Goal: Task Accomplishment & Management: Use online tool/utility

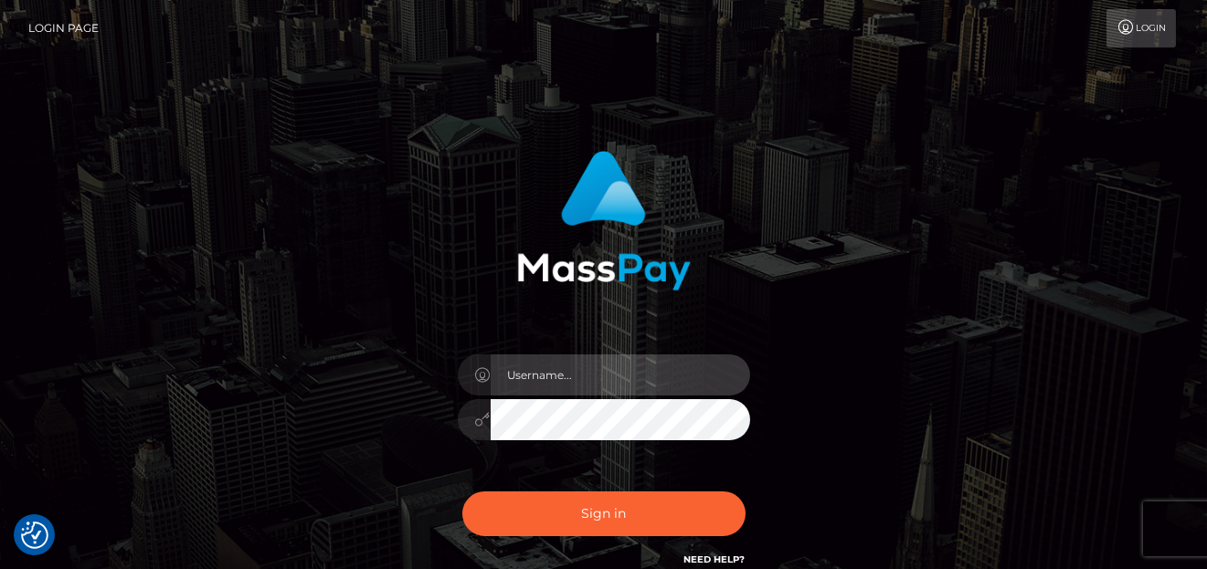
type input "[PERSON_NAME]"
click at [559, 538] on div "Sign in Need Help?" at bounding box center [604, 521] width 320 height 81
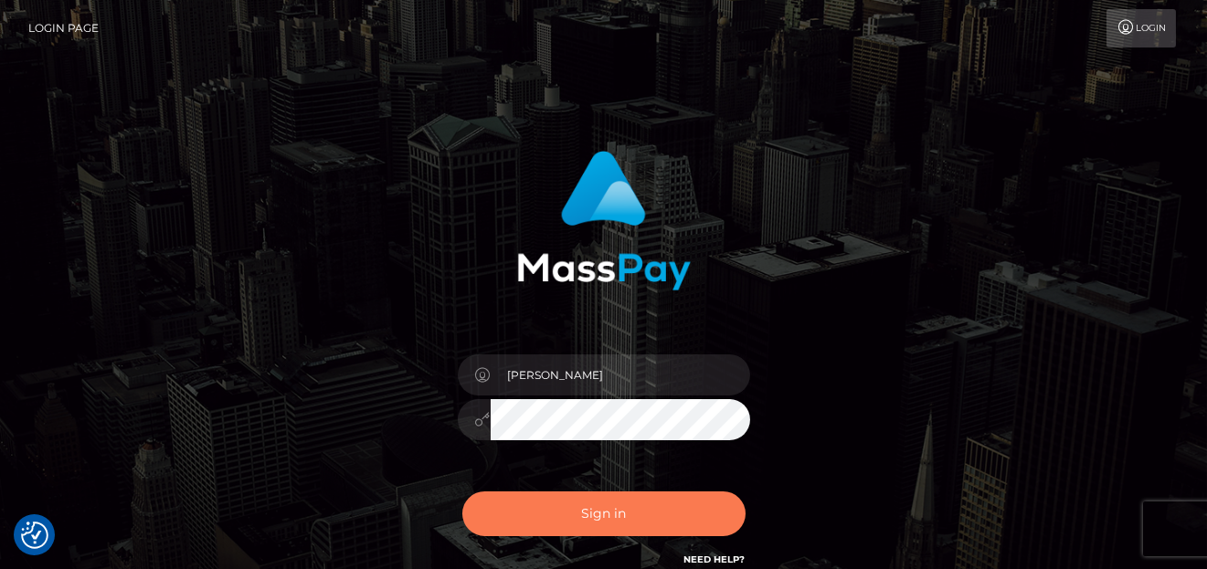
click at [559, 524] on button "Sign in" at bounding box center [603, 513] width 283 height 45
type input "[PERSON_NAME]"
click at [557, 525] on button "Sign in" at bounding box center [603, 513] width 283 height 45
click at [546, 495] on button "Sign in" at bounding box center [603, 513] width 283 height 45
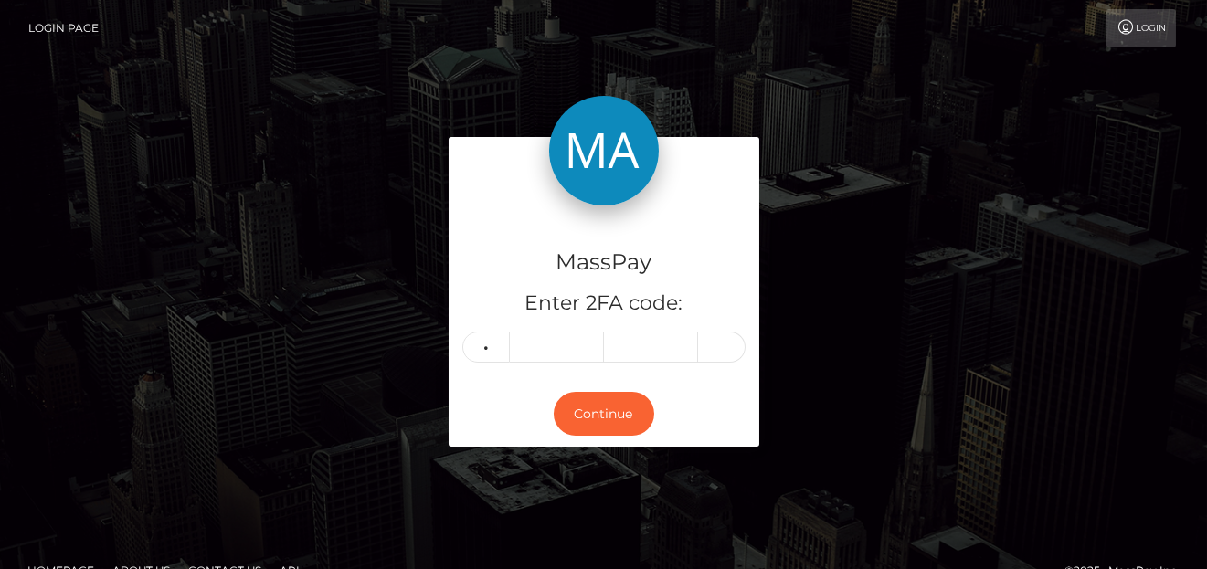
type input "6"
type input "5"
type input "0"
type input "5"
type input "1"
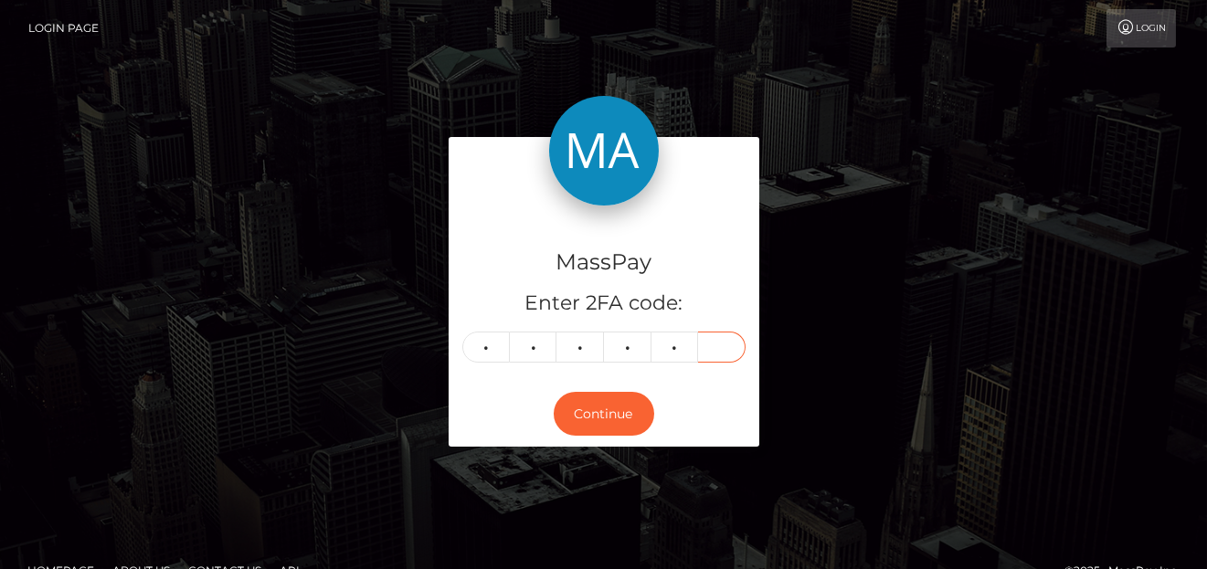
type input "0"
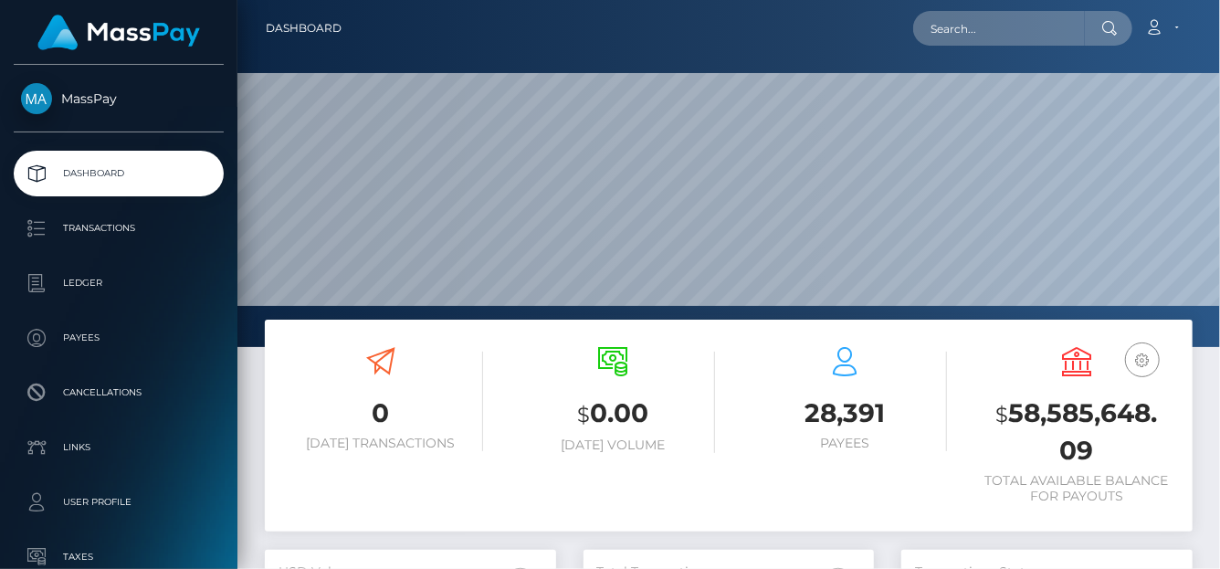
scroll to position [347, 983]
click at [956, 38] on input "text" at bounding box center [999, 28] width 172 height 35
paste input "286025881204301824"
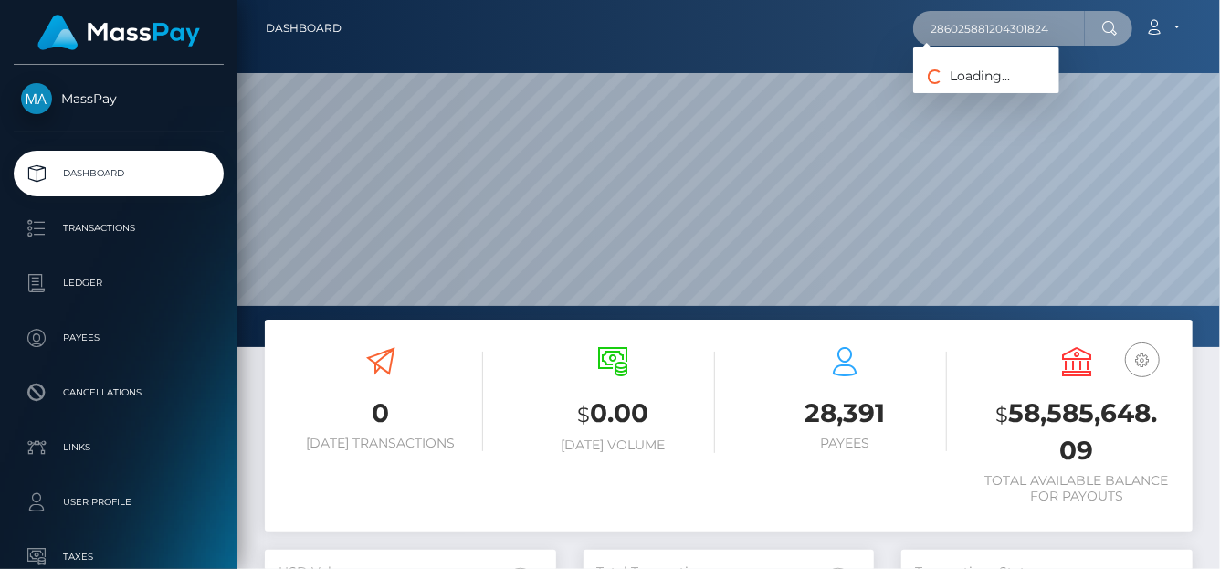
type input "286025881204301824"
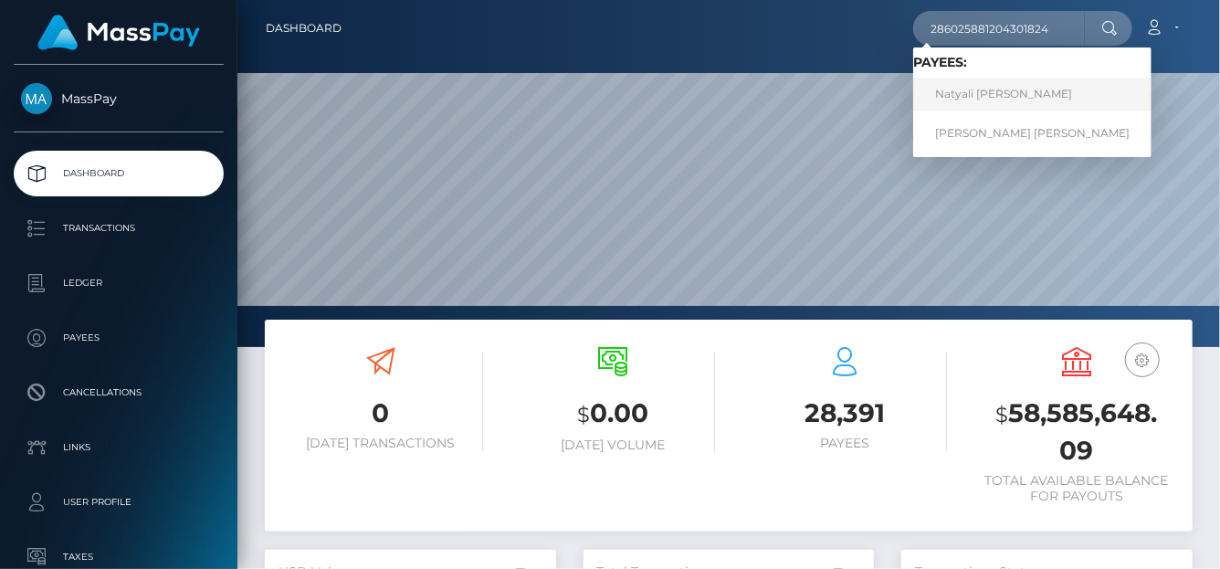
click at [1020, 95] on link "Natyali Yaritza Vilchez Gonzalez" at bounding box center [1032, 95] width 238 height 34
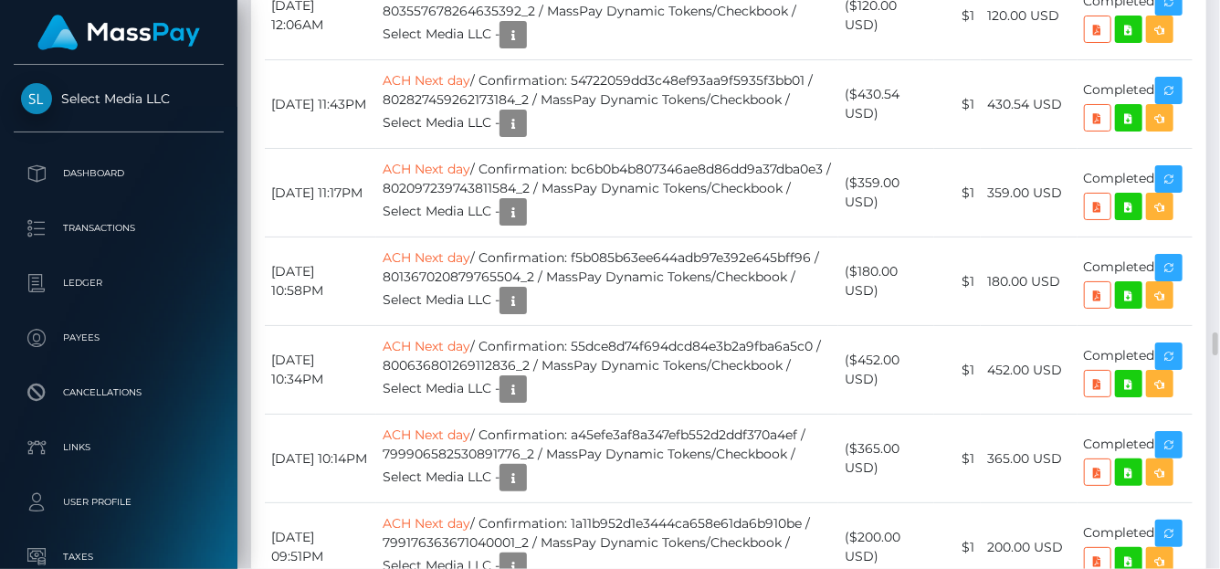
scroll to position [8321, 0]
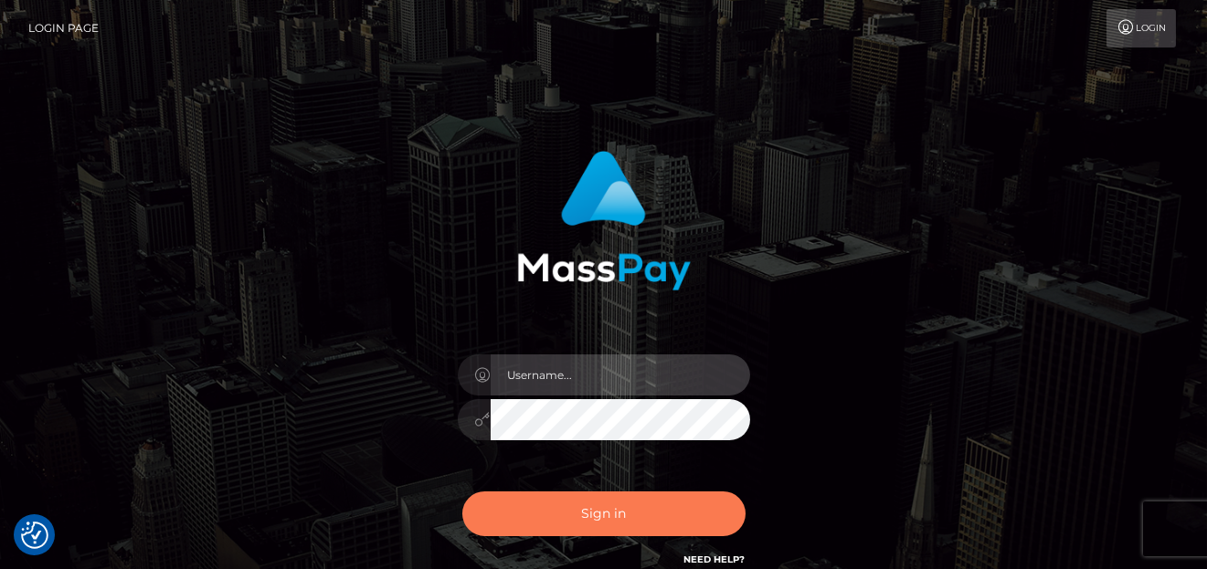
type input "[PERSON_NAME]"
click at [672, 516] on button "Sign in" at bounding box center [603, 513] width 283 height 45
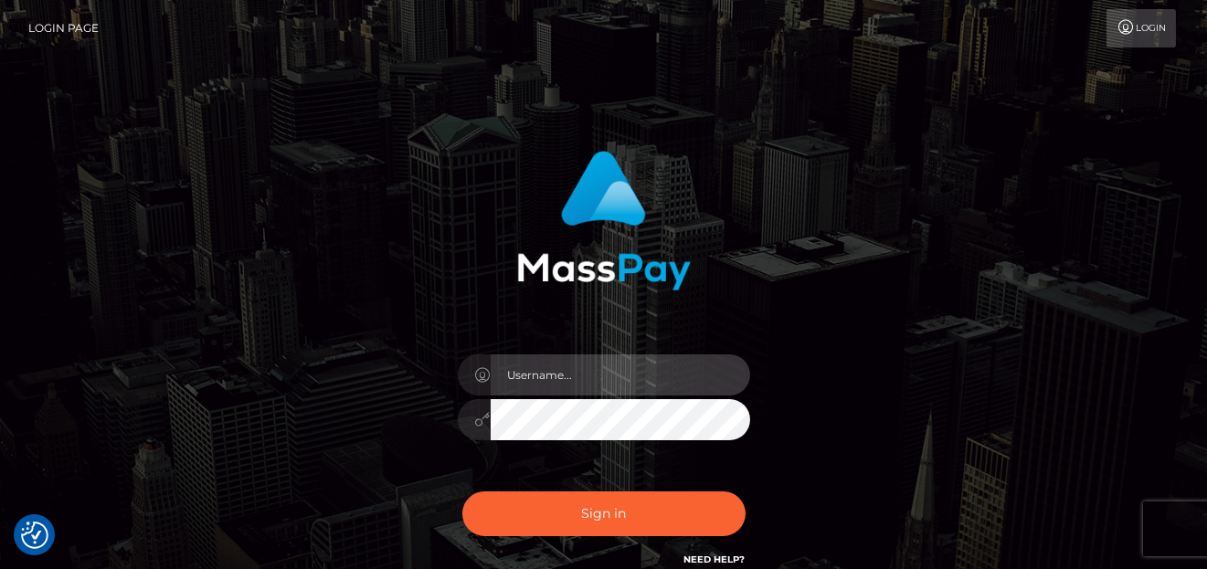
type input "denise"
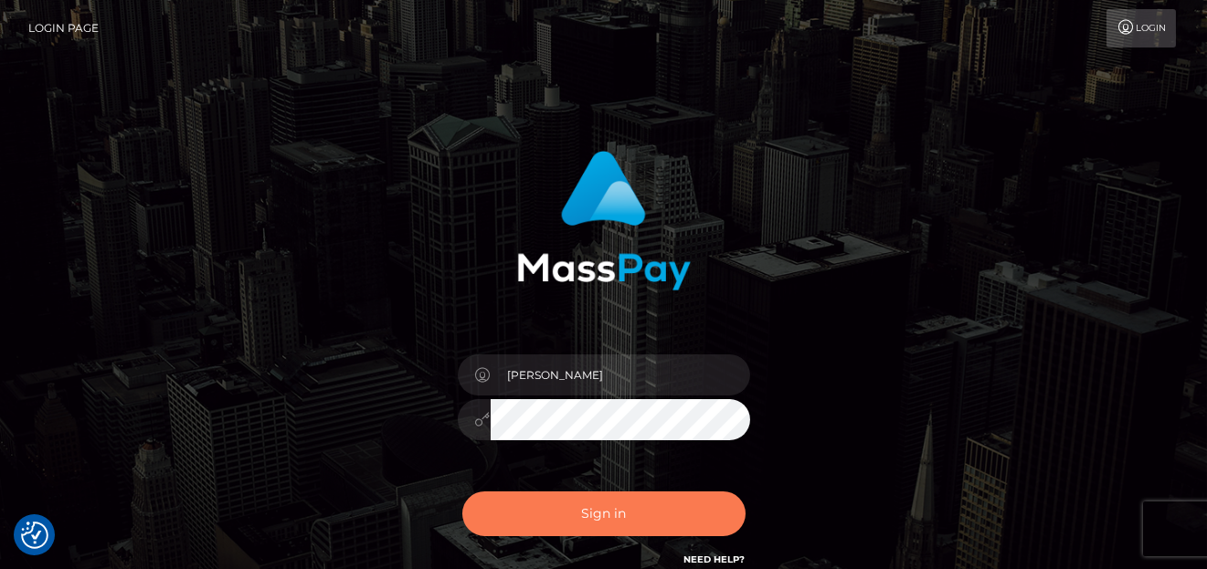
click at [671, 522] on button "Sign in" at bounding box center [603, 513] width 283 height 45
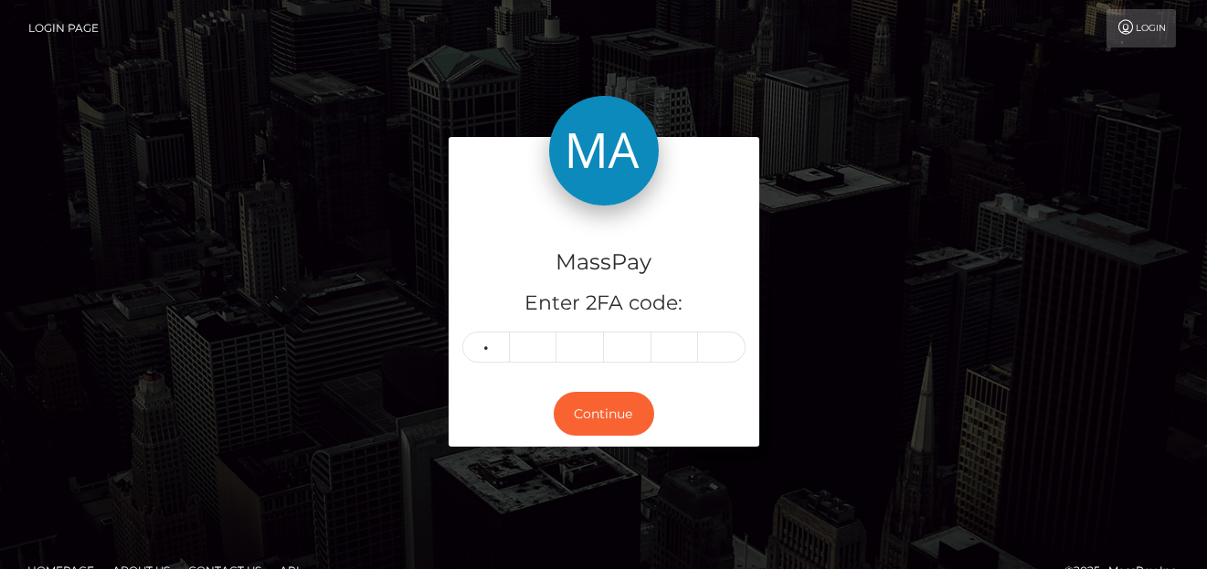
type input "3"
type input "8"
type input "5"
type input "2"
type input "4"
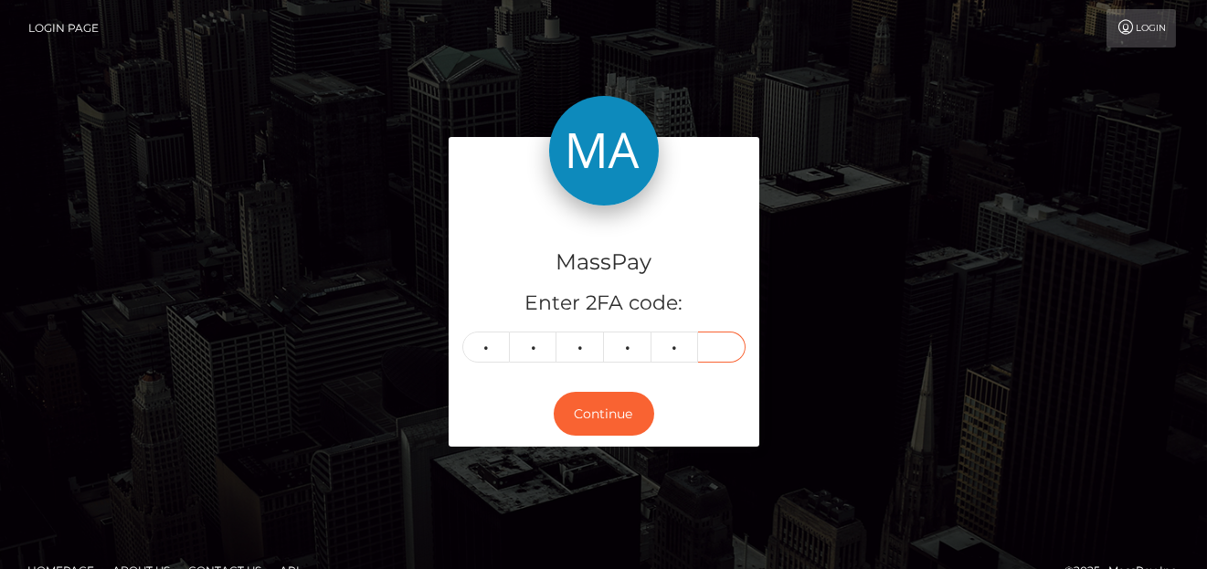
type input "5"
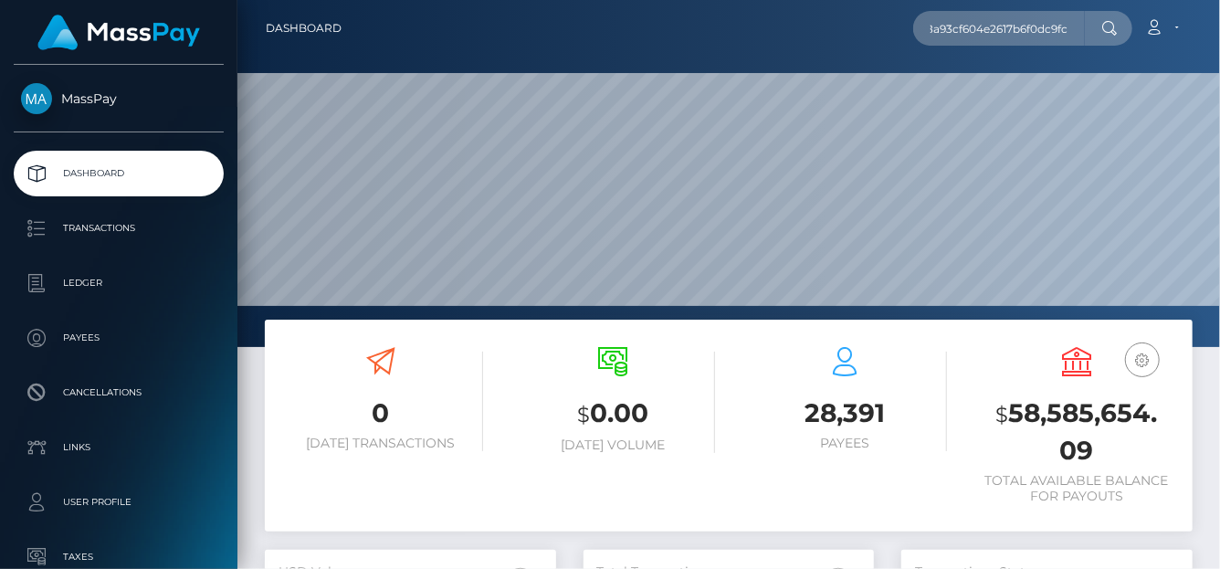
scroll to position [323, 291]
type input "68a93cf604e2617b6f0dc9fc"
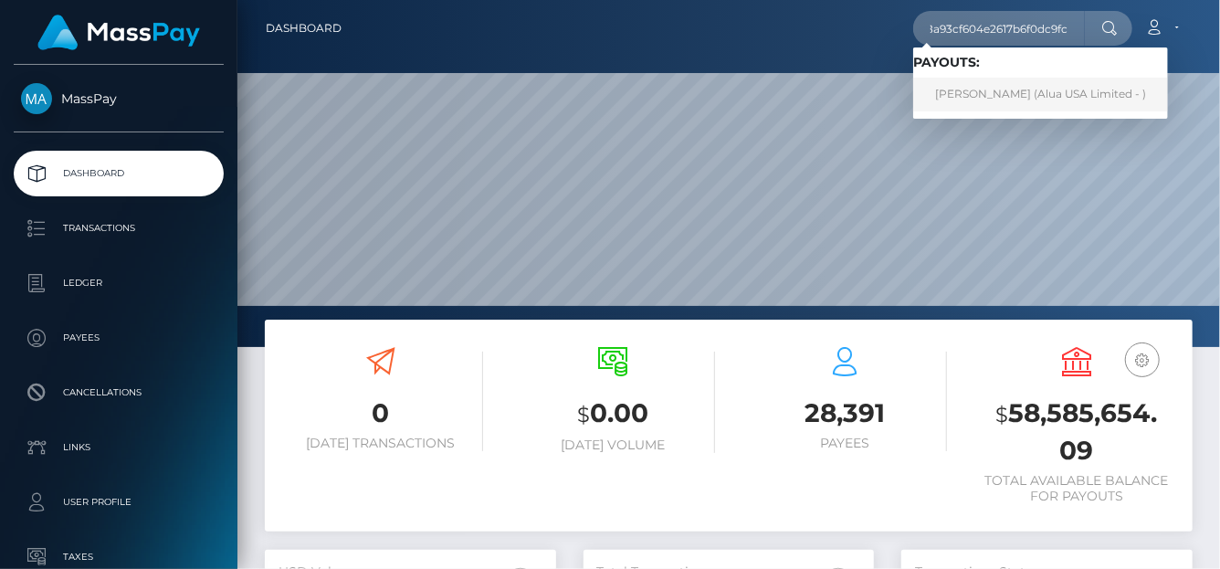
click at [961, 95] on link "Như Vũ (Alua USA Limited - )" at bounding box center [1040, 95] width 255 height 34
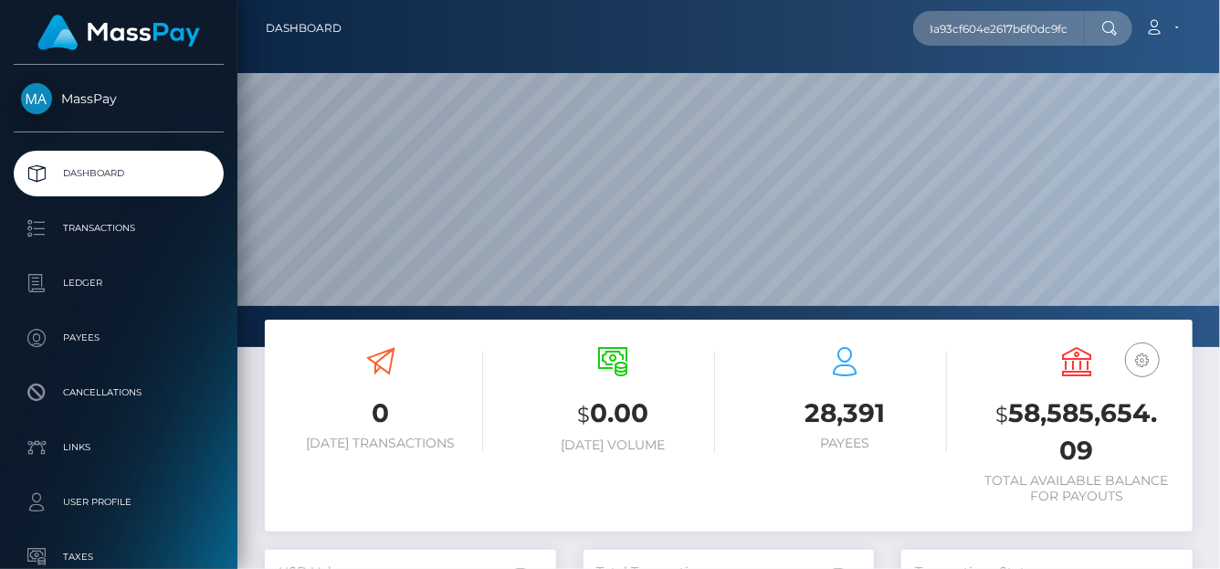
scroll to position [0, 0]
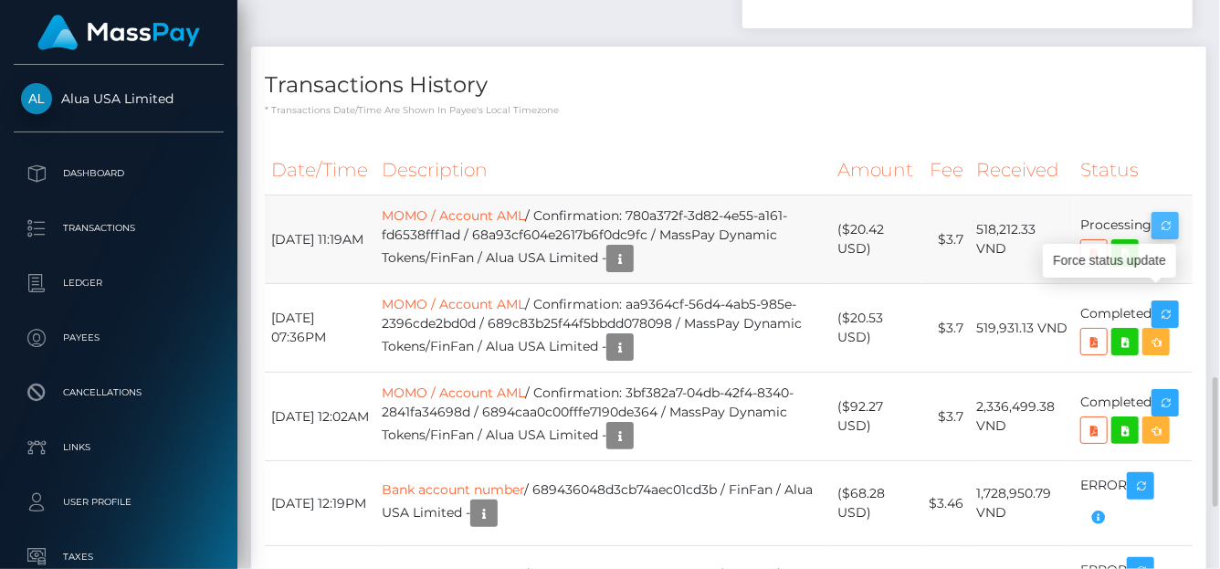
scroll to position [219, 291]
click at [1171, 238] on icon "button" at bounding box center [1166, 226] width 22 height 23
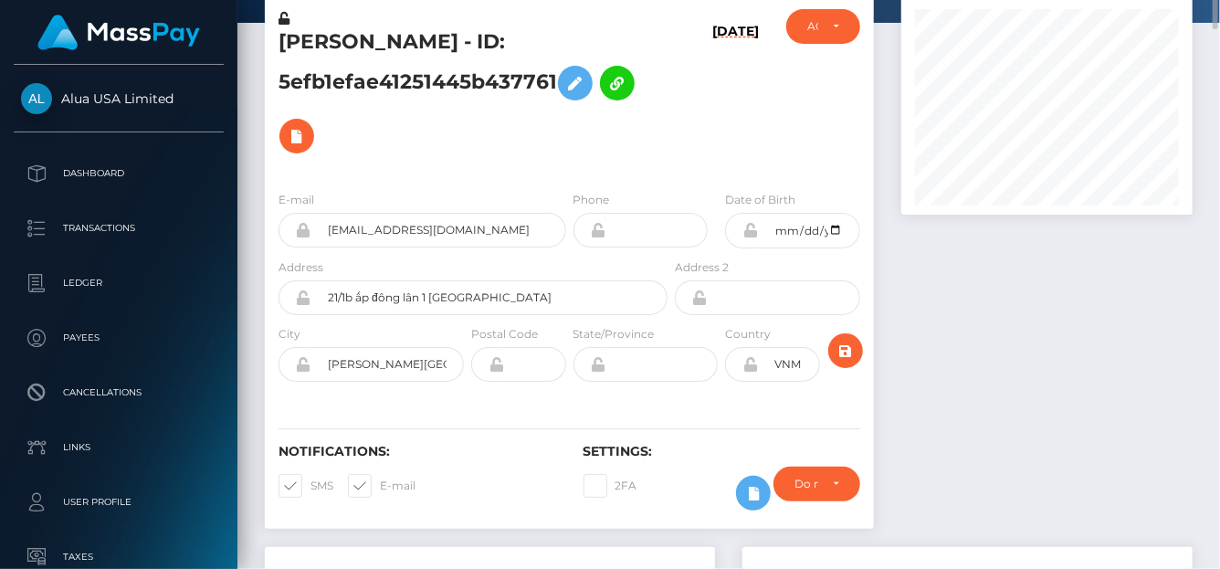
scroll to position [0, 0]
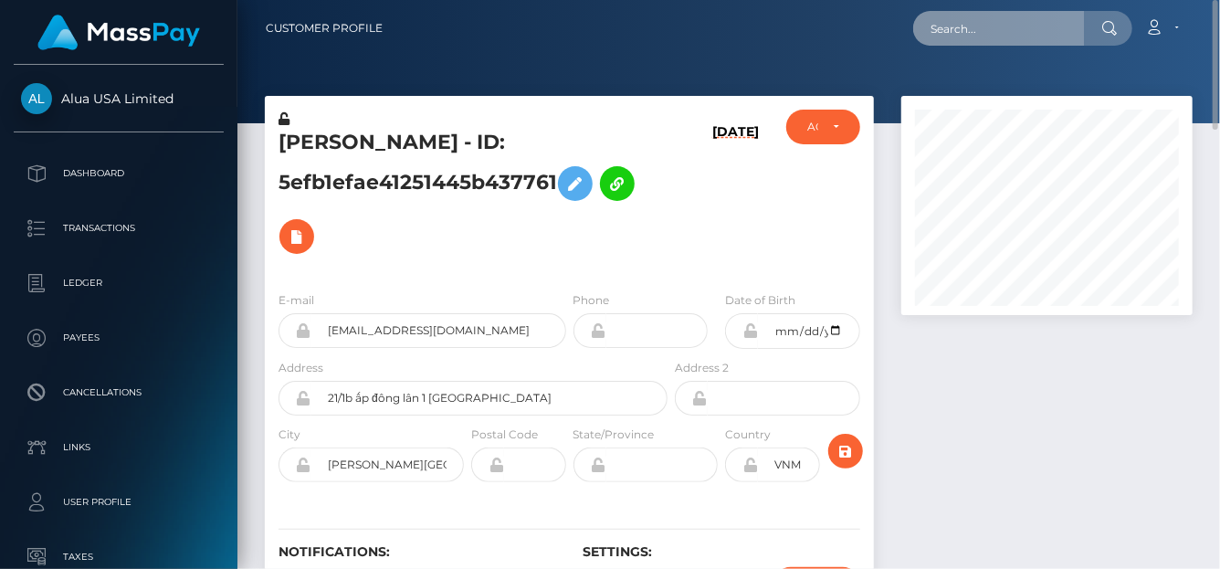
click at [958, 33] on input "text" at bounding box center [999, 28] width 172 height 35
paste input "335637424526860288"
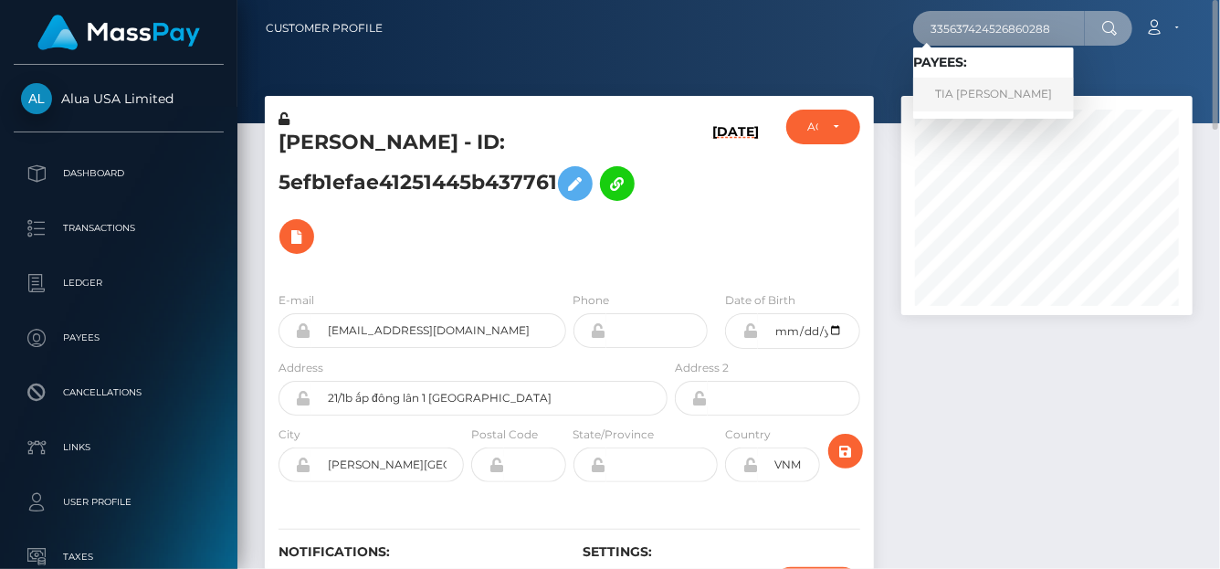
type input "335637424526860288"
click at [968, 87] on link "TIA ROSE DE ROOS" at bounding box center [993, 95] width 161 height 34
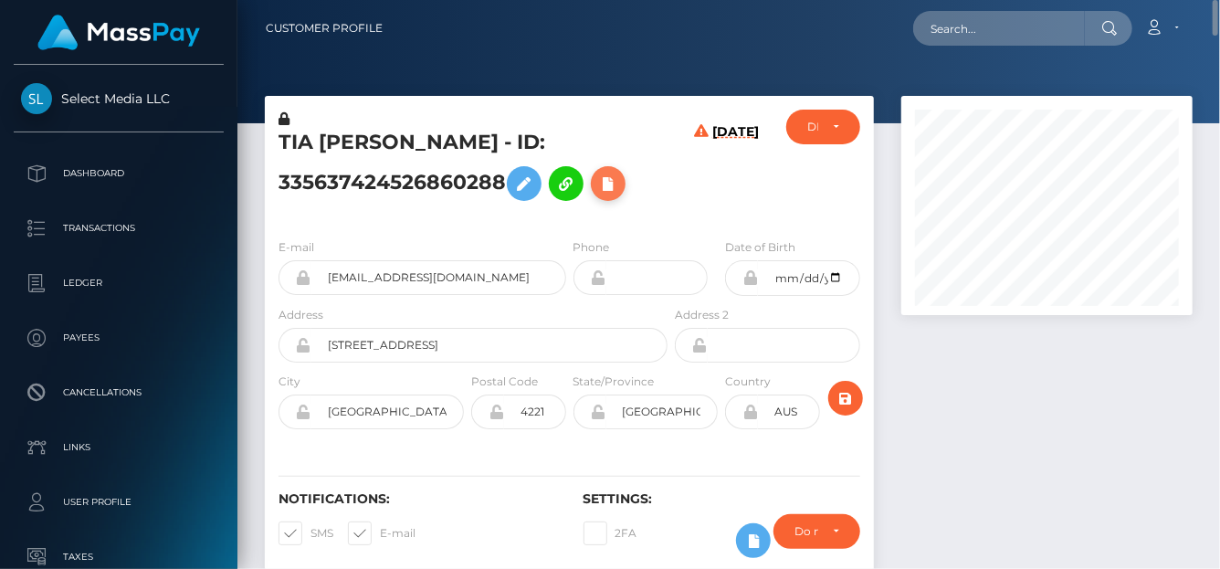
click at [617, 187] on icon at bounding box center [608, 184] width 22 height 23
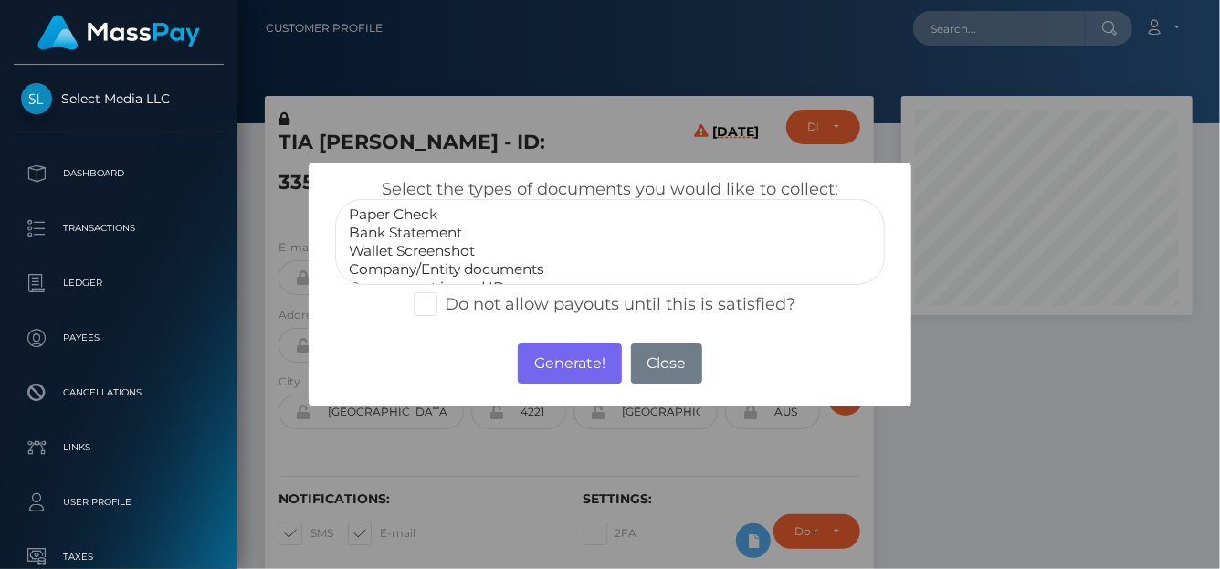
select select "Bank Statement"
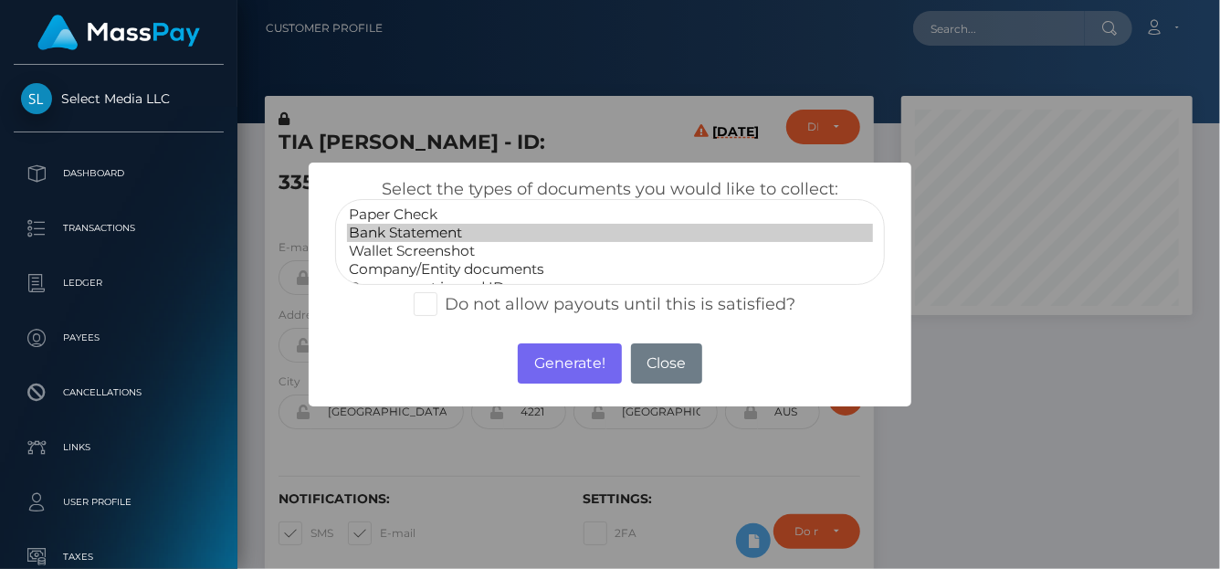
click at [395, 234] on option "Bank Statement" at bounding box center [610, 233] width 526 height 18
click at [570, 369] on button "Generate!" at bounding box center [569, 363] width 103 height 40
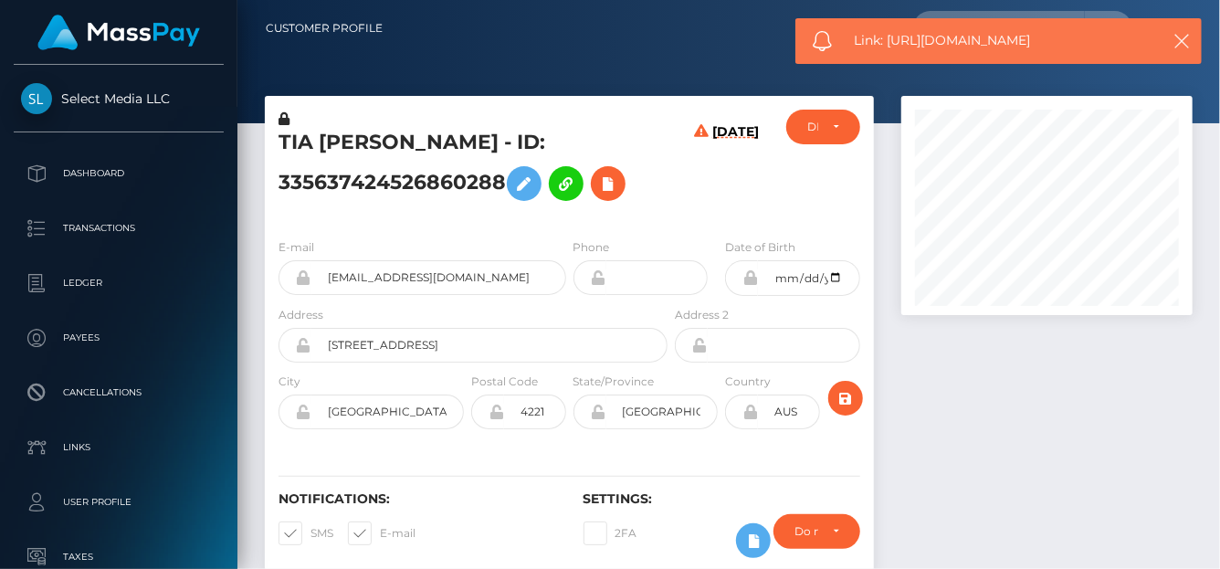
drag, startPoint x: 1090, startPoint y: 50, endPoint x: 891, endPoint y: 37, distance: 199.6
click at [891, 37] on div "Link: https://l.maspay.io/wjxIM" at bounding box center [999, 41] width 407 height 46
copy span "https://l.maspay.io/wjxIM"
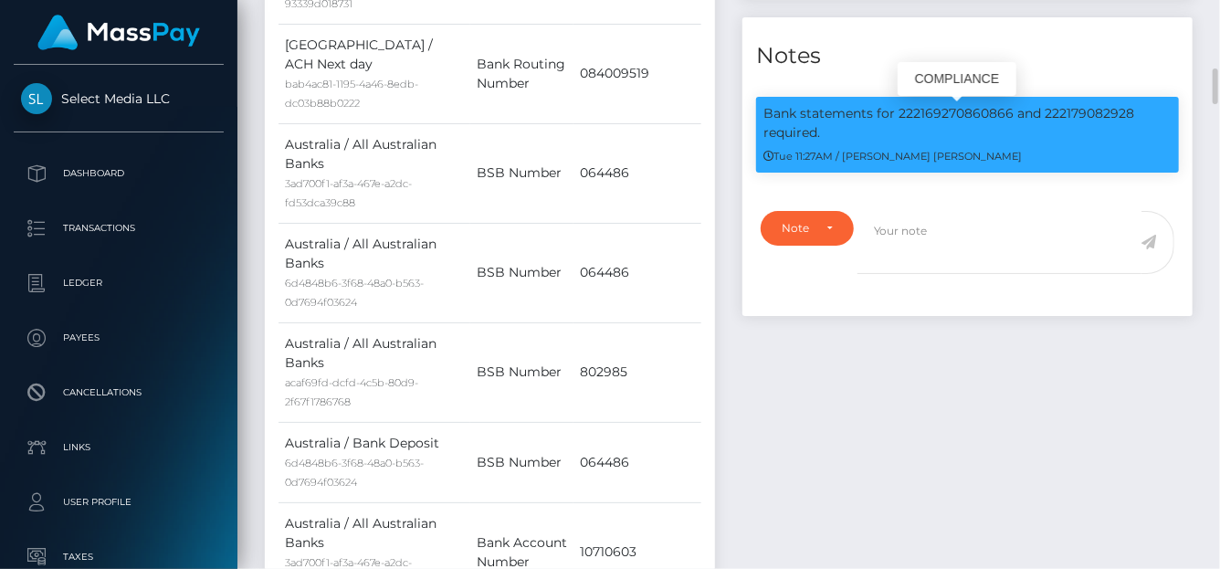
scroll to position [219, 291]
drag, startPoint x: 1012, startPoint y: 122, endPoint x: 896, endPoint y: 121, distance: 116.0
click at [896, 121] on p "Bank statements for 222169270860866 and 222179082928 required." at bounding box center [968, 123] width 408 height 38
copy p "222169270860866"
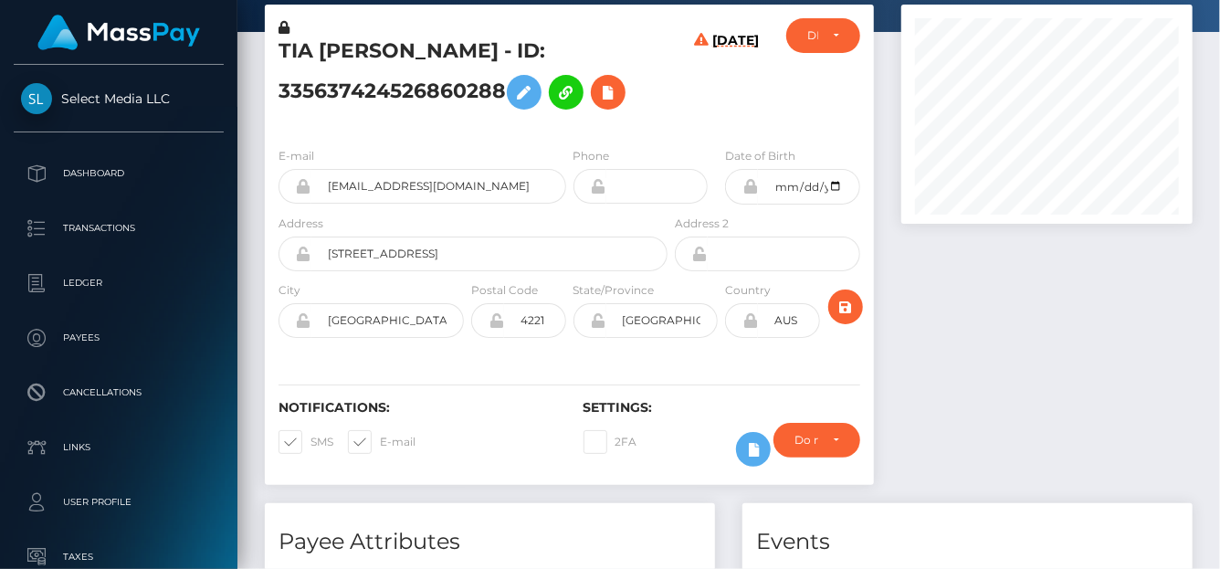
scroll to position [0, 0]
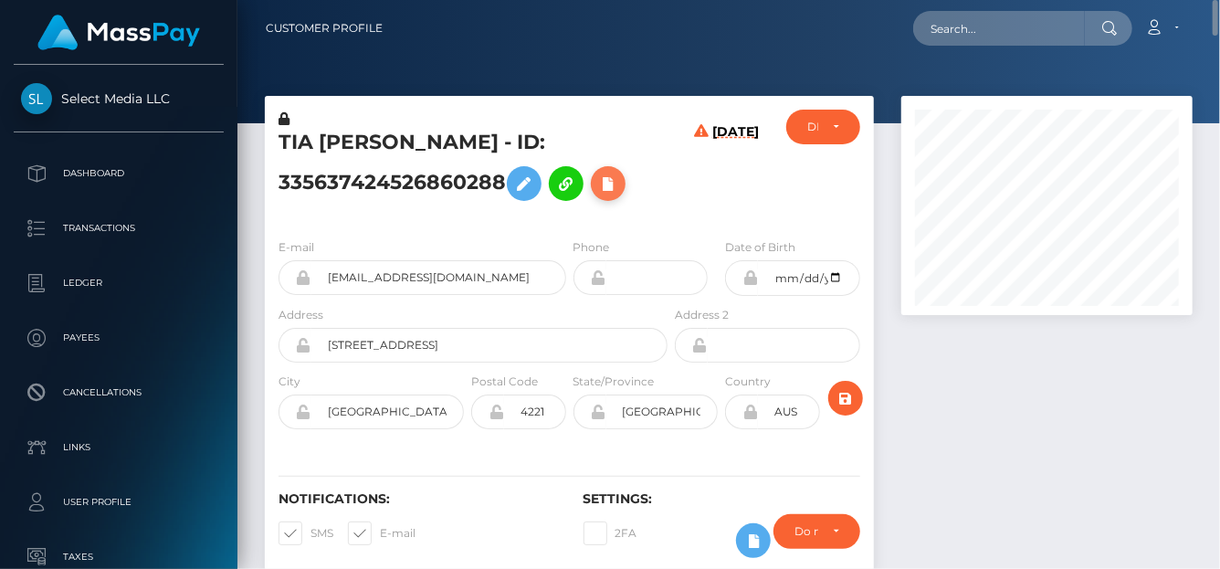
click at [610, 187] on icon at bounding box center [608, 184] width 22 height 23
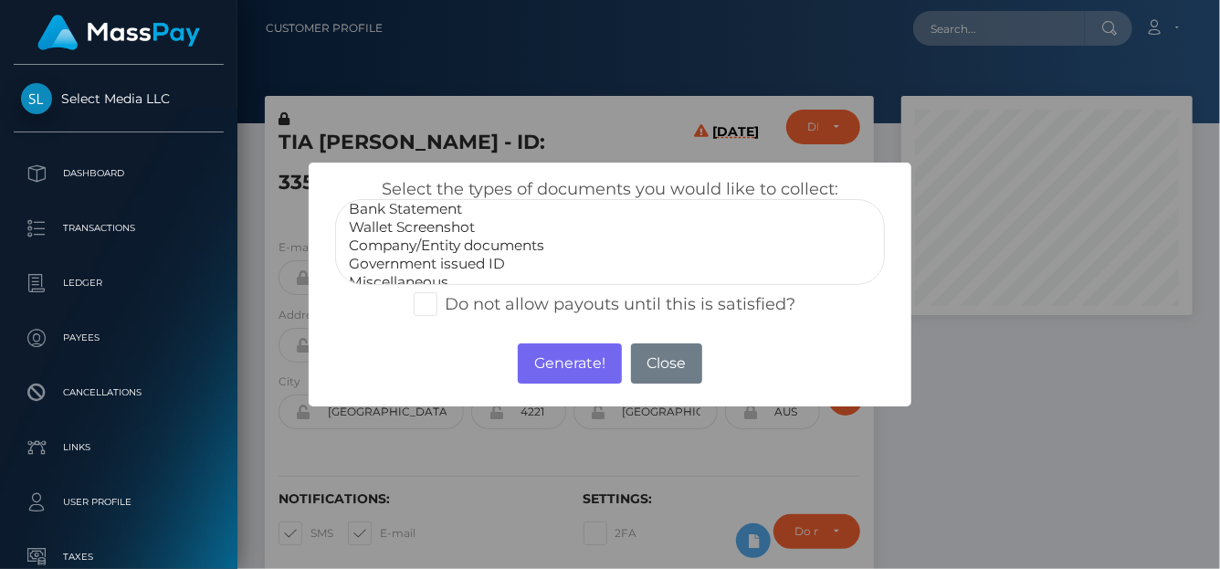
scroll to position [36, 0]
select select "Government issued ID"
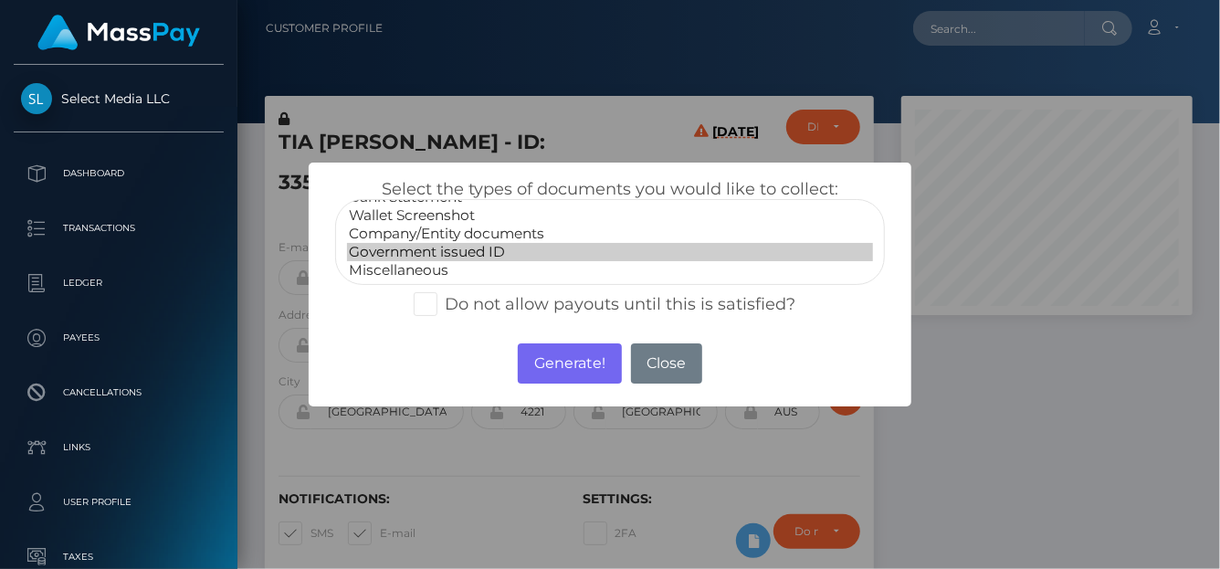
click at [465, 251] on option "Government issued ID" at bounding box center [610, 252] width 526 height 18
click at [536, 356] on button "Generate!" at bounding box center [569, 363] width 103 height 40
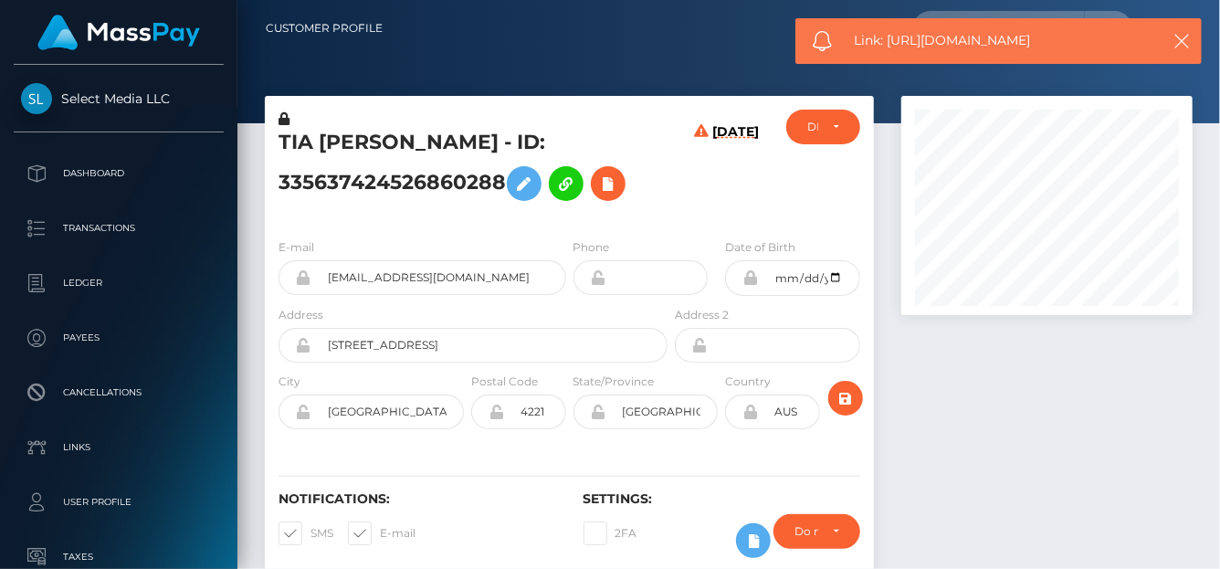
drag, startPoint x: 1062, startPoint y: 32, endPoint x: 889, endPoint y: 40, distance: 173.8
click at [889, 40] on span "Link: https://l.maspay.io/ljxOm" at bounding box center [1001, 40] width 293 height 19
copy span "https://l.maspay.io/ljxOm"
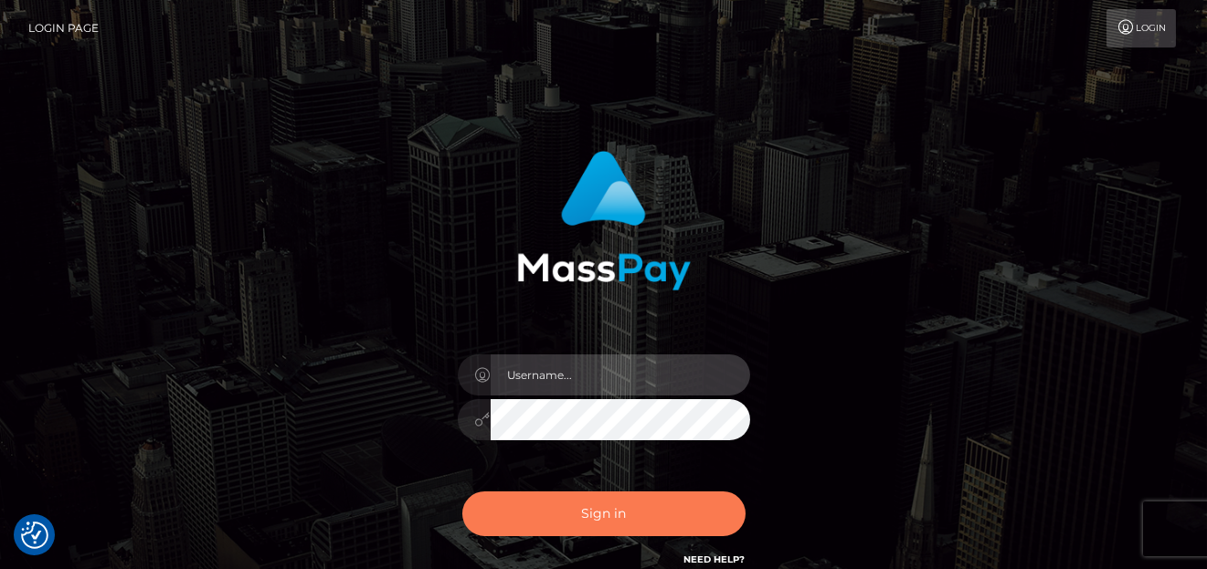
type input "[PERSON_NAME]"
click at [581, 510] on button "Sign in" at bounding box center [603, 513] width 283 height 45
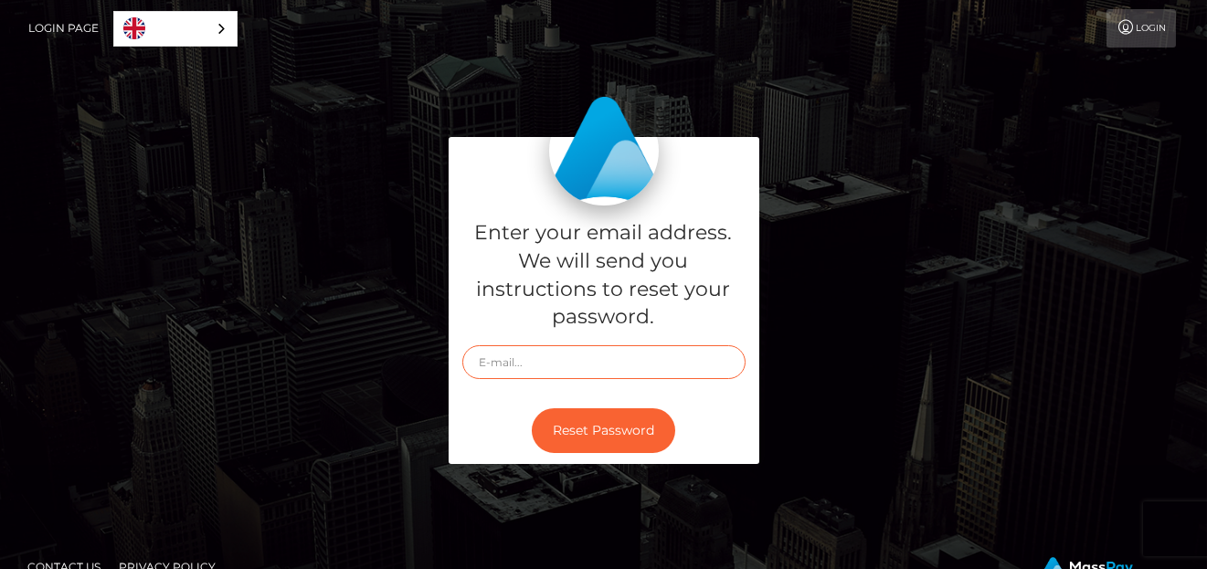
click at [551, 364] on input "text" at bounding box center [603, 362] width 283 height 34
paste input "[EMAIL_ADDRESS][DOMAIN_NAME]"
type input "[EMAIL_ADDRESS][DOMAIN_NAME]"
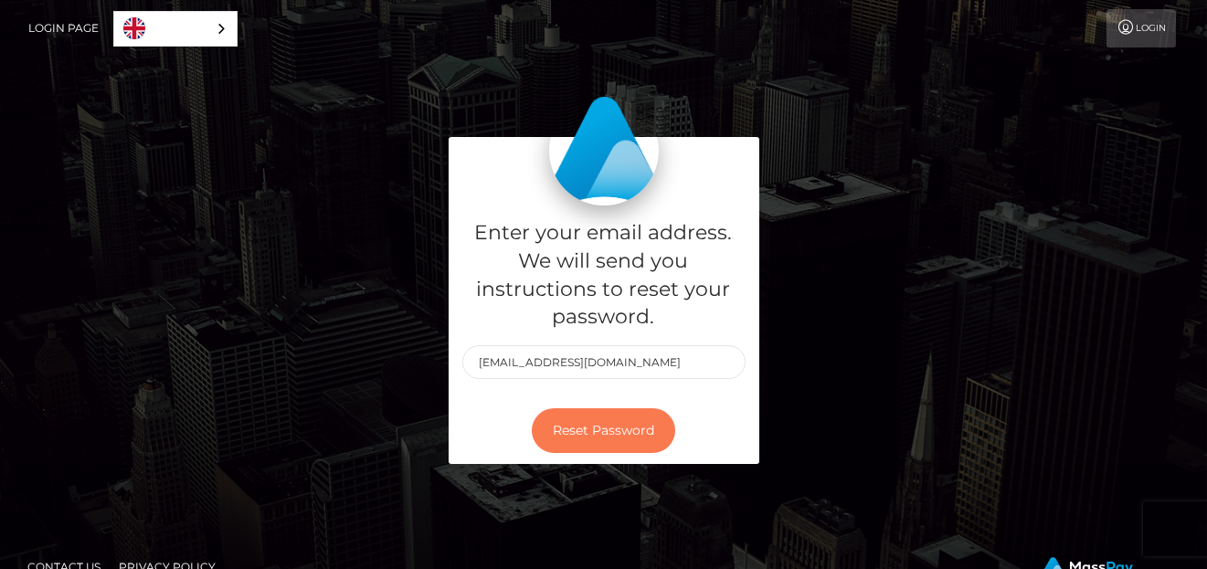
click at [578, 418] on button "Reset Password" at bounding box center [603, 430] width 143 height 45
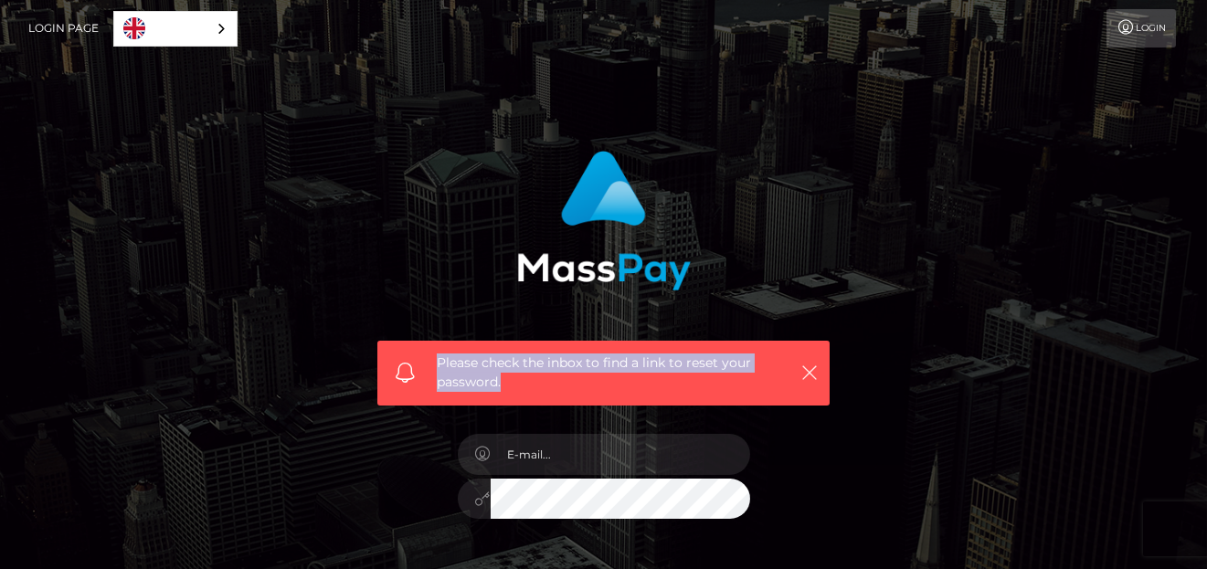
drag, startPoint x: 0, startPoint y: 0, endPoint x: 543, endPoint y: 384, distance: 664.6
click at [543, 384] on div "Please check the inbox to find a link to reset your password." at bounding box center [603, 373] width 452 height 65
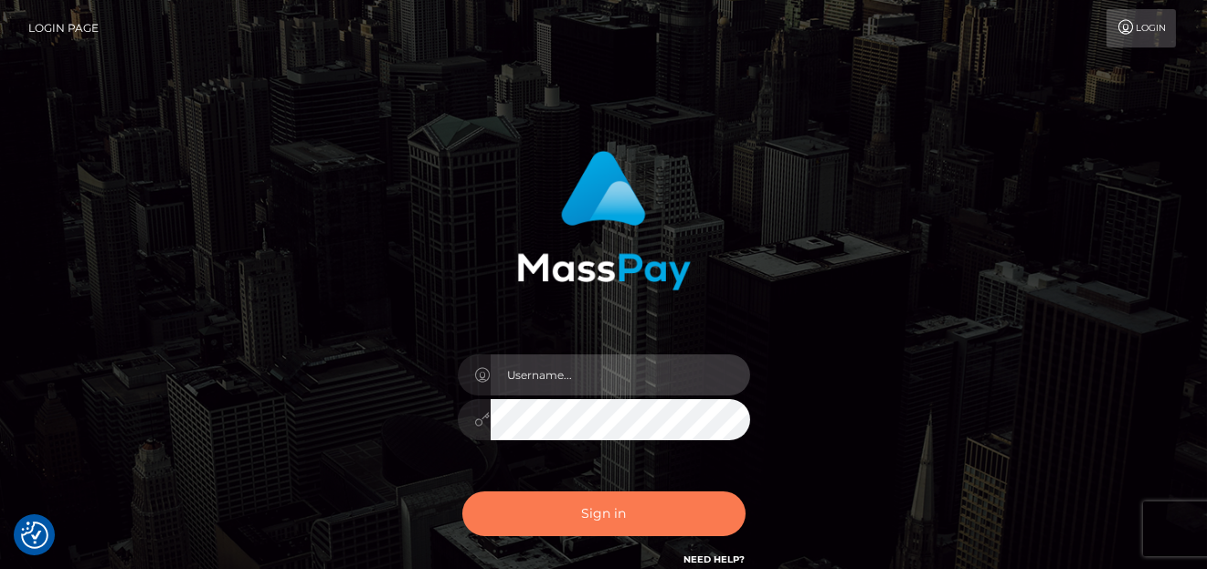
type input "denise"
click at [557, 520] on button "Sign in" at bounding box center [603, 513] width 283 height 45
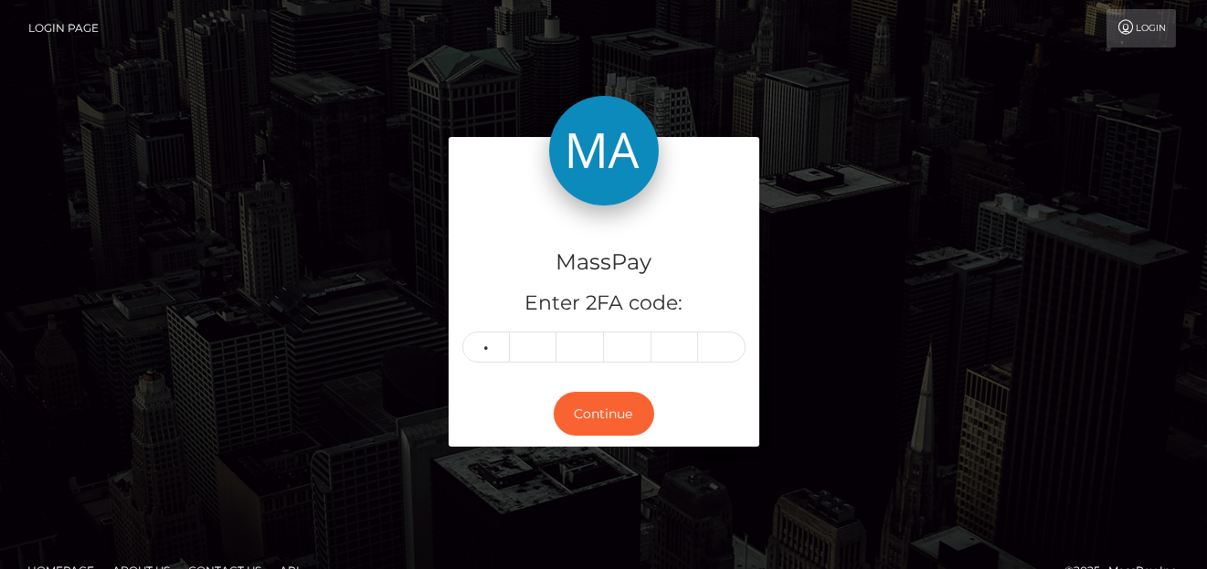
type input "7"
type input "4"
type input "0"
type input "3"
type input "5"
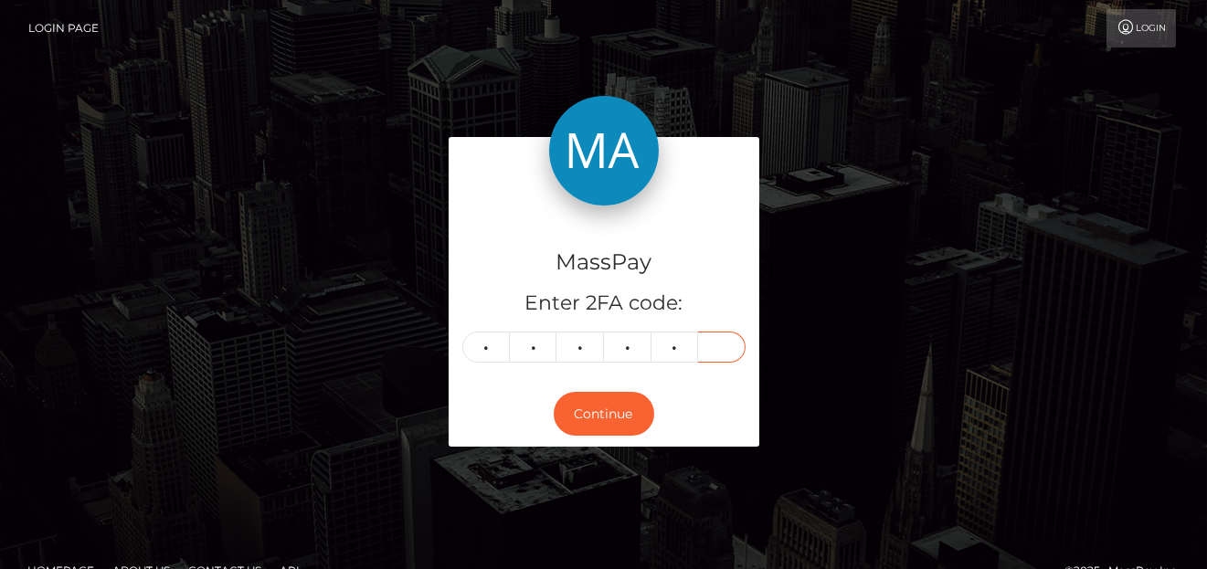
type input "0"
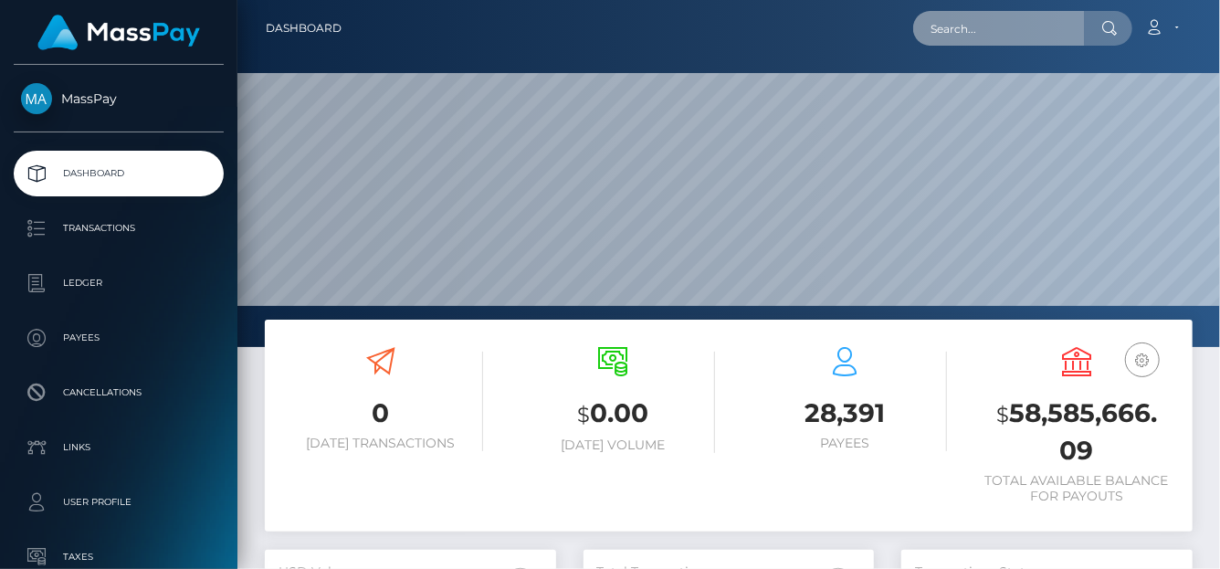
click at [988, 37] on input "text" at bounding box center [999, 28] width 172 height 35
paste input "[EMAIL_ADDRESS][DOMAIN_NAME]"
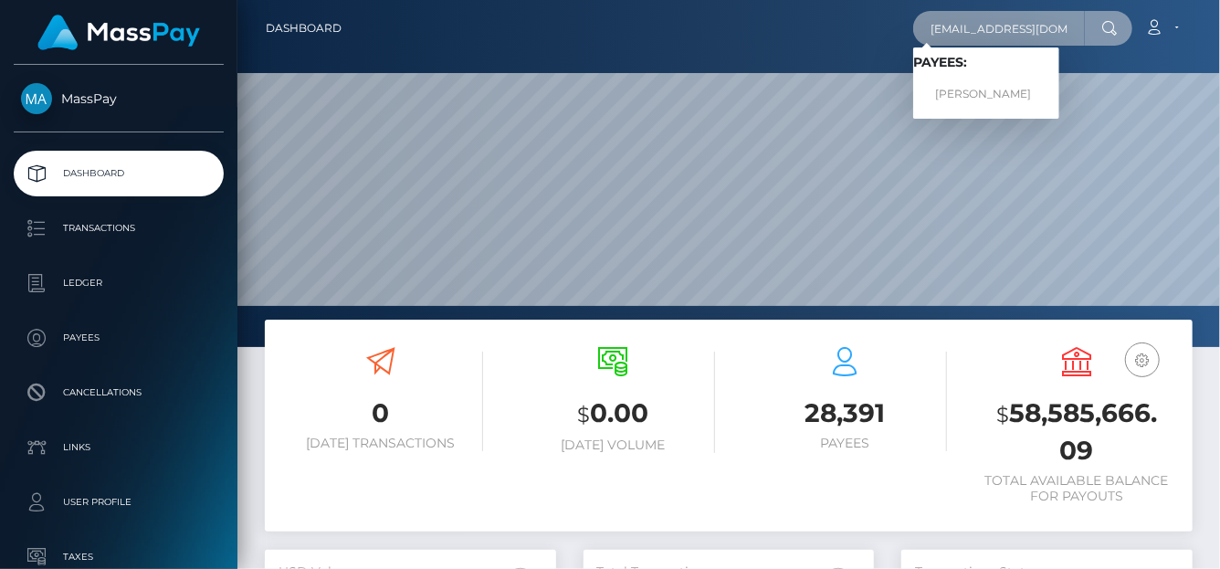
type input "[EMAIL_ADDRESS][DOMAIN_NAME]"
click at [962, 90] on link "[PERSON_NAME]" at bounding box center [986, 95] width 146 height 34
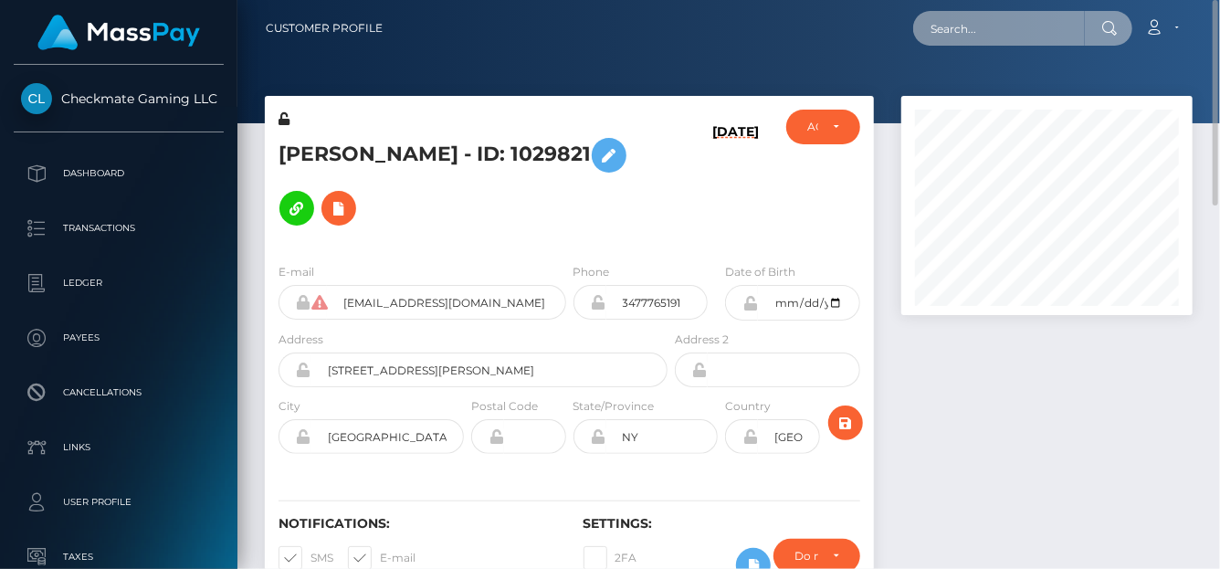
drag, startPoint x: 934, startPoint y: 34, endPoint x: 945, endPoint y: 33, distance: 11.0
click at [935, 33] on input "text" at bounding box center [999, 28] width 172 height 35
paste input "7cd58ec929844f638b1264ba3468e4f2"
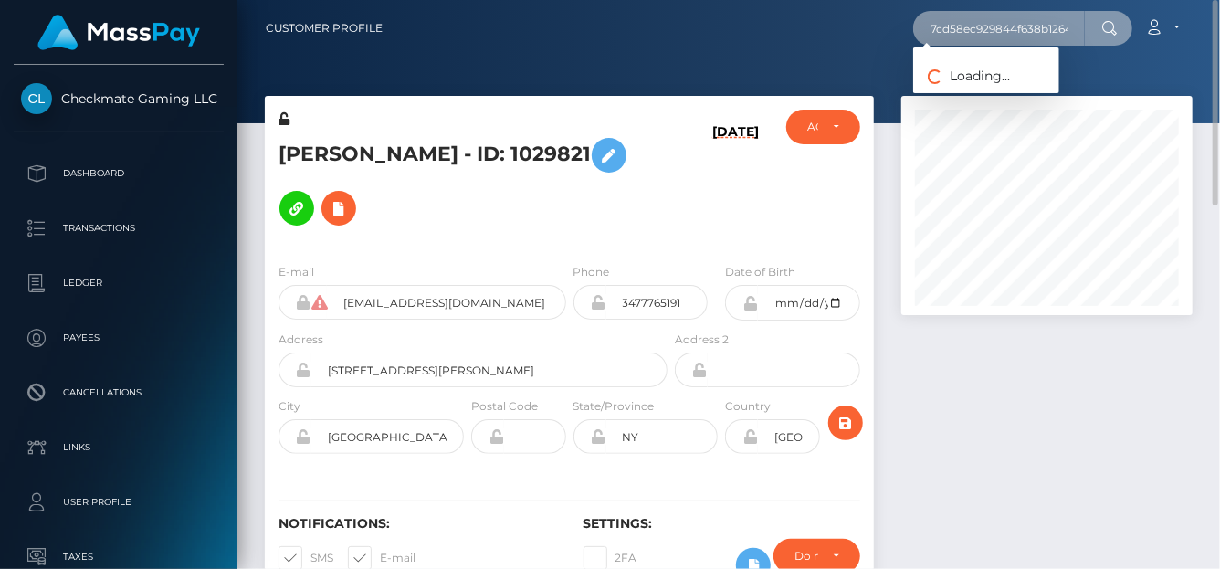
scroll to position [0, 75]
type input "7cd58ec929844f638b1264ba3468e4f2"
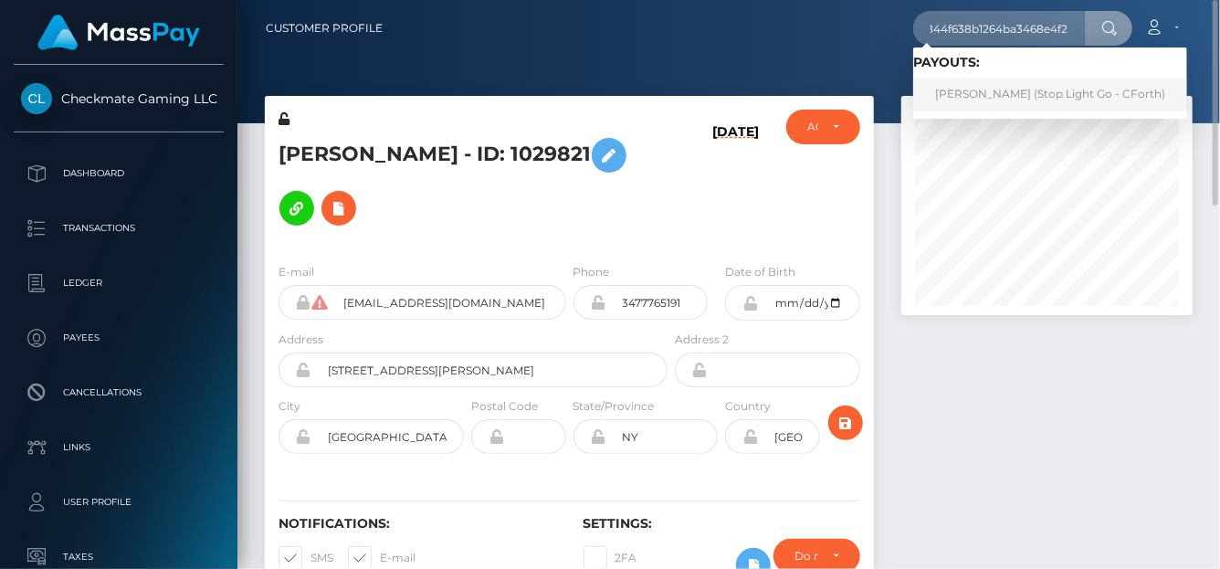
scroll to position [0, 0]
click at [952, 100] on link "Diane Clinkscale (Stop Light Go - CForth)" at bounding box center [1050, 95] width 274 height 34
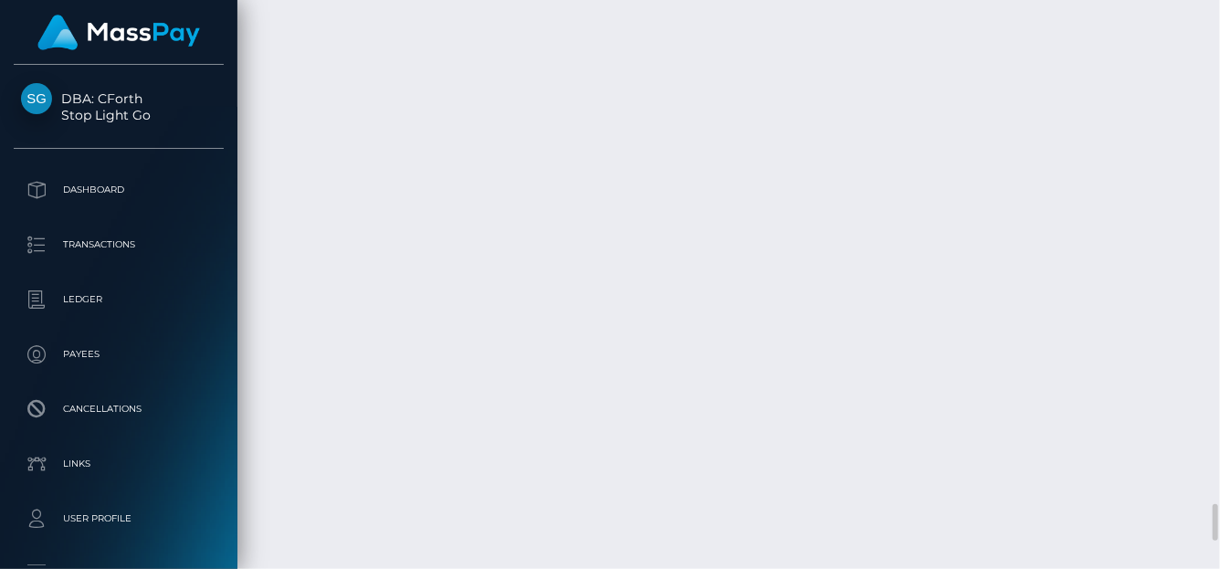
scroll to position [219, 291]
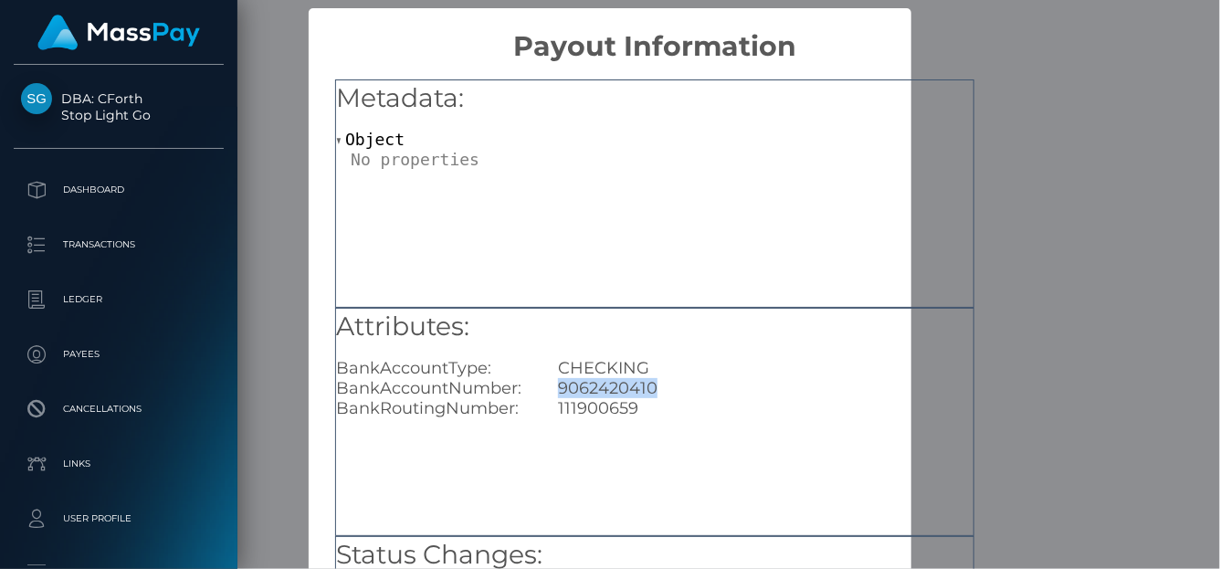
drag, startPoint x: 659, startPoint y: 394, endPoint x: 554, endPoint y: 395, distance: 105.1
click at [554, 395] on div "9062420410" at bounding box center [765, 388] width 443 height 20
click at [946, 244] on div "Metadata: Object" at bounding box center [654, 193] width 639 height 228
click at [991, 225] on div "Metadata: Object Attributes: BankAccountType: CHECKING BankAccountNumber: 90624…" at bounding box center [655, 416] width 692 height 706
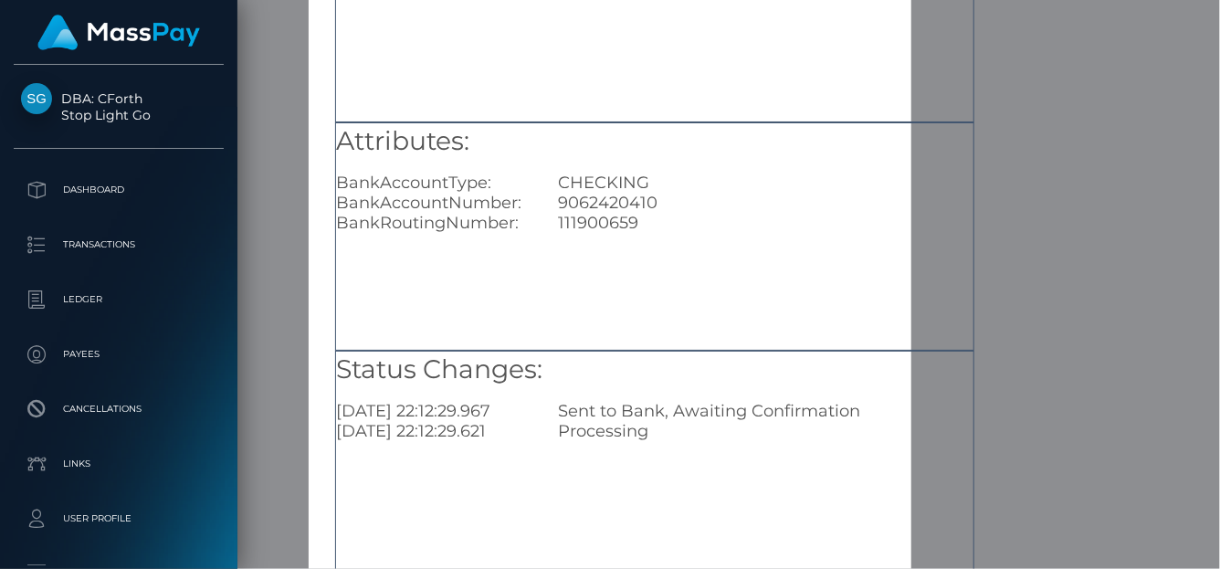
scroll to position [300, 0]
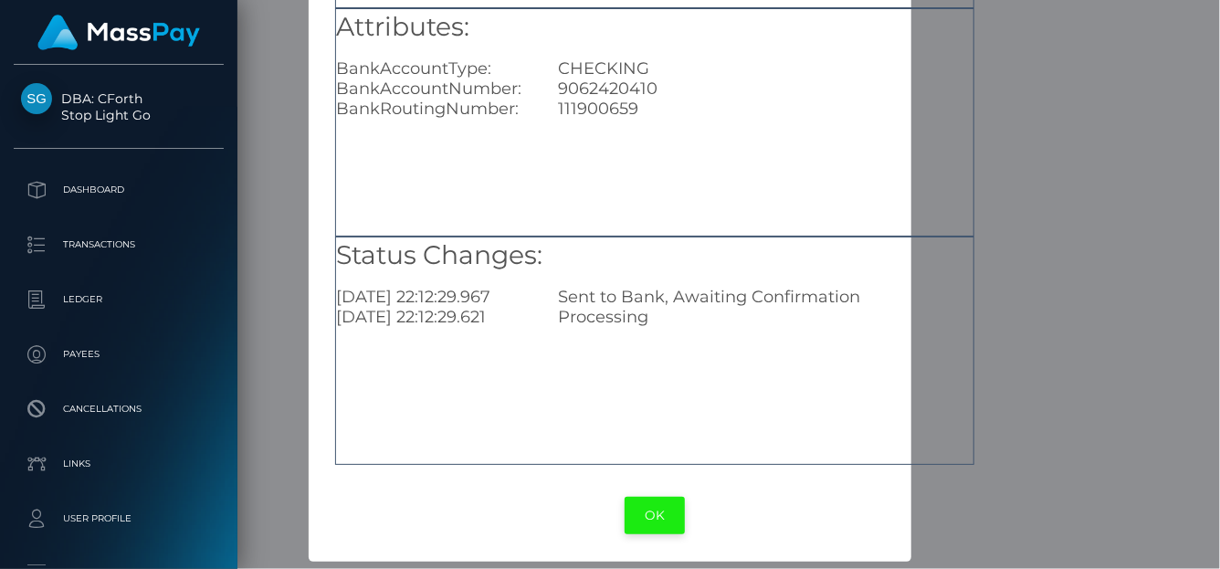
click at [639, 498] on button "OK" at bounding box center [655, 515] width 60 height 37
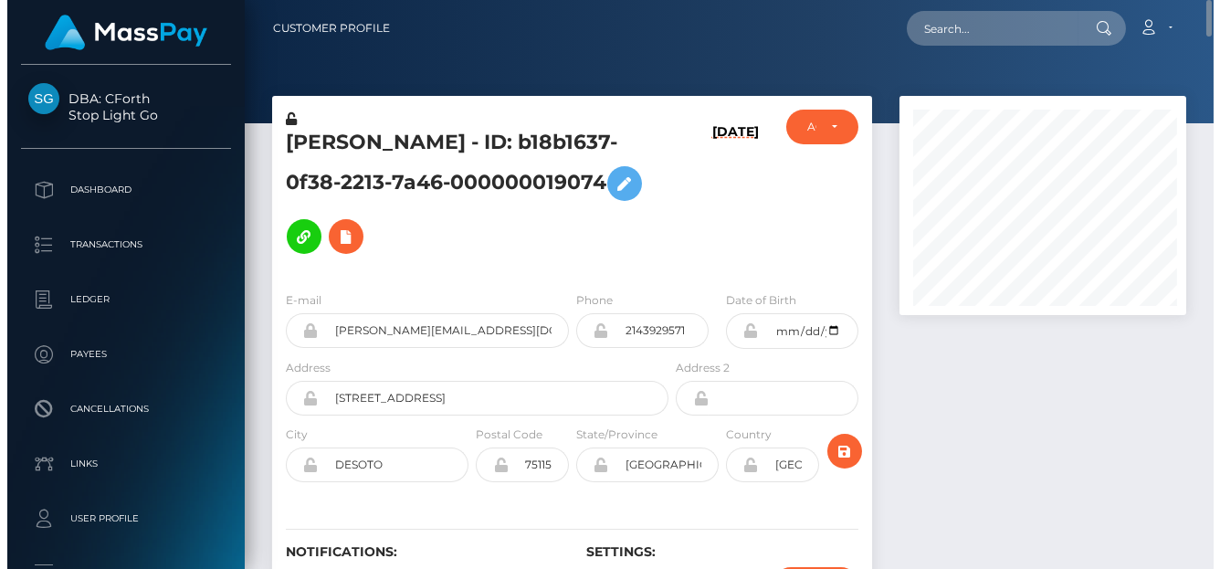
scroll to position [913280, 913213]
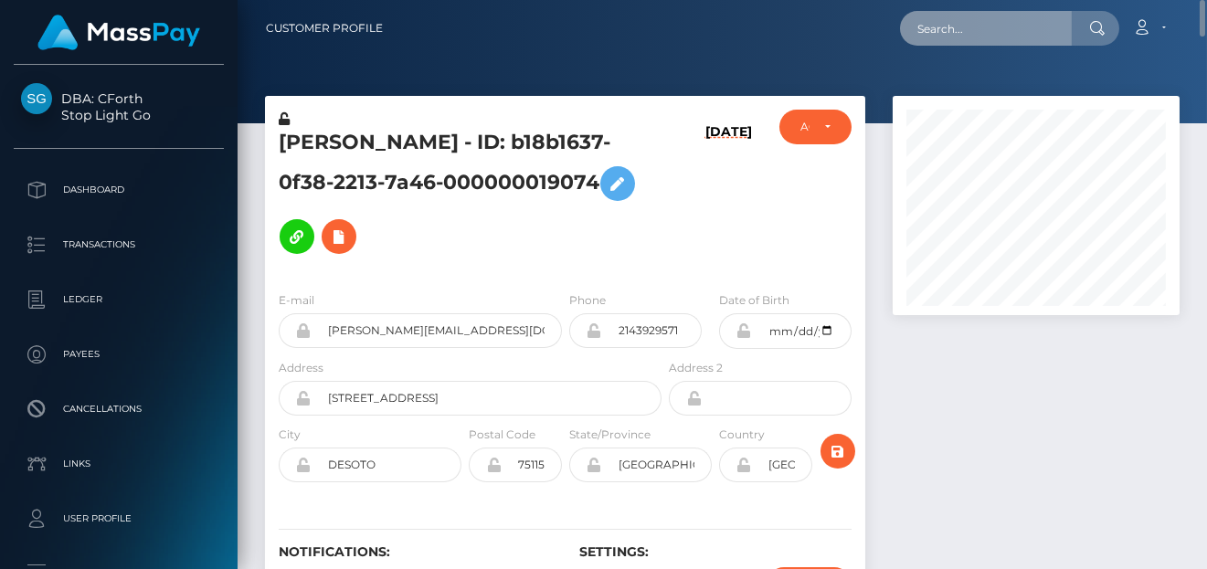
click at [1055, 33] on input "text" at bounding box center [986, 28] width 172 height 35
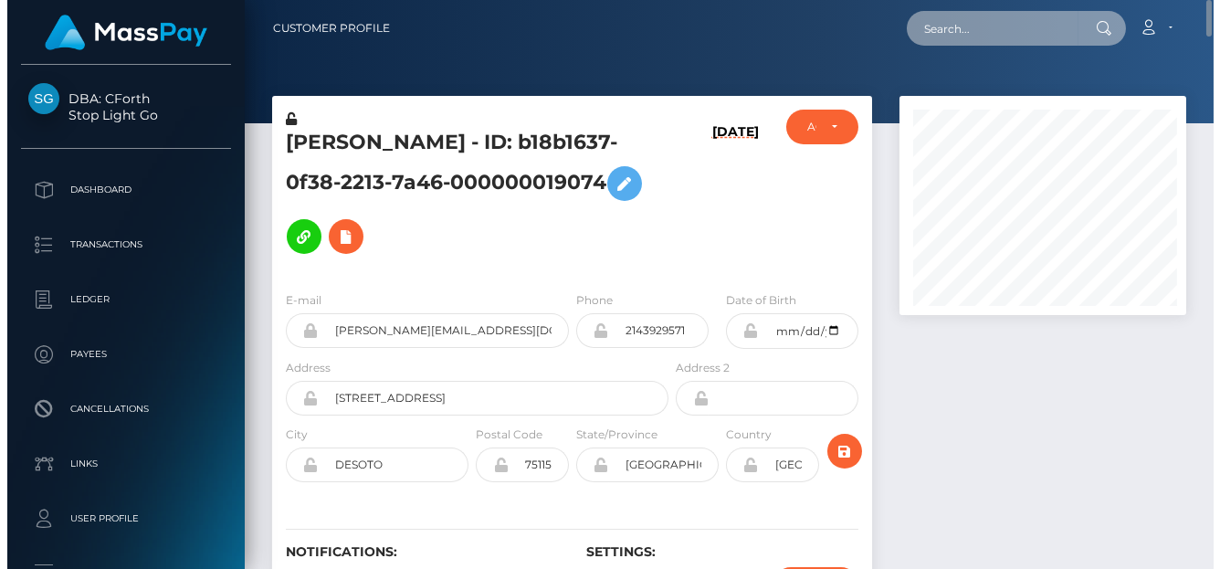
scroll to position [219, 291]
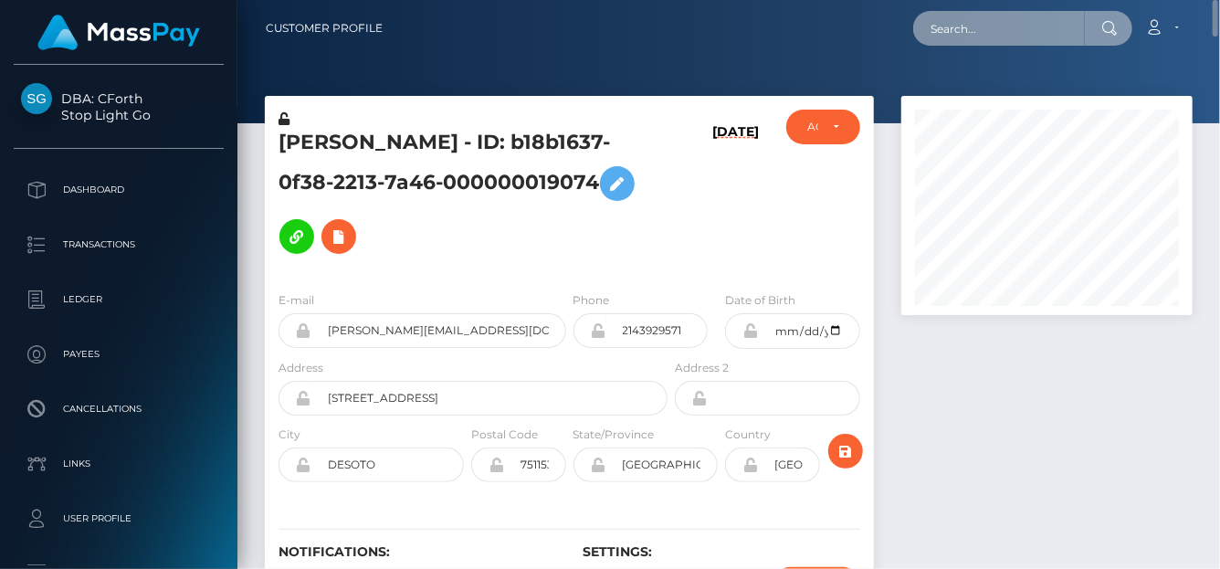
paste input "kavonyasha@gmail.com"
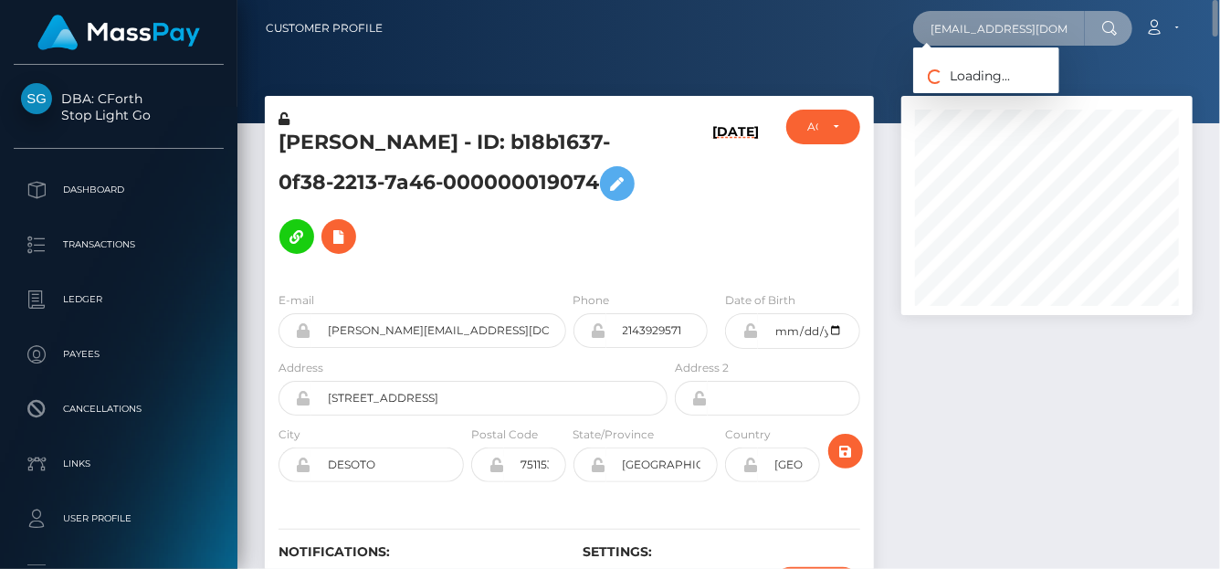
type input "kavonyasha@gmail.com"
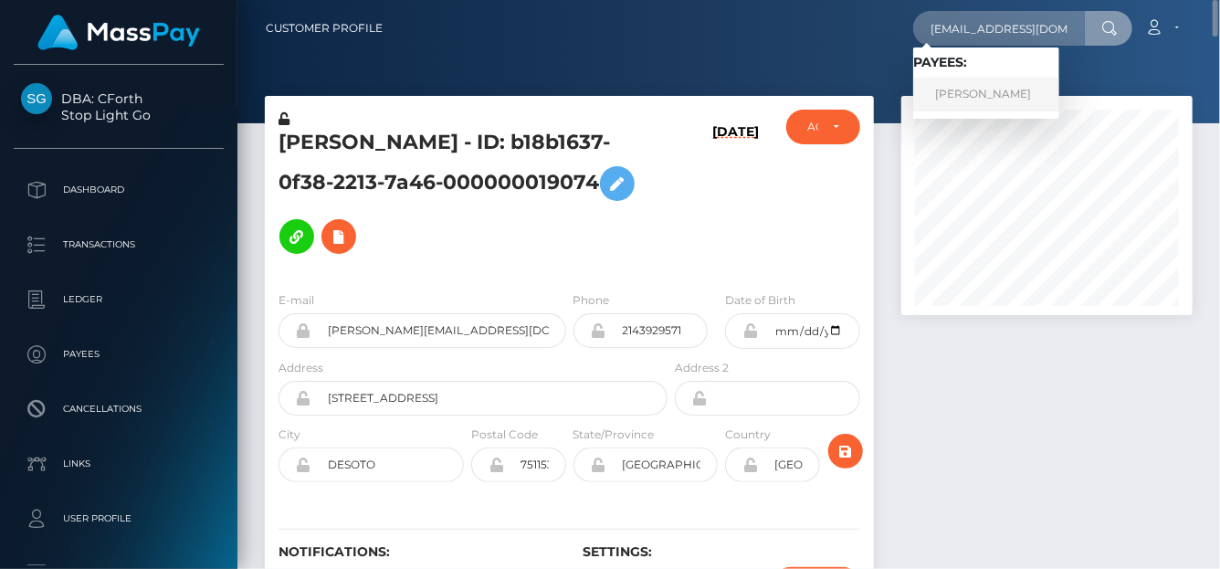
click at [955, 91] on link "Kavon Allen" at bounding box center [986, 95] width 146 height 34
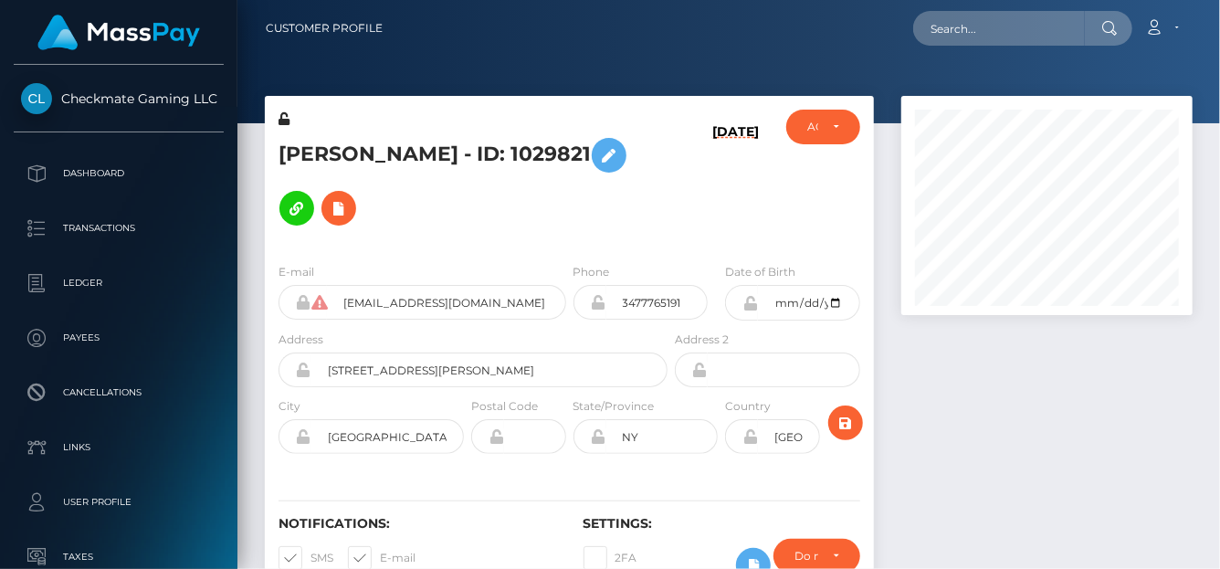
scroll to position [219, 291]
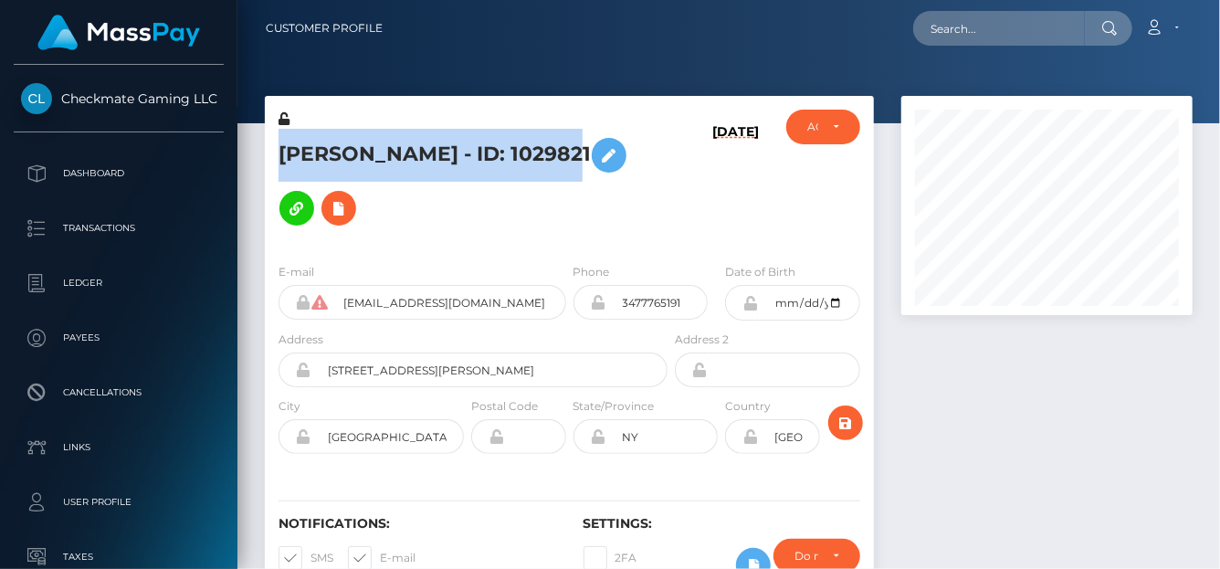
drag, startPoint x: 281, startPoint y: 154, endPoint x: 531, endPoint y: 166, distance: 249.7
click at [533, 166] on h5 "Kavon Allen - ID: 1029821" at bounding box center [468, 182] width 379 height 106
copy h5 "Kavon Allen - ID: 1029821"
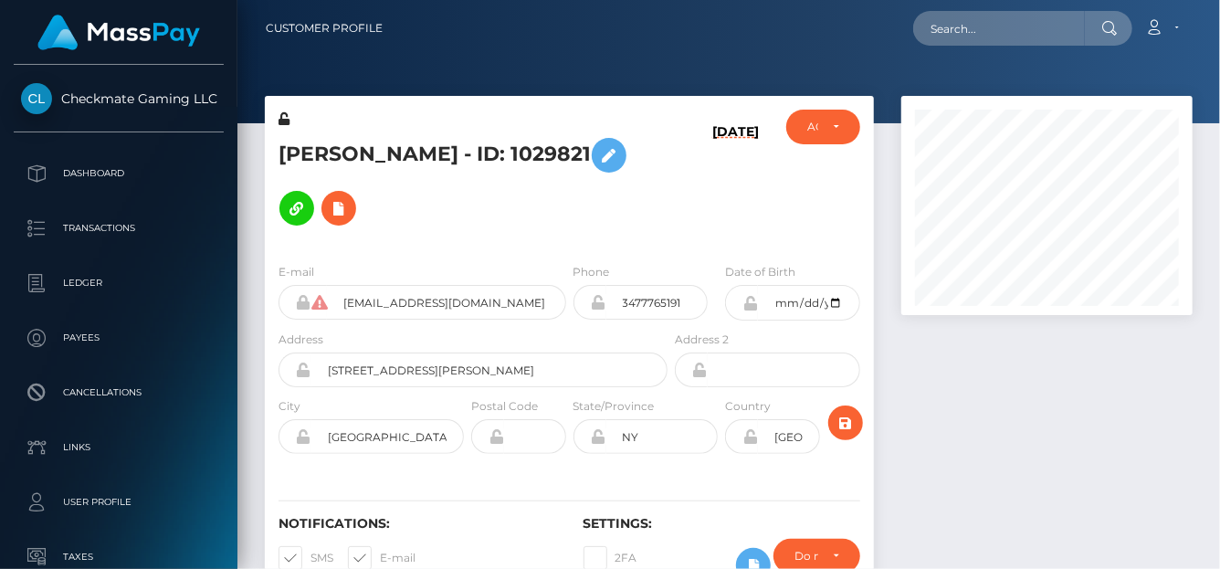
click at [1027, 347] on div at bounding box center [1047, 357] width 319 height 523
drag, startPoint x: 1203, startPoint y: 373, endPoint x: 1173, endPoint y: 369, distance: 30.4
click at [1201, 373] on div at bounding box center [1047, 357] width 319 height 523
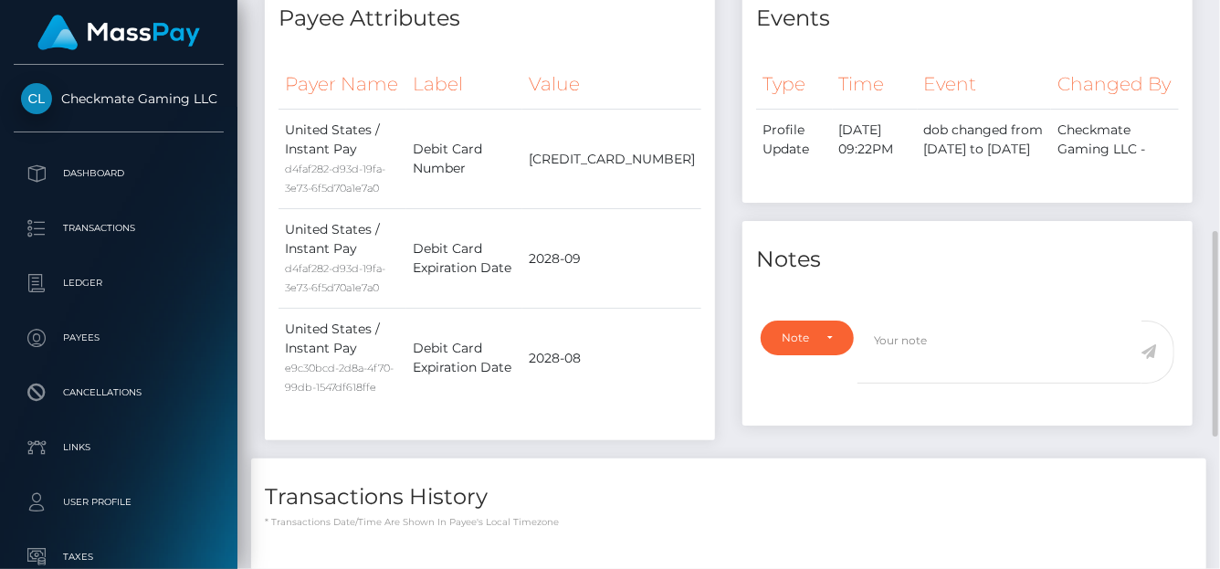
scroll to position [1006, 0]
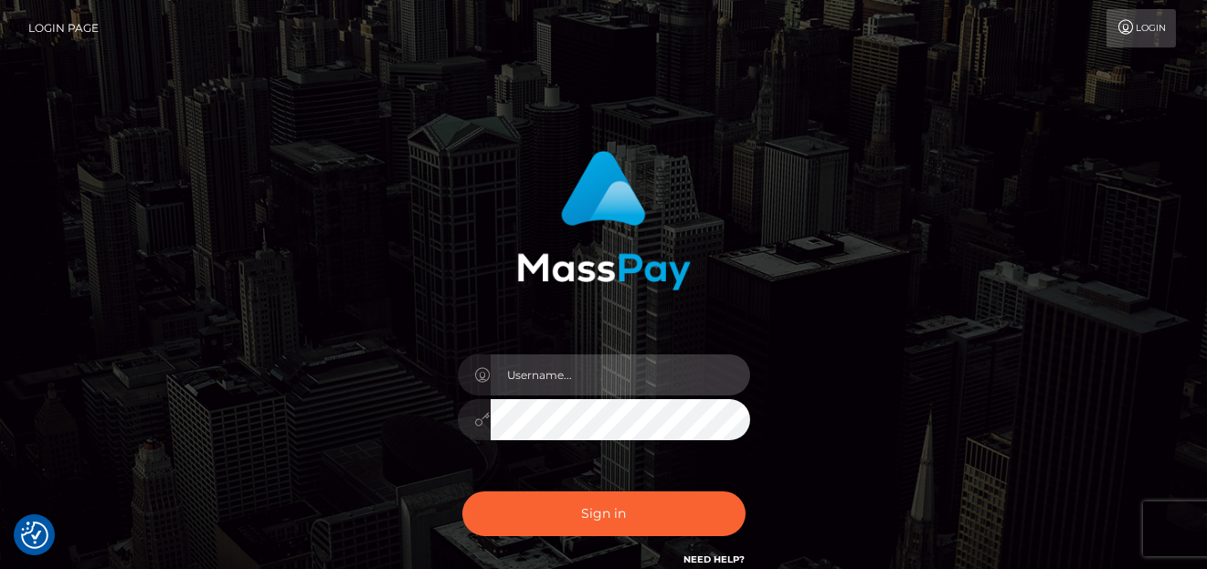
type input "[PERSON_NAME]"
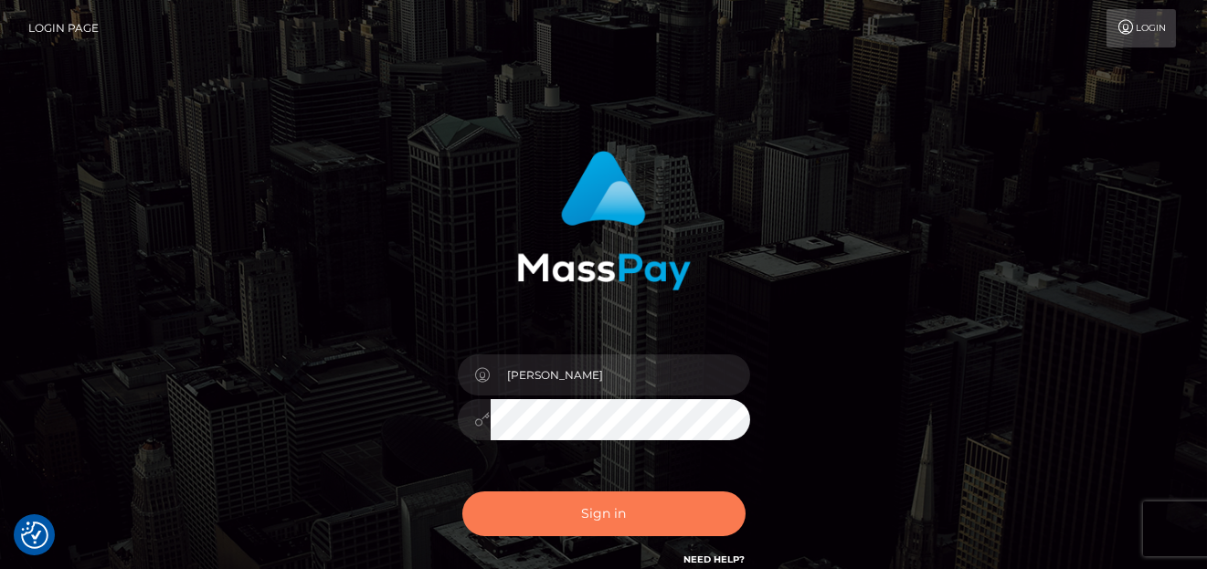
click at [631, 523] on button "Sign in" at bounding box center [603, 513] width 283 height 45
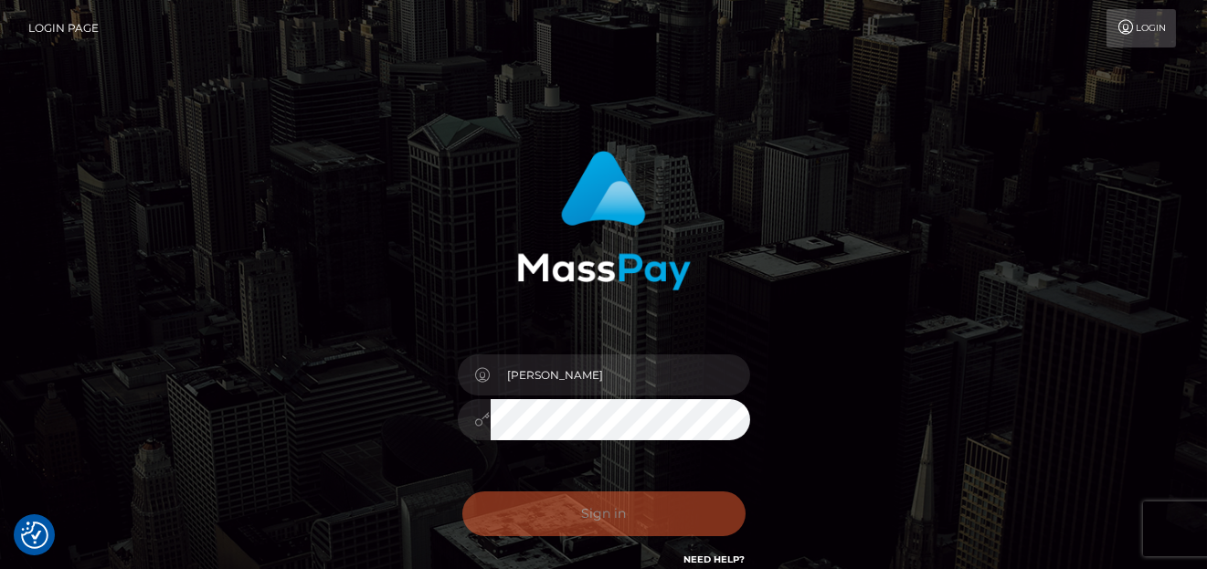
click at [637, 515] on div "Sign in Need Help?" at bounding box center [604, 521] width 320 height 81
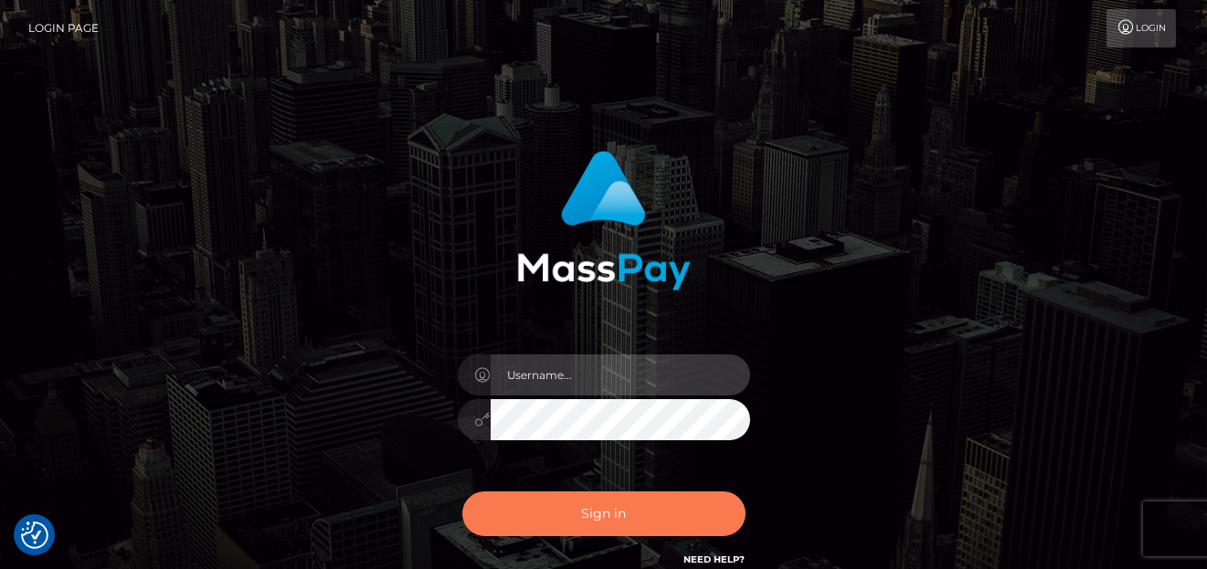
type input "[PERSON_NAME]"
click at [649, 523] on button "Sign in" at bounding box center [603, 513] width 283 height 45
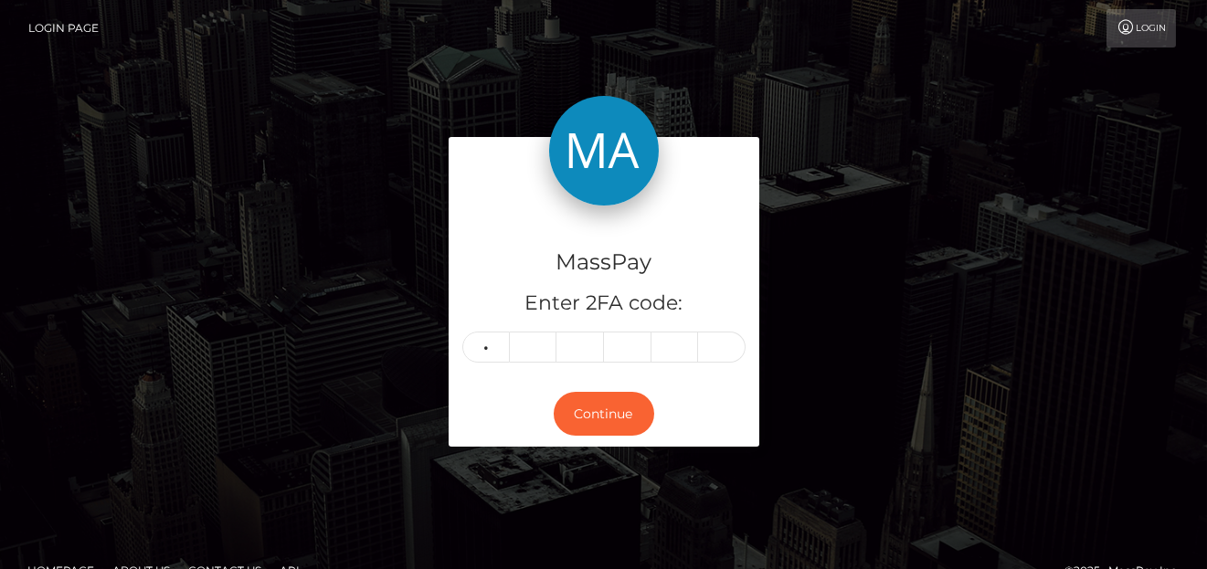
type input "3"
type input "6"
type input "0"
type input "7"
type input "6"
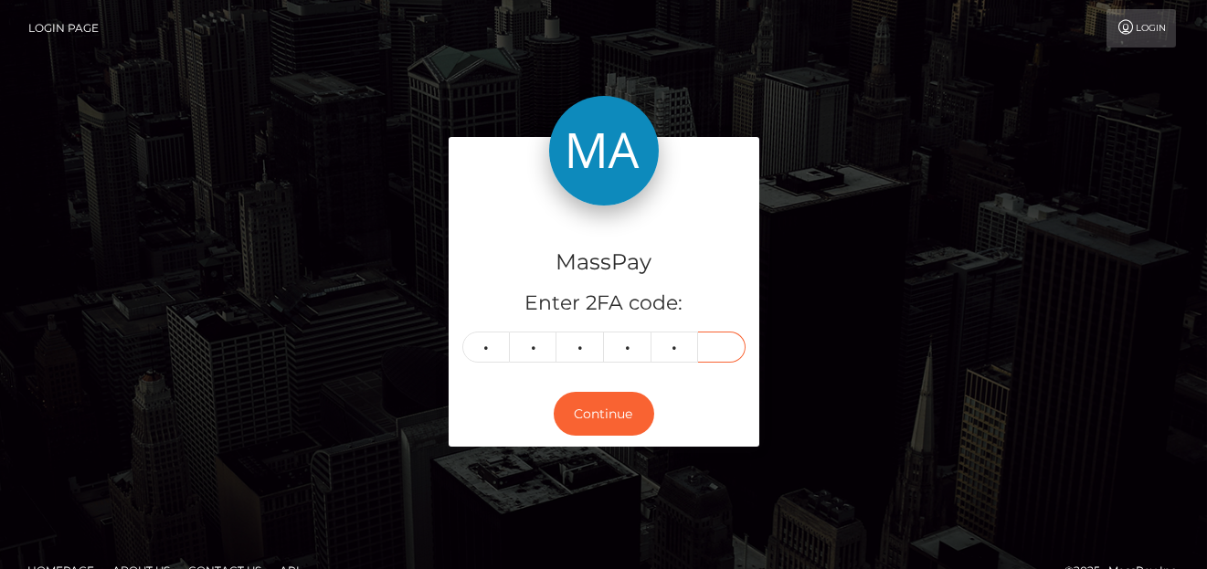
type input "4"
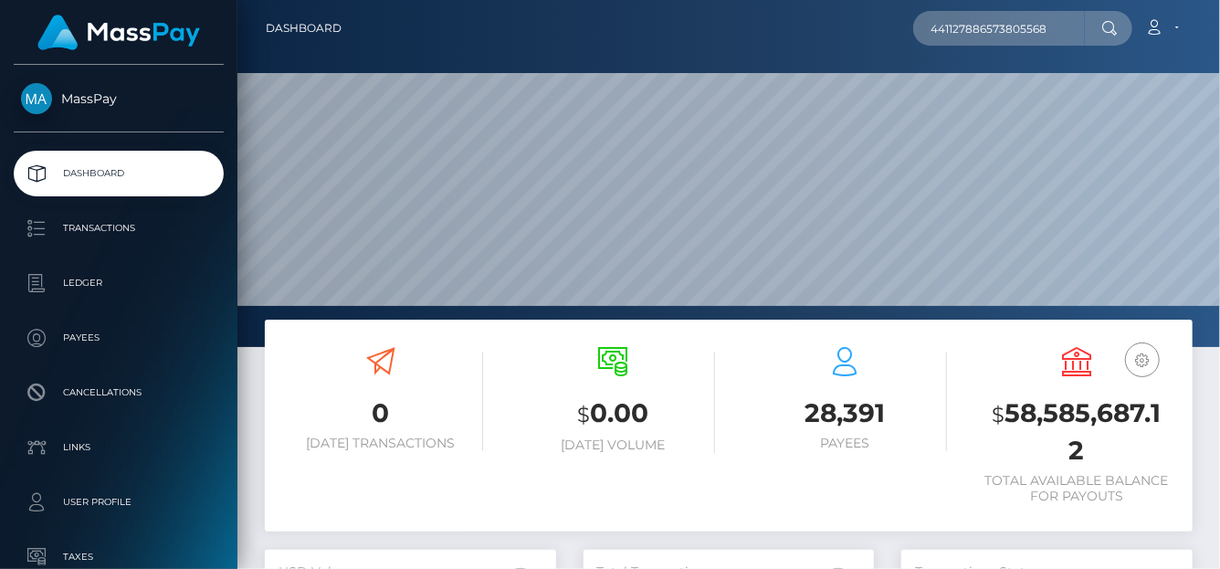
scroll to position [323, 291]
type input "441127886573805568"
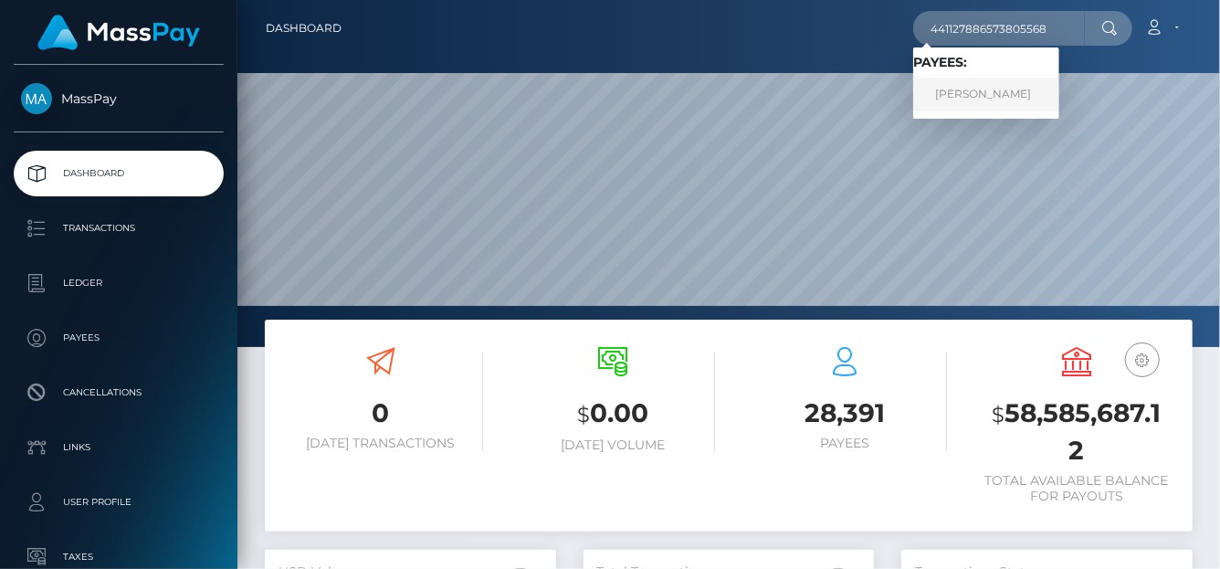
click at [976, 99] on link "Georgii Orlov" at bounding box center [986, 95] width 146 height 34
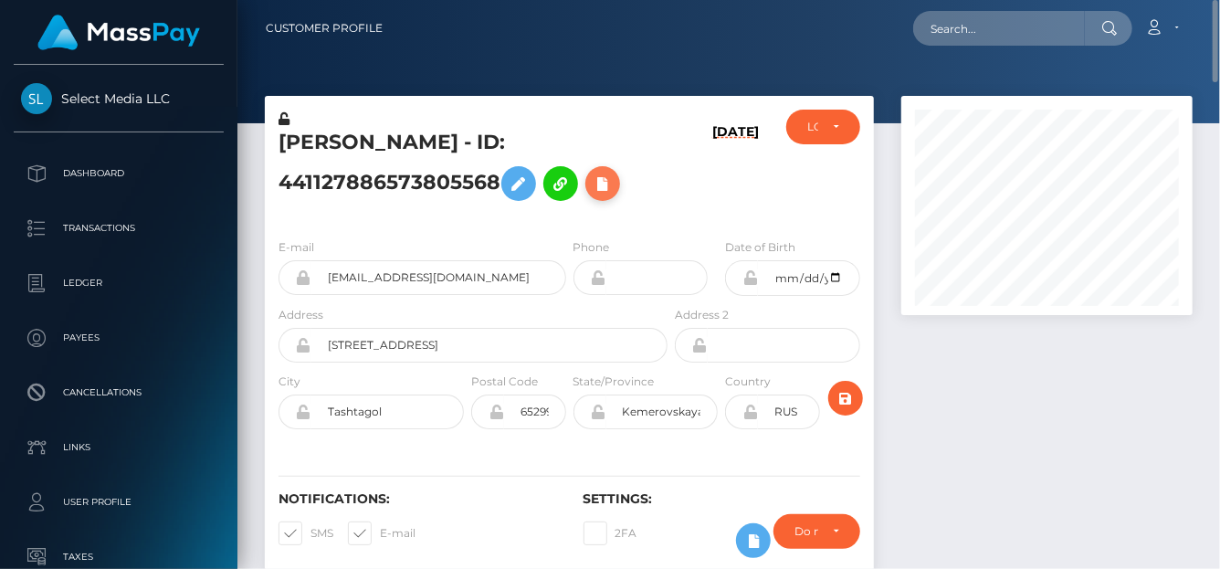
click at [611, 179] on button at bounding box center [603, 183] width 35 height 35
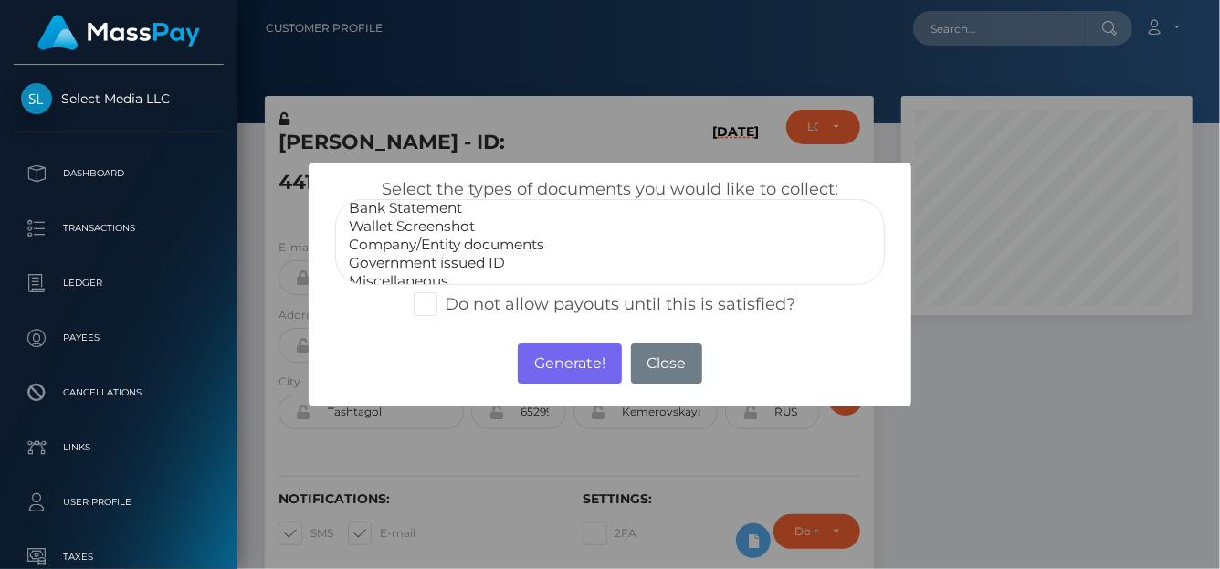
scroll to position [36, 0]
select select "Government issued ID"
click at [446, 252] on option "Government issued ID" at bounding box center [610, 252] width 526 height 18
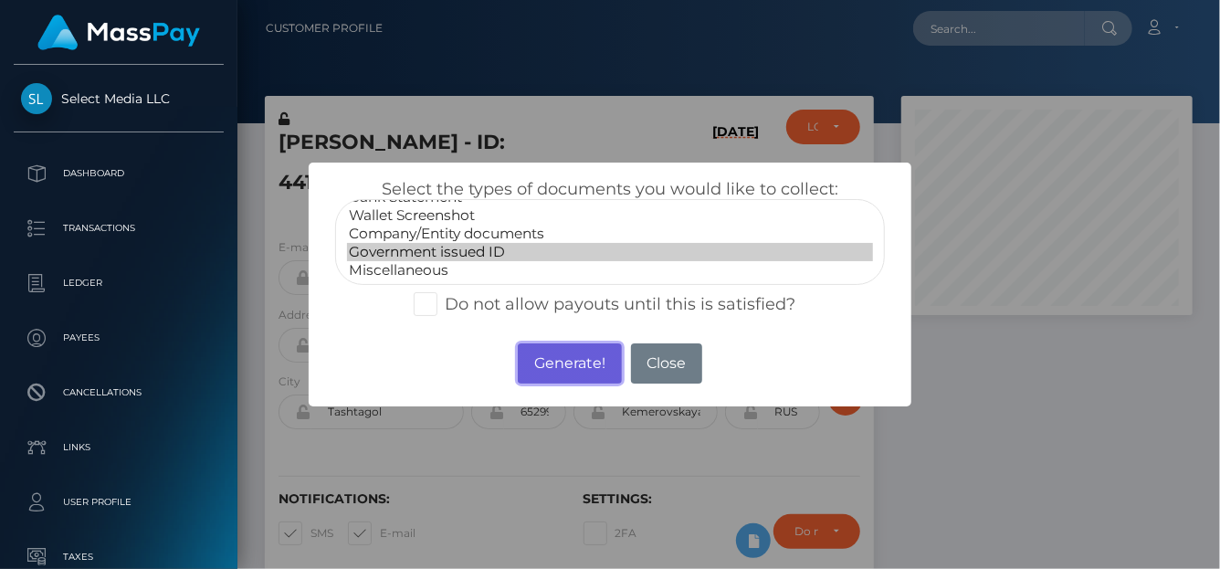
click at [564, 361] on button "Generate!" at bounding box center [569, 363] width 103 height 40
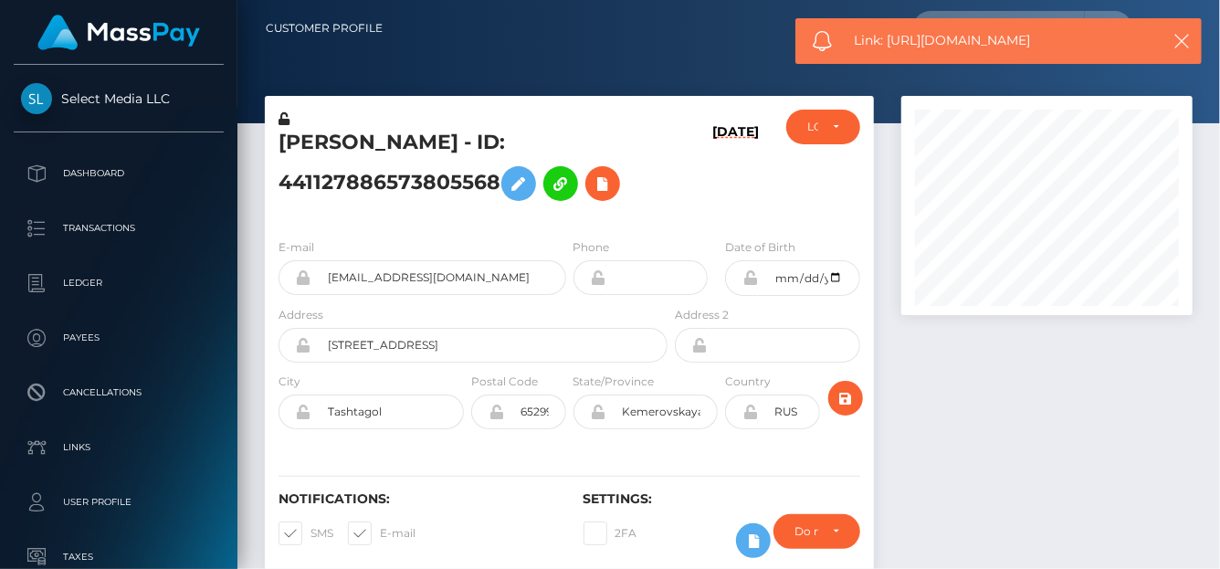
drag, startPoint x: 1059, startPoint y: 40, endPoint x: 891, endPoint y: 58, distance: 169.1
click at [891, 58] on div "Link: https://l.maspay.io/fjxFU" at bounding box center [999, 41] width 407 height 46
copy span "https://l.maspay.io/fjxFU"
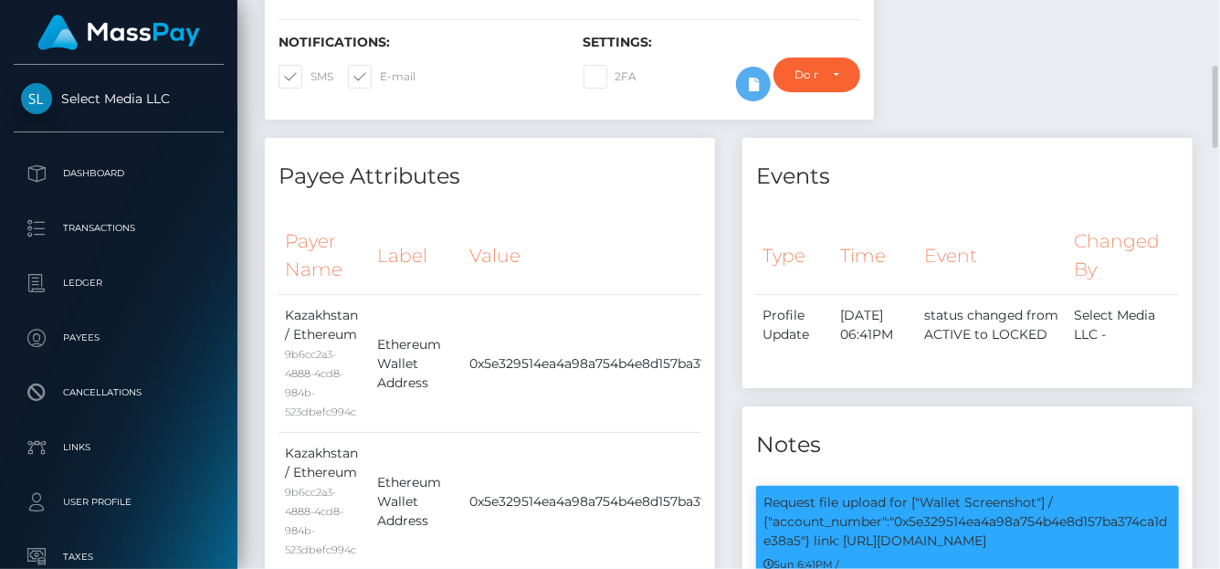
scroll to position [0, 0]
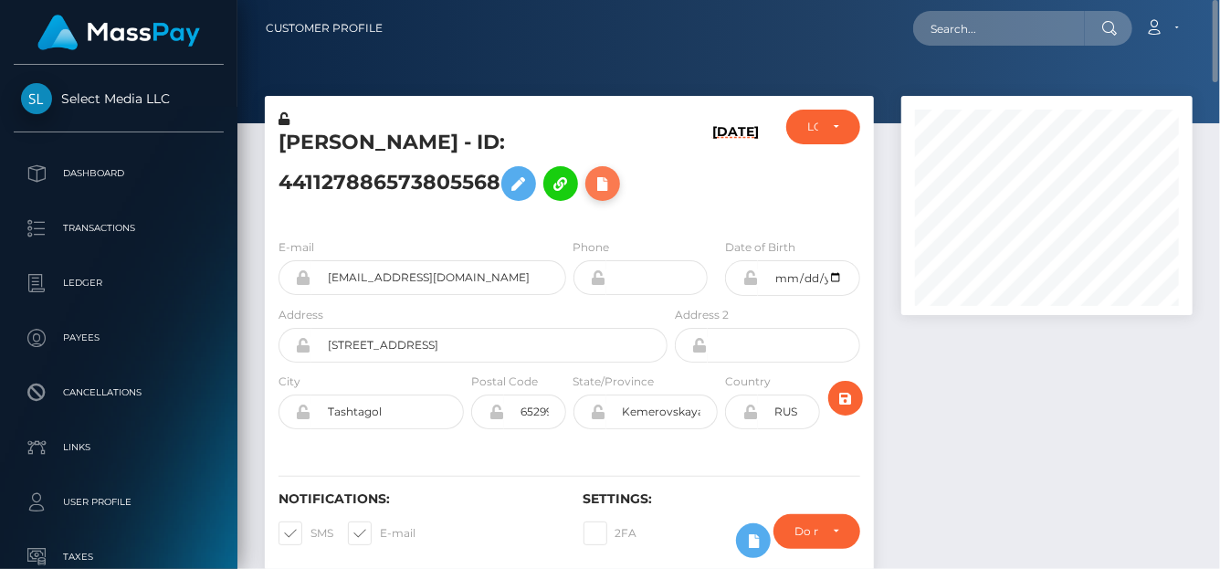
click at [597, 187] on icon at bounding box center [603, 184] width 22 height 23
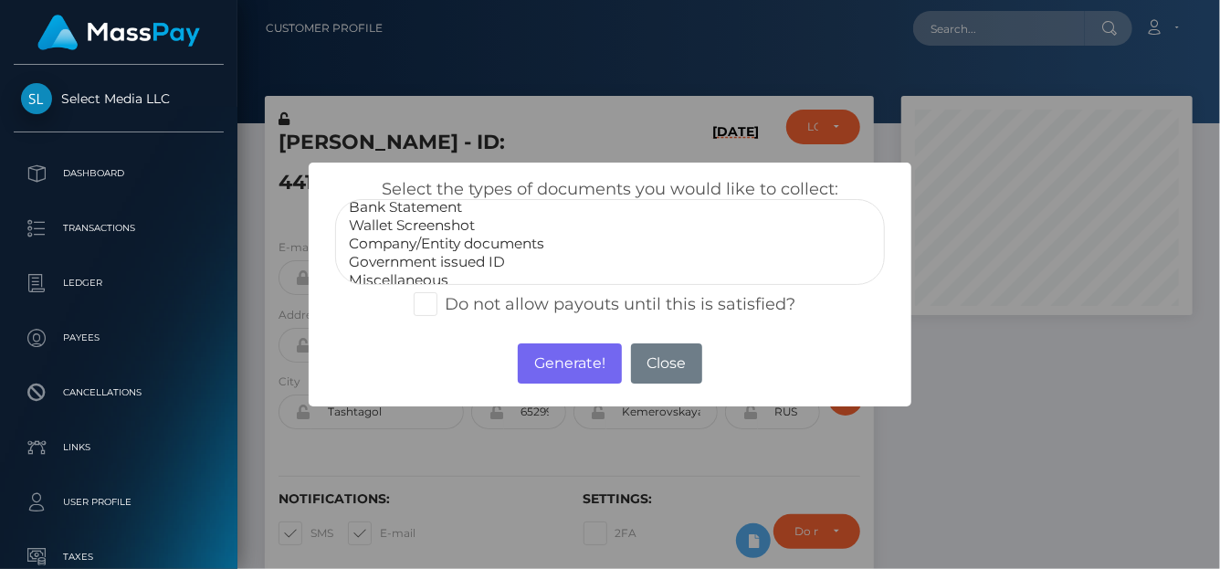
scroll to position [36, 0]
select select "Wallet Screenshot"
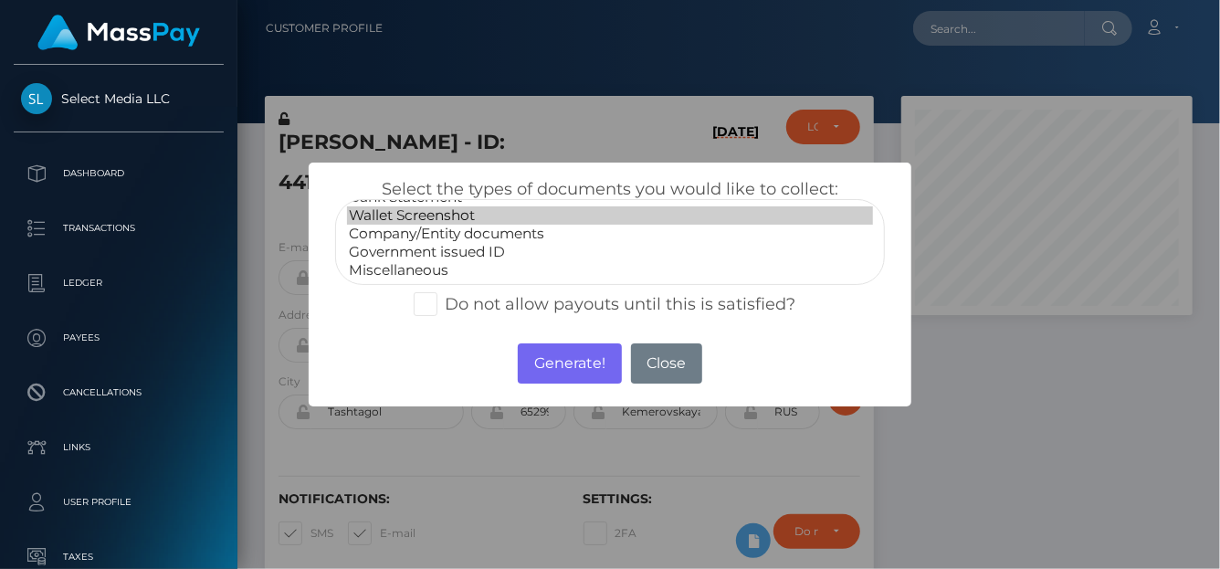
click at [432, 215] on option "Wallet Screenshot" at bounding box center [610, 215] width 526 height 18
click at [554, 368] on button "Generate!" at bounding box center [569, 363] width 103 height 40
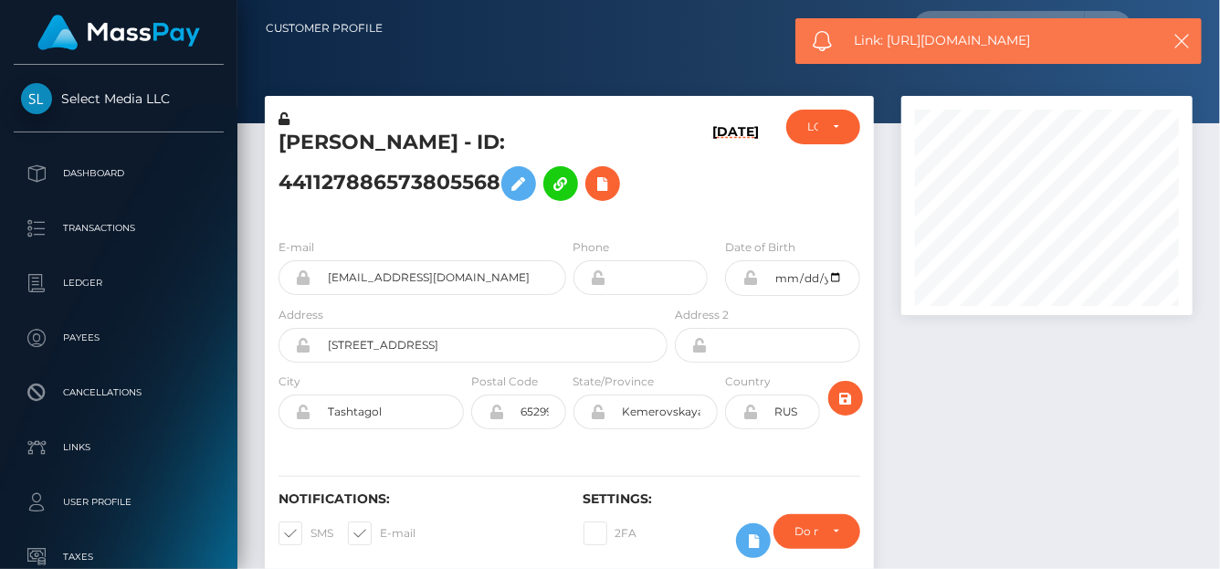
drag, startPoint x: 1052, startPoint y: 44, endPoint x: 887, endPoint y: 30, distance: 165.9
click at [887, 30] on div "Link: https://l.maspay.io/JjxGZ" at bounding box center [999, 41] width 407 height 46
copy span "https://l.maspay.io/JjxGZ"
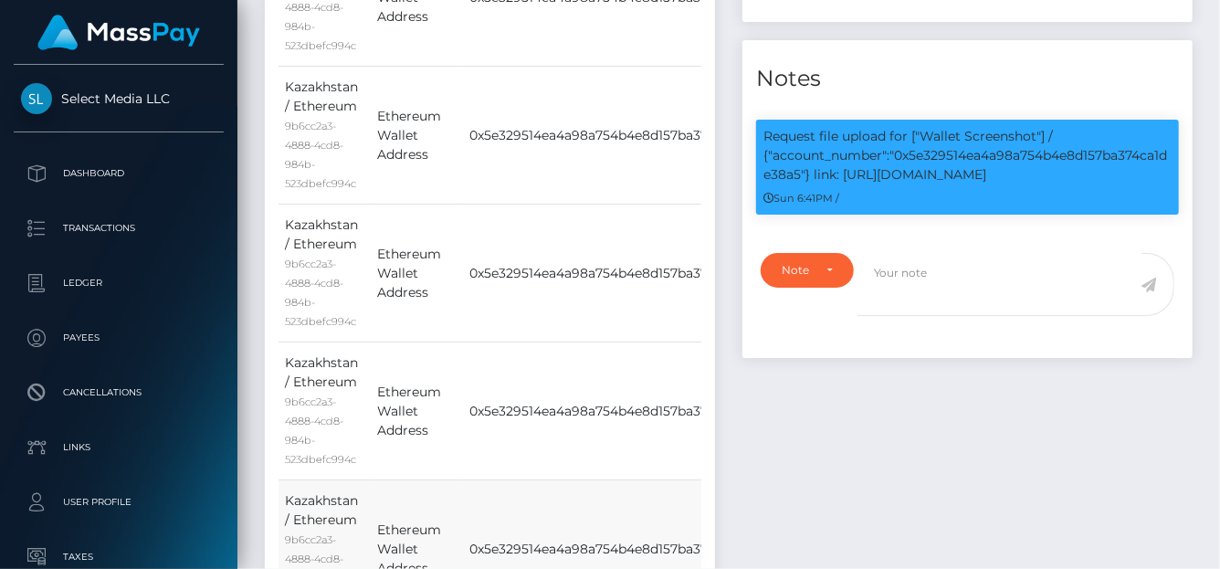
scroll to position [1281, 0]
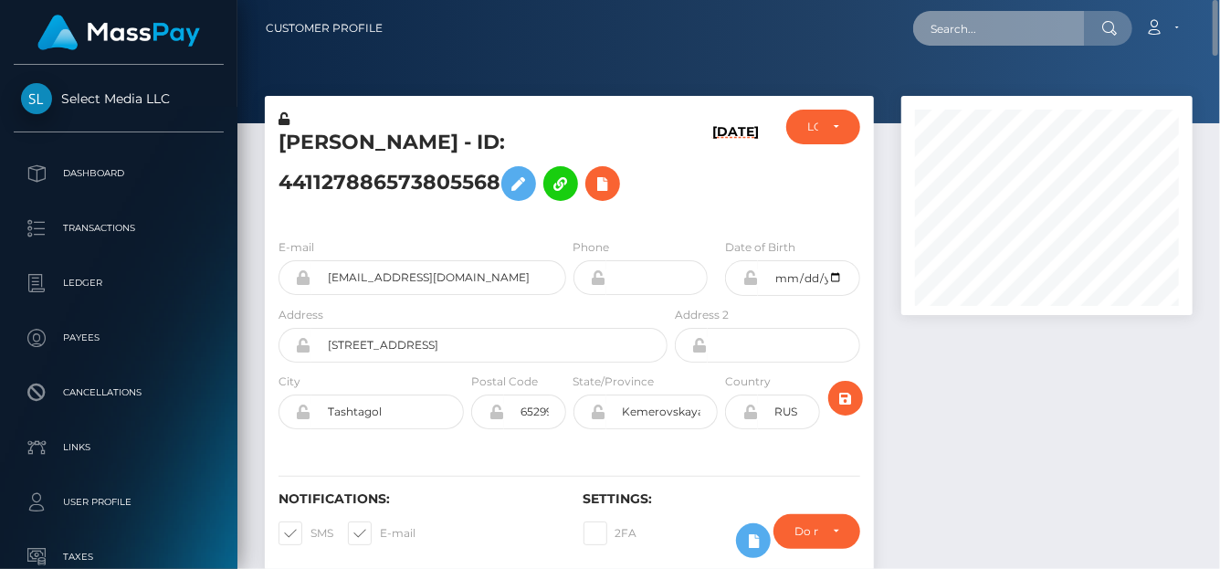
click at [971, 36] on input "text" at bounding box center [999, 28] width 172 height 35
paste input "54349120631578214"
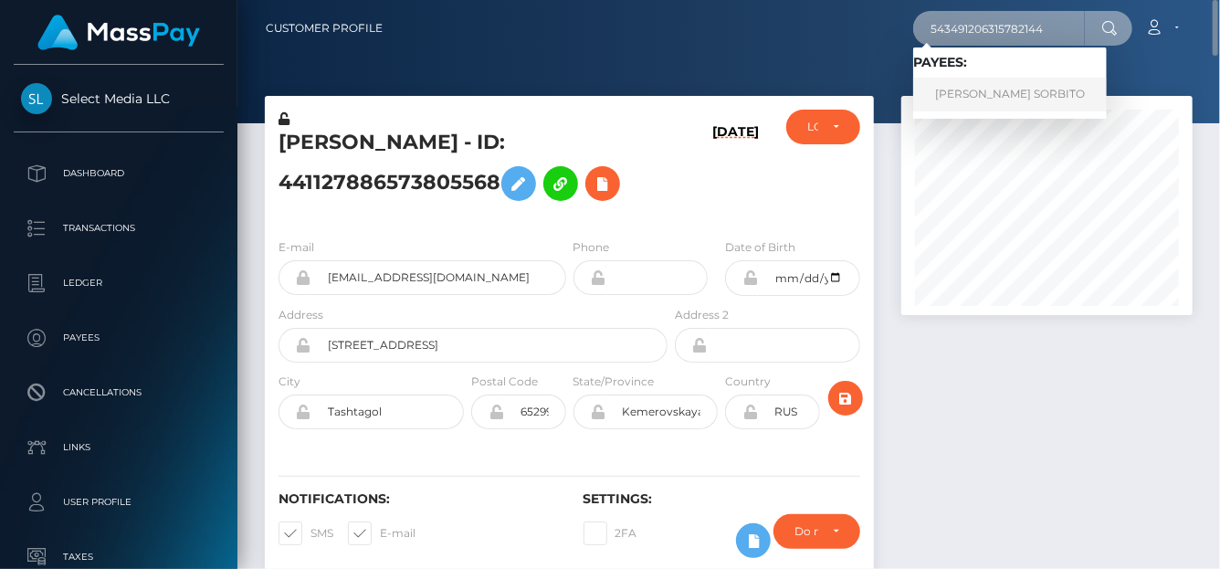
type input "543491206315782144"
click at [970, 92] on link "[PERSON_NAME] SORBITO" at bounding box center [1010, 95] width 194 height 34
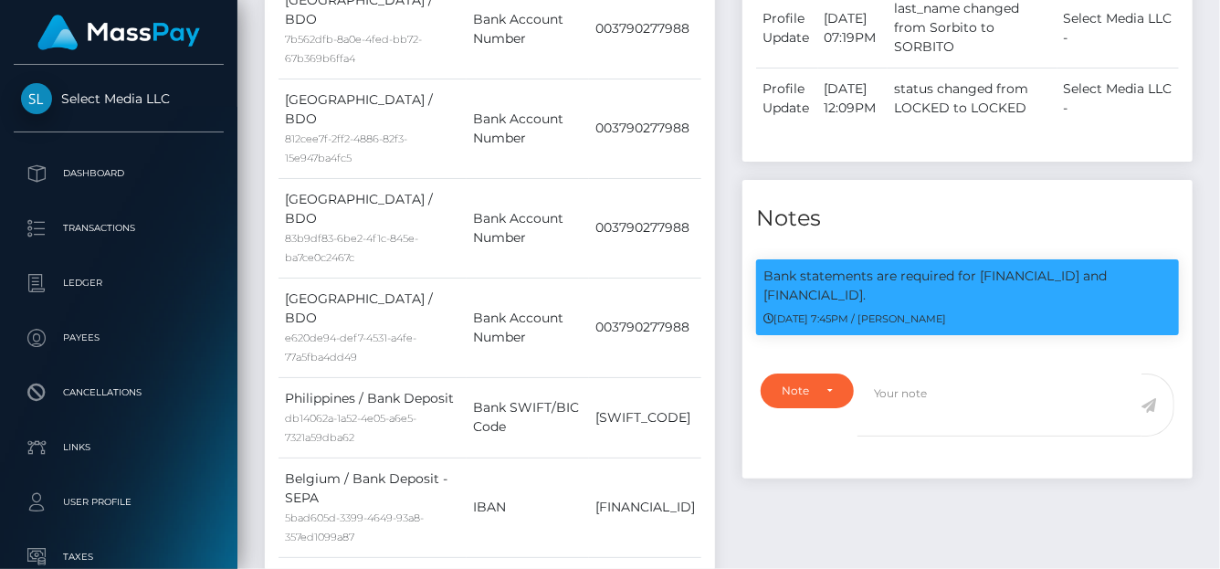
scroll to position [219, 291]
click at [980, 293] on body "Select Media LLC Dashboard Transactions Ledger Payees Cancellations" at bounding box center [610, 284] width 1220 height 569
click at [1106, 328] on div "[DATE] 7:45PM / [PERSON_NAME]" at bounding box center [968, 318] width 408 height 19
drag, startPoint x: 1102, startPoint y: 294, endPoint x: 977, endPoint y: 290, distance: 125.2
click at [977, 291] on p "Bank statements are required for [FINANCIAL_ID] and [FINANCIAL_ID]." at bounding box center [968, 286] width 408 height 38
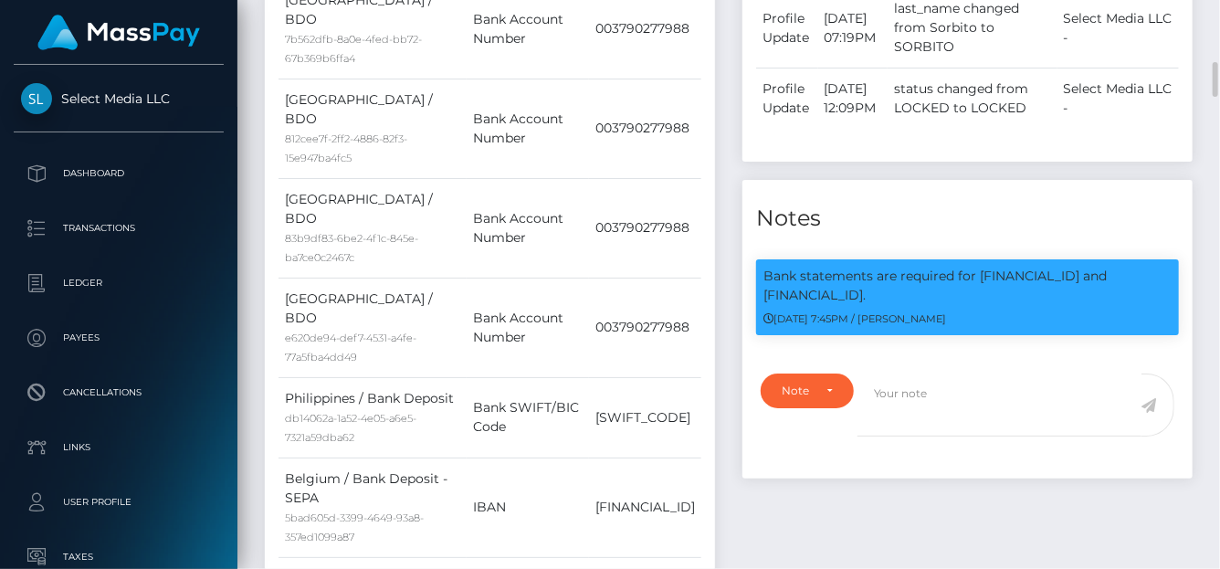
copy p "[FINANCIAL_ID]"
drag, startPoint x: 917, startPoint y: 311, endPoint x: 763, endPoint y: 310, distance: 154.4
click at [763, 310] on div "Bank statements are required for BE45143129959489 and LT503250010435390701. 09/…" at bounding box center [967, 297] width 423 height 76
copy p "LT503250010435390701."
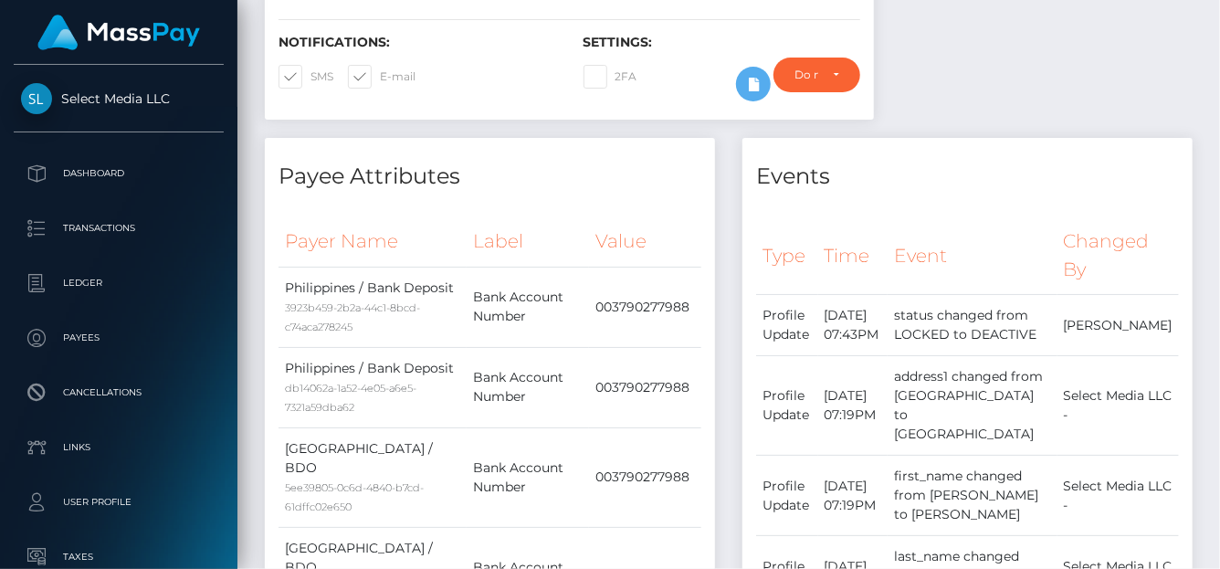
scroll to position [0, 0]
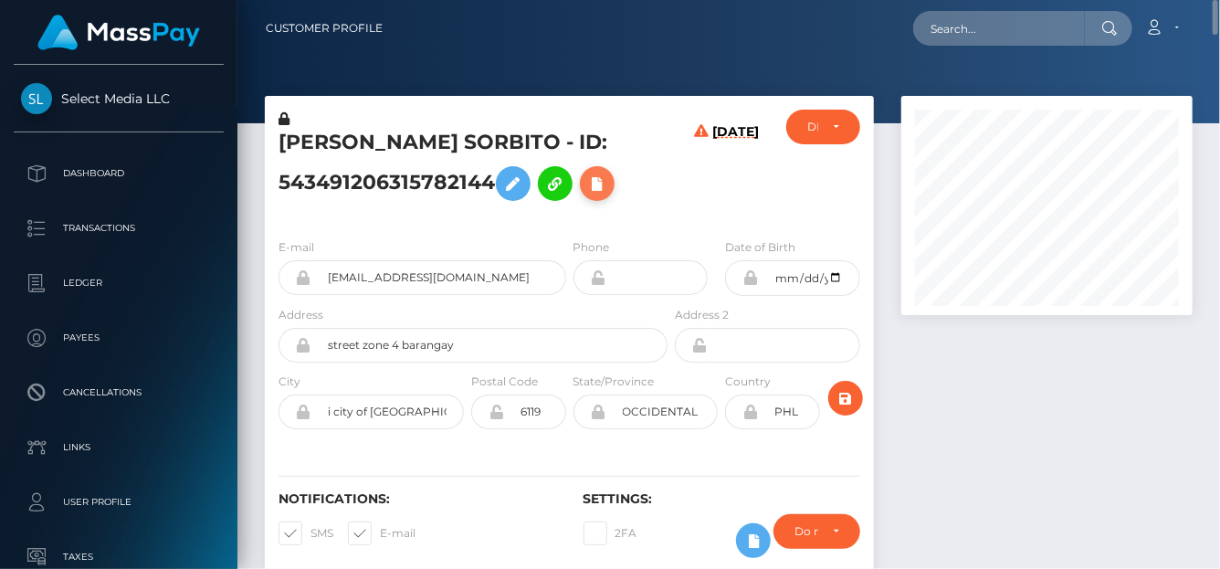
click at [597, 185] on icon at bounding box center [597, 184] width 22 height 23
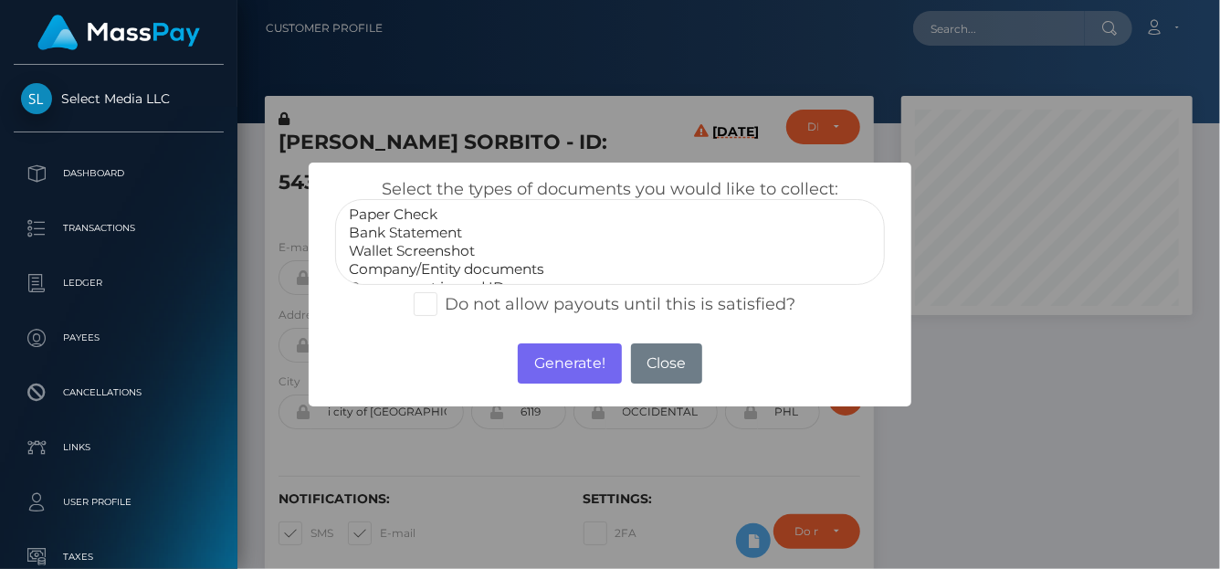
select select "Bank Statement"
click at [467, 236] on option "Bank Statement" at bounding box center [610, 233] width 526 height 18
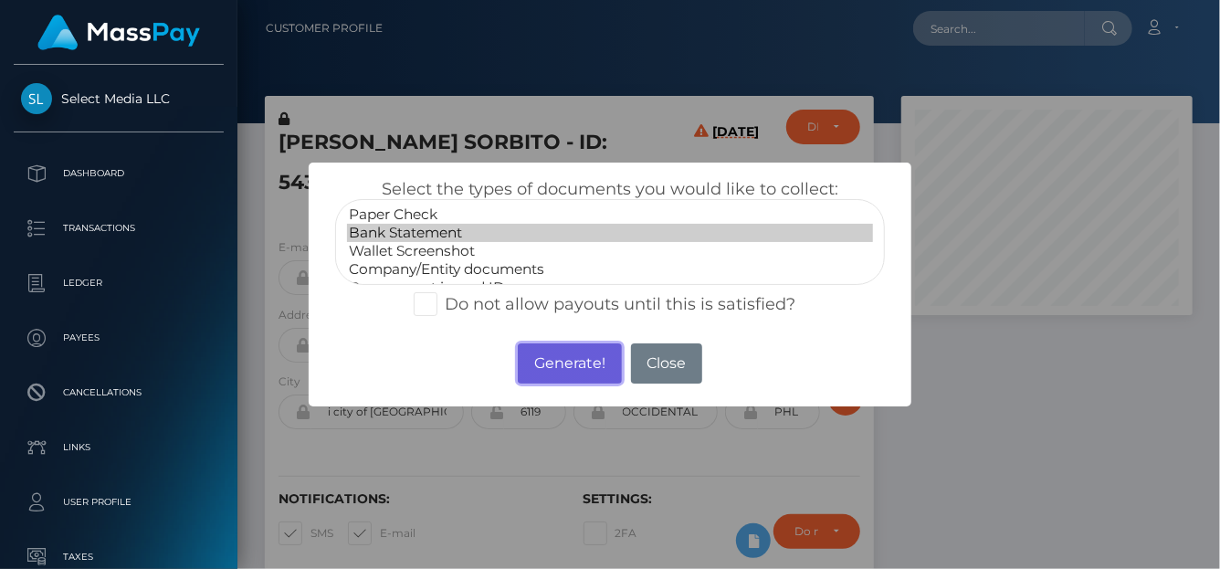
click at [570, 368] on button "Generate!" at bounding box center [569, 363] width 103 height 40
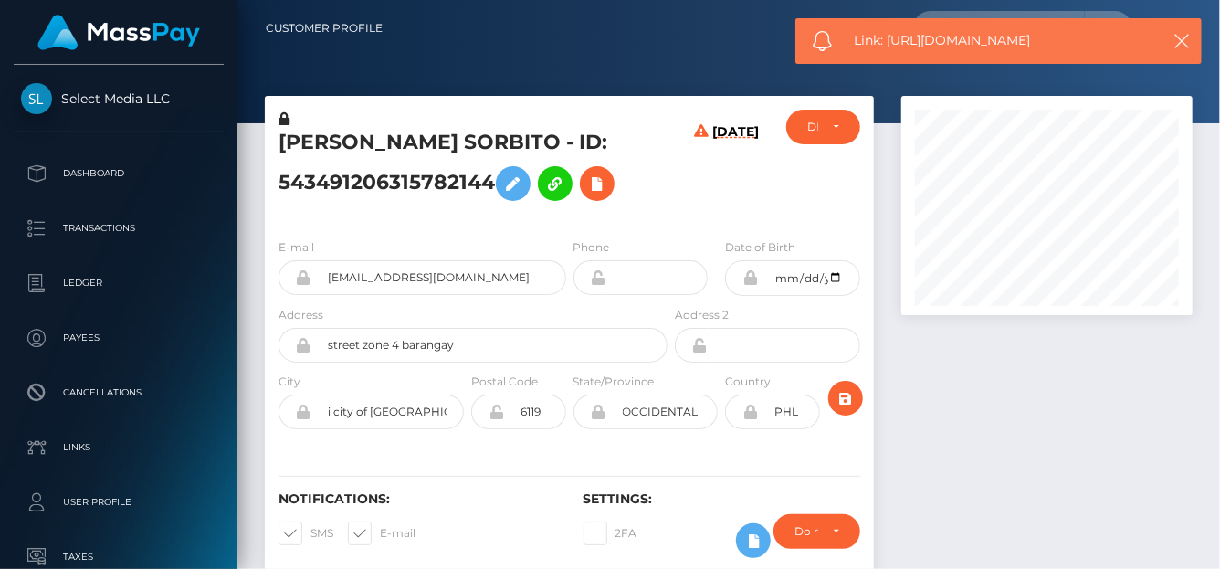
drag, startPoint x: 1050, startPoint y: 42, endPoint x: 890, endPoint y: 43, distance: 159.9
click at [890, 43] on span "Link: https://l.maspay.io/ujxKb" at bounding box center [1001, 40] width 293 height 19
copy span "https://l.maspay.io/ujxKb"
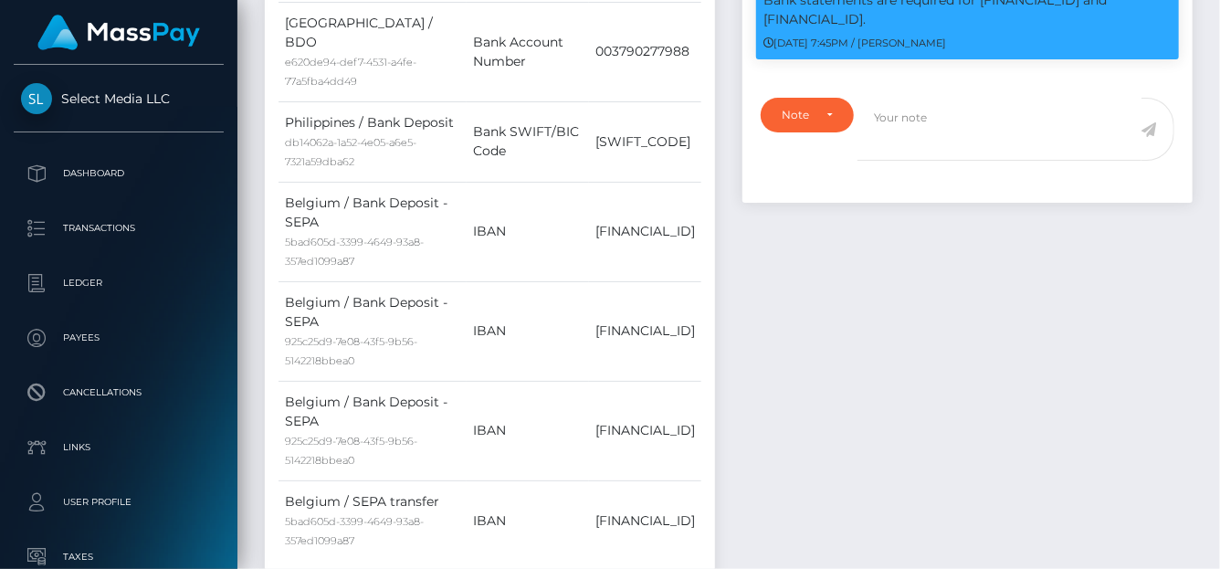
scroll to position [1921, 0]
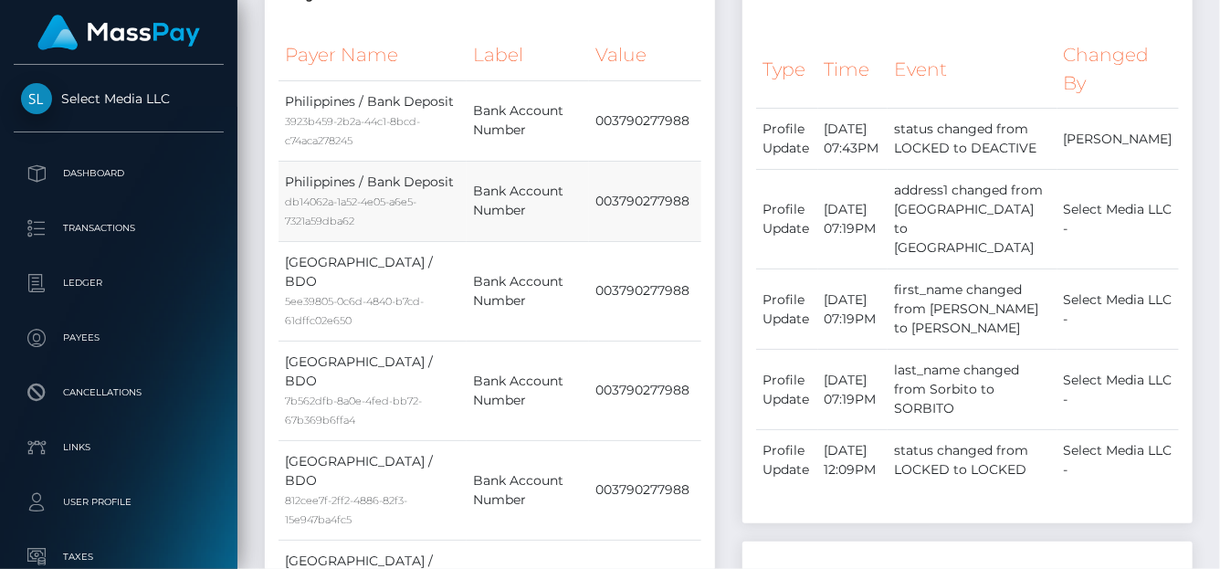
scroll to position [185, 0]
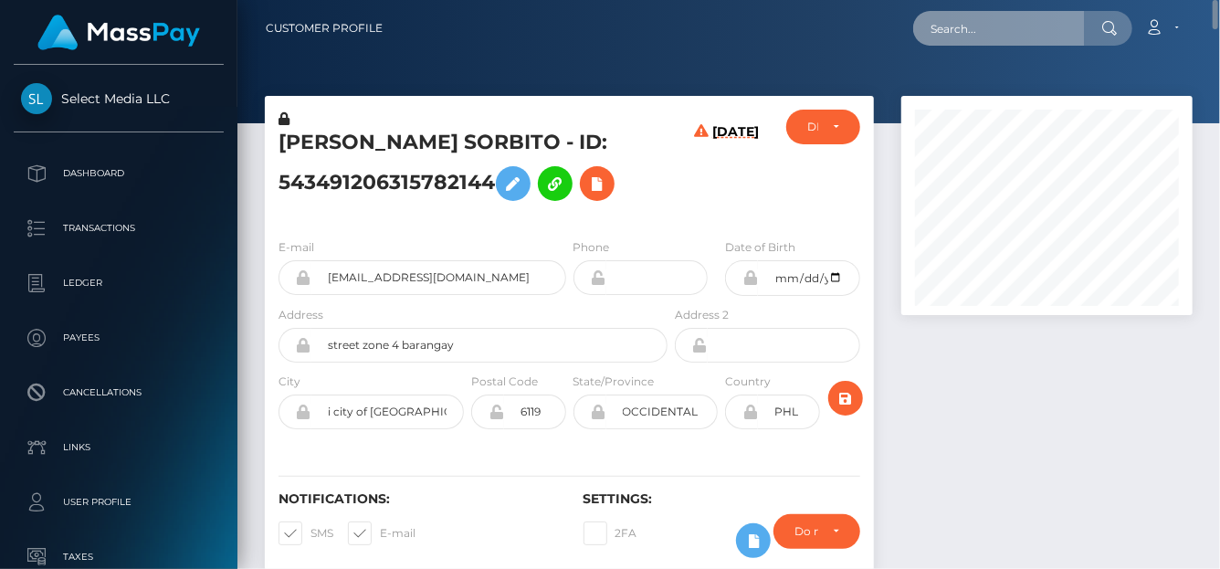
click at [1007, 38] on input "text" at bounding box center [999, 28] width 172 height 35
paste input "645832283881742336"
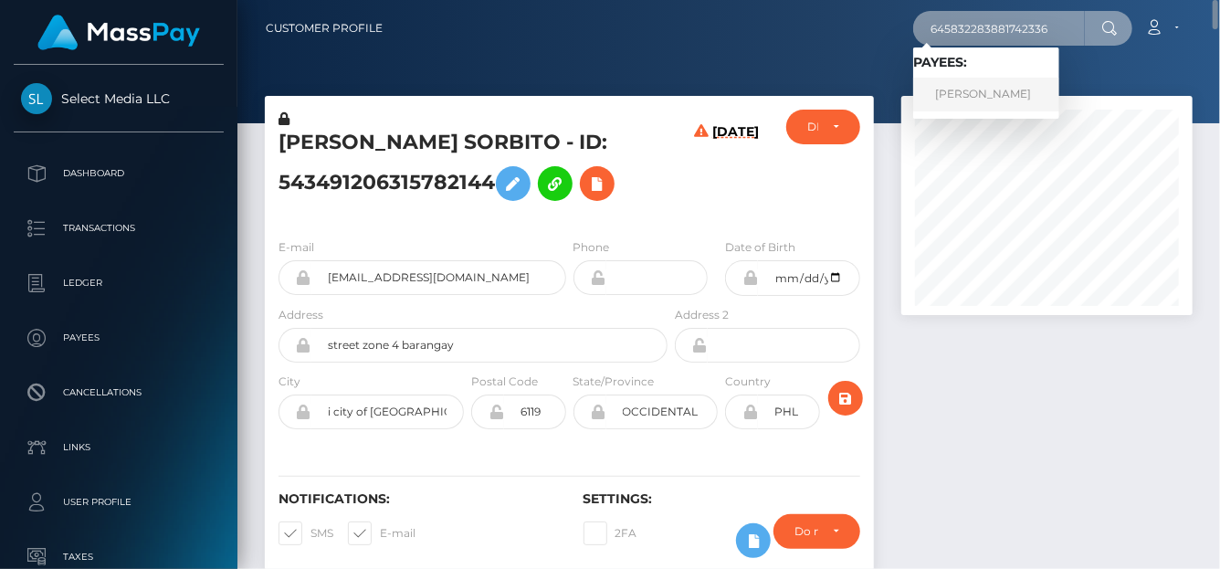
type input "645832283881742336"
click at [1005, 81] on link "[PERSON_NAME]" at bounding box center [986, 95] width 146 height 34
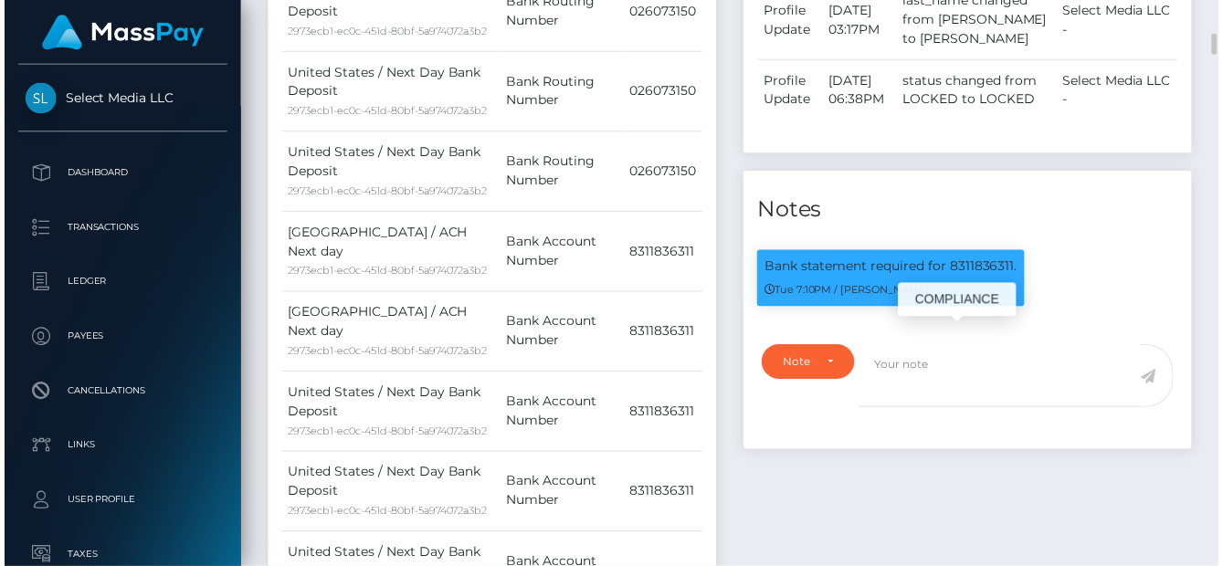
scroll to position [219, 291]
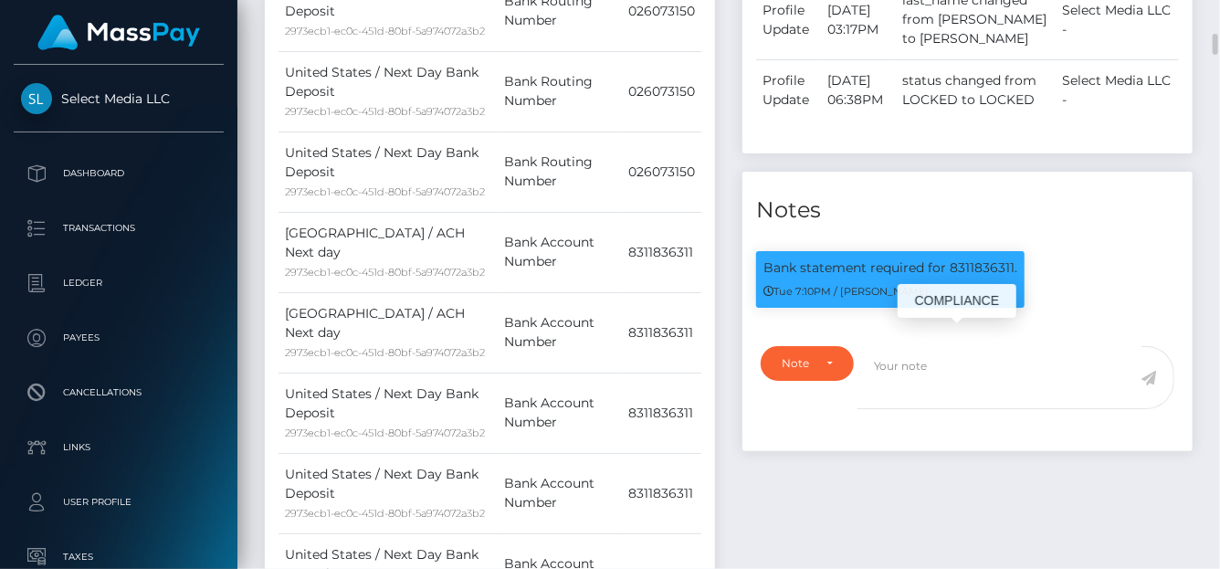
drag, startPoint x: 947, startPoint y: 341, endPoint x: 1014, endPoint y: 341, distance: 66.7
click at [1014, 278] on p "Bank statement required for 8311836311." at bounding box center [891, 268] width 254 height 19
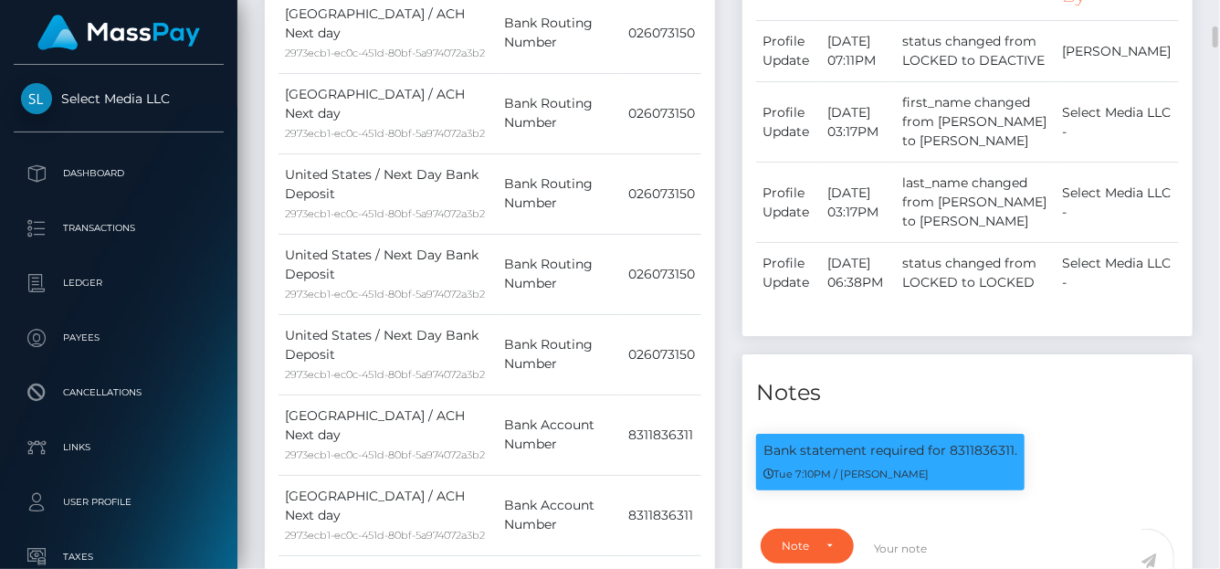
scroll to position [0, 0]
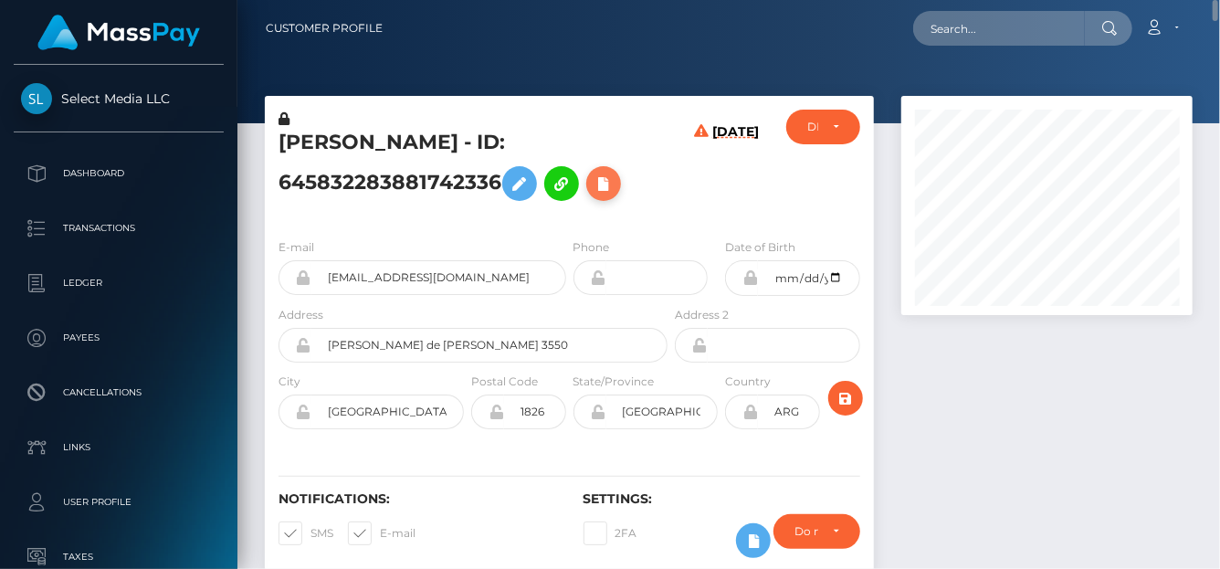
click at [610, 181] on icon at bounding box center [604, 184] width 22 height 23
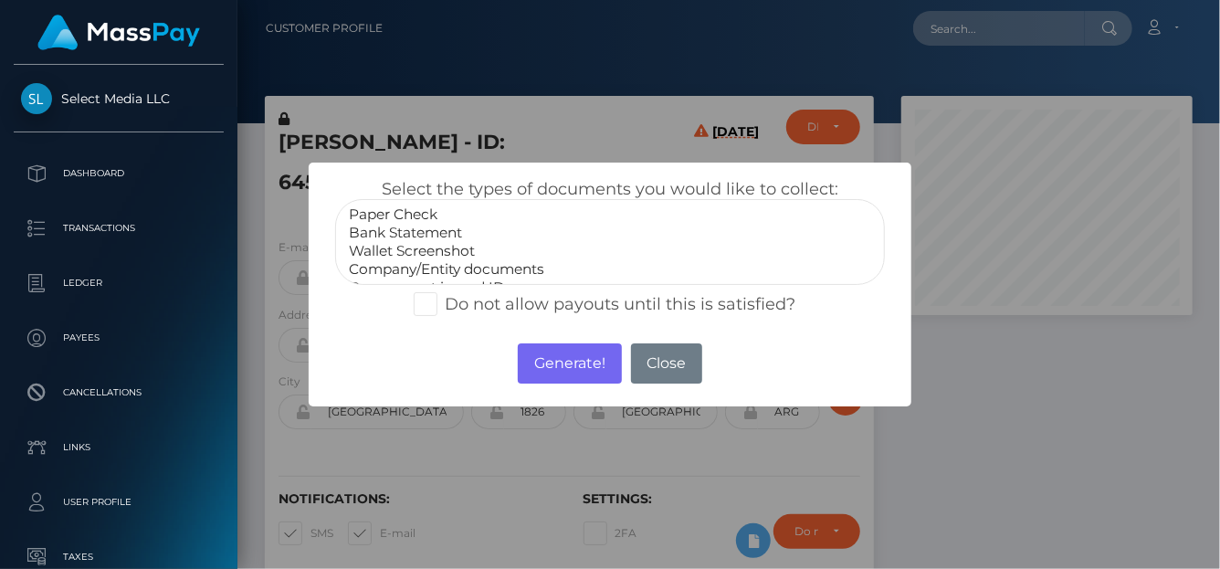
select select "Bank Statement"
click at [447, 229] on option "Bank Statement" at bounding box center [610, 233] width 526 height 18
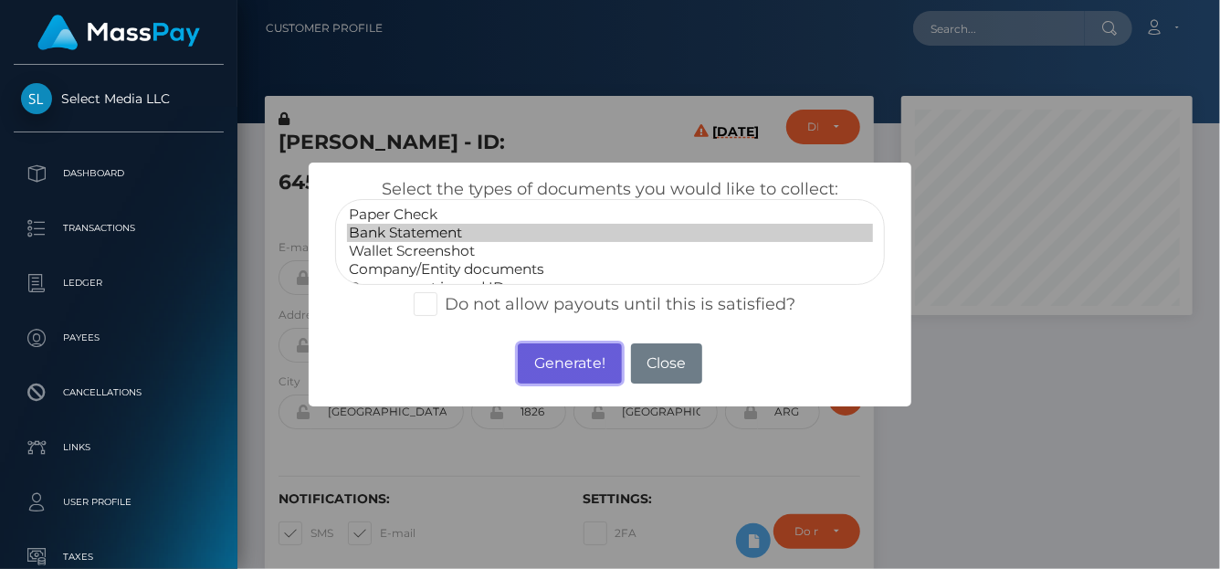
click at [549, 355] on button "Generate!" at bounding box center [569, 363] width 103 height 40
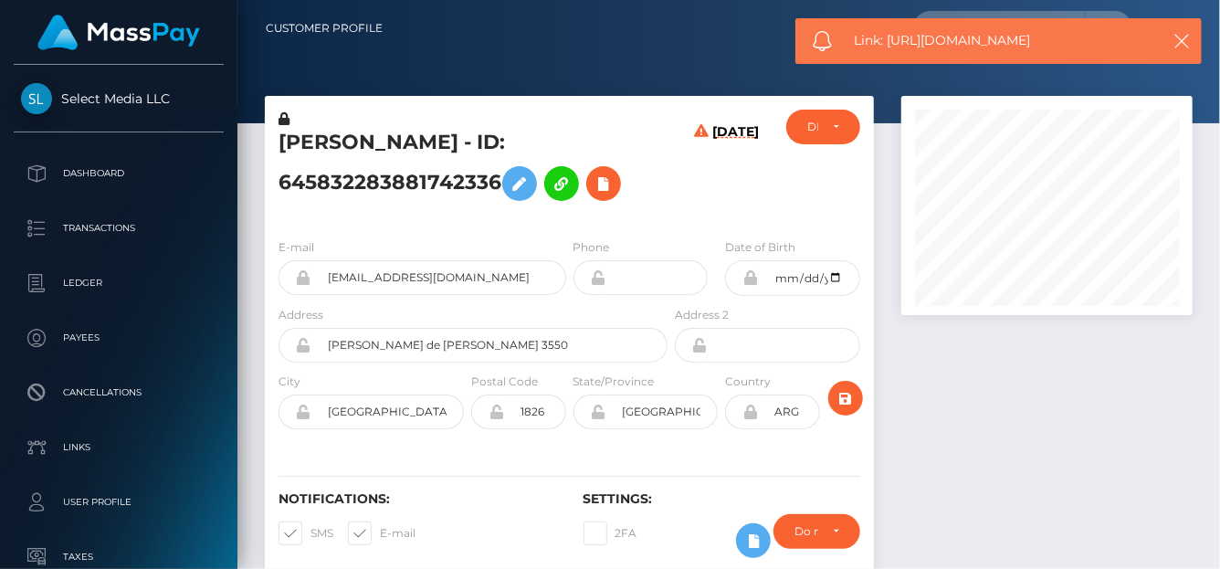
drag, startPoint x: 1080, startPoint y: 46, endPoint x: 890, endPoint y: 38, distance: 190.1
click at [890, 38] on span "Link: https://l.maspay.io/GjxLy" at bounding box center [1001, 40] width 293 height 19
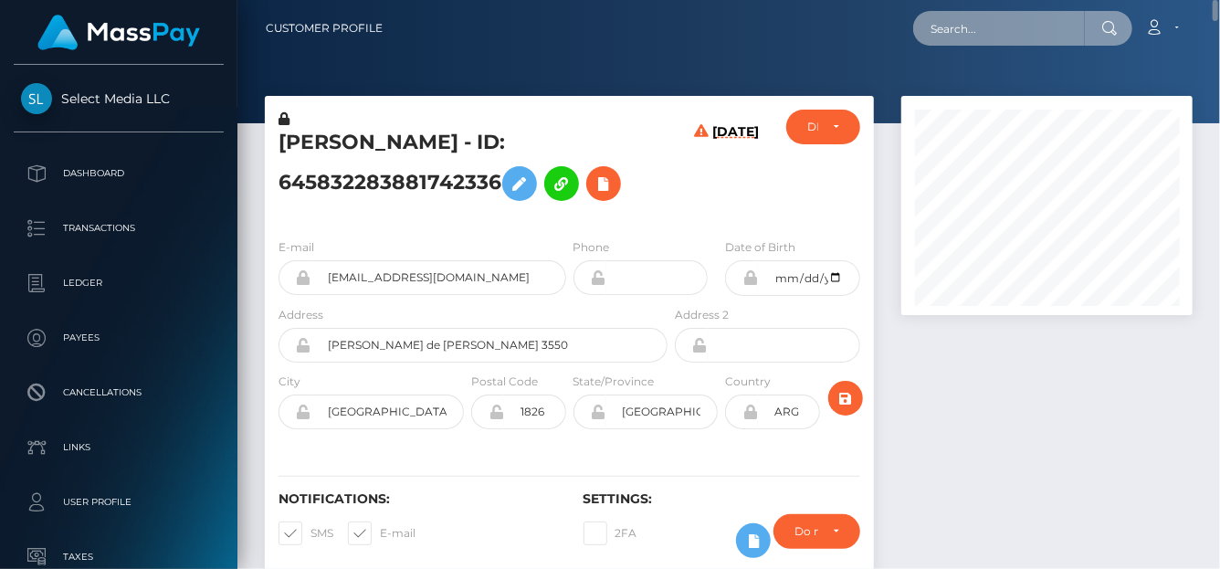
click at [993, 29] on input "text" at bounding box center [999, 28] width 172 height 35
paste input "ellisdaniel102@gmail.com"
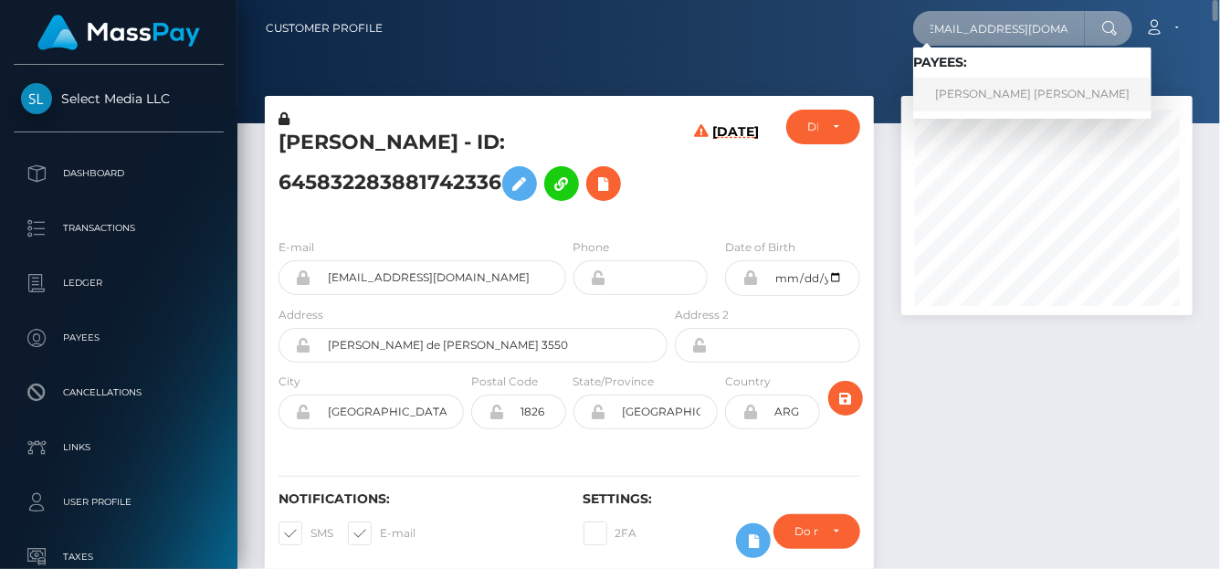
type input "ellisdaniel102@gmail.com"
click at [954, 93] on link "DANIEL GEORGE ELLIS" at bounding box center [1032, 95] width 238 height 34
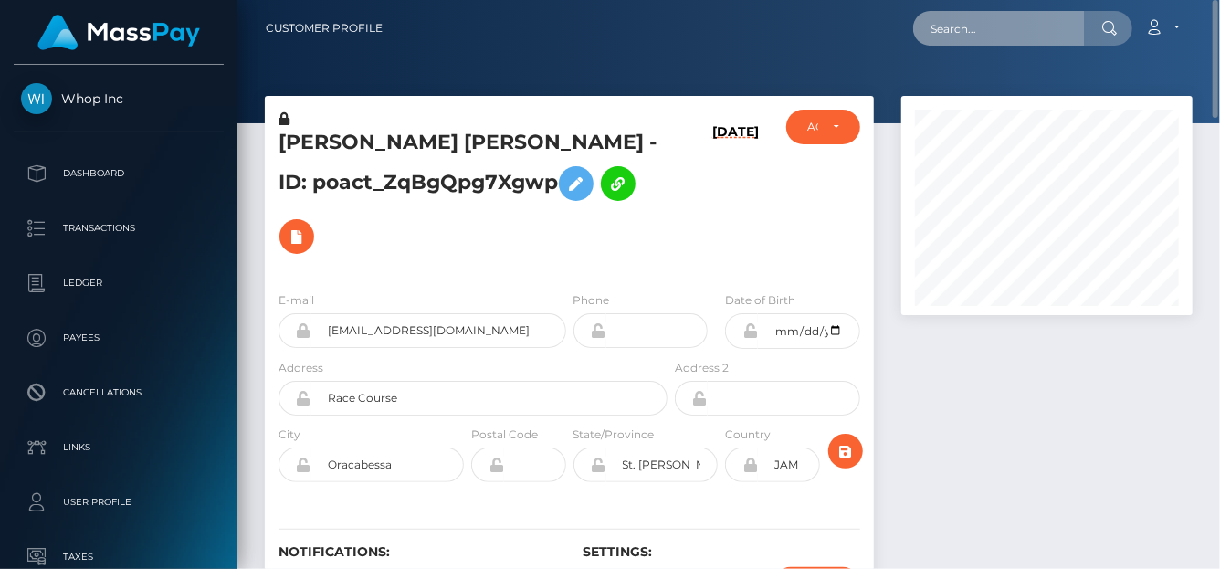
click at [973, 37] on input "text" at bounding box center [999, 28] width 172 height 35
paste input "[EMAIL_ADDRESS][DOMAIN_NAME]"
type input "[EMAIL_ADDRESS][DOMAIN_NAME]"
click at [945, 28] on input "[EMAIL_ADDRESS][DOMAIN_NAME]" at bounding box center [999, 28] width 172 height 35
drag, startPoint x: 924, startPoint y: 29, endPoint x: 1204, endPoint y: 31, distance: 279.5
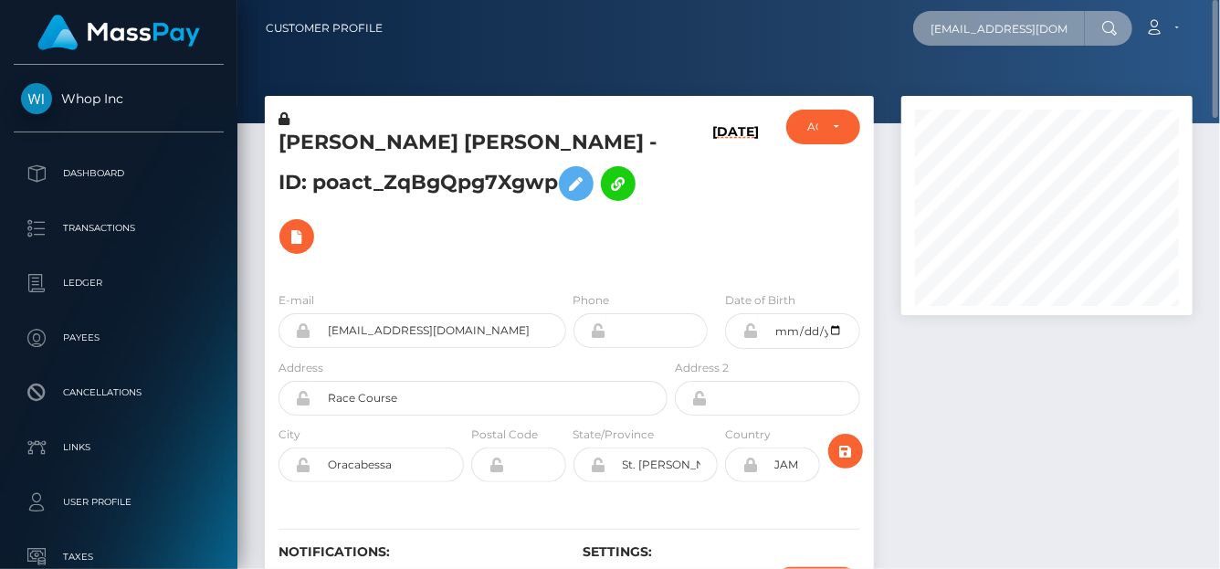
click at [1204, 32] on div "Customer Profile [EMAIL_ADDRESS][DOMAIN_NAME] Loading... Loading... Account Log…" at bounding box center [729, 28] width 954 height 38
paste input "[PERSON_NAME]"
click at [977, 25] on input "Joseph Ajami" at bounding box center [999, 28] width 172 height 35
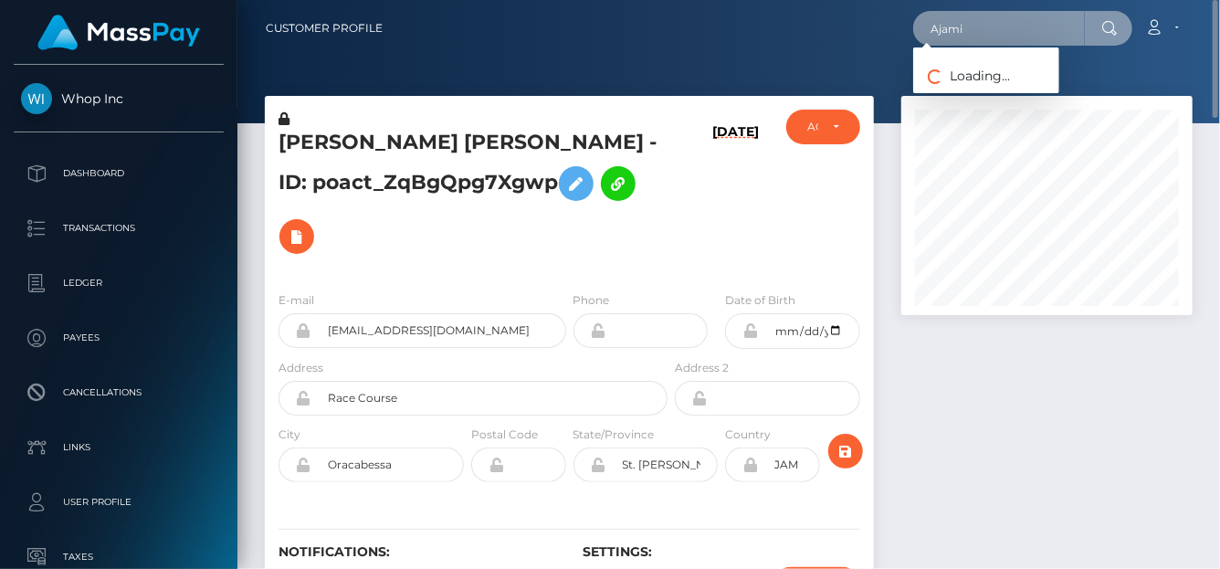
type input "Ajami"
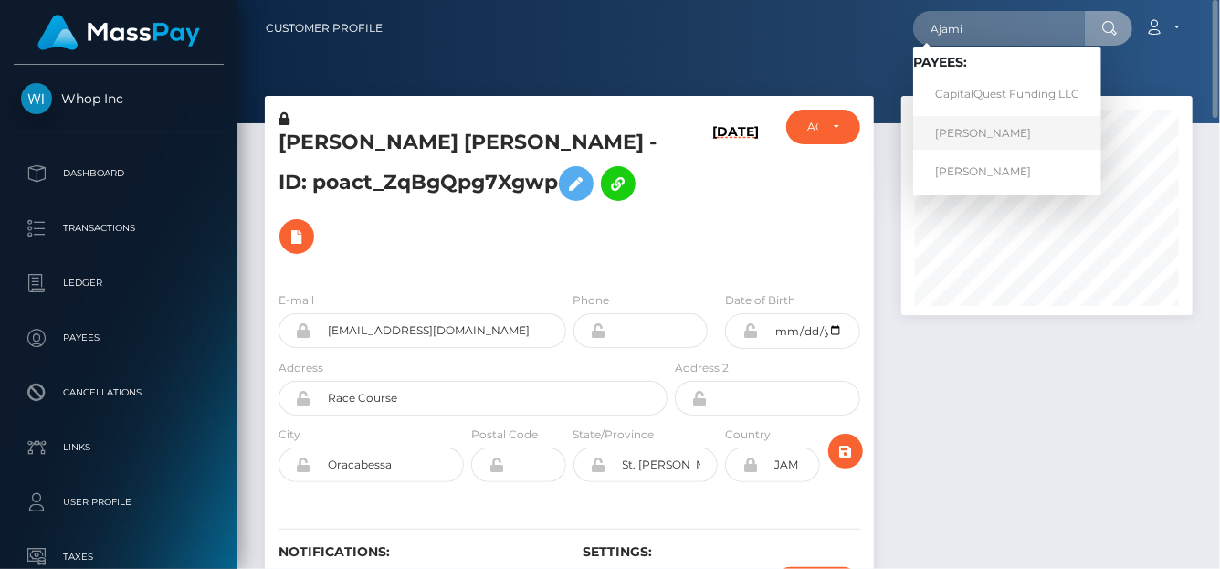
click at [970, 136] on link "Hady AJAMI" at bounding box center [1007, 133] width 188 height 34
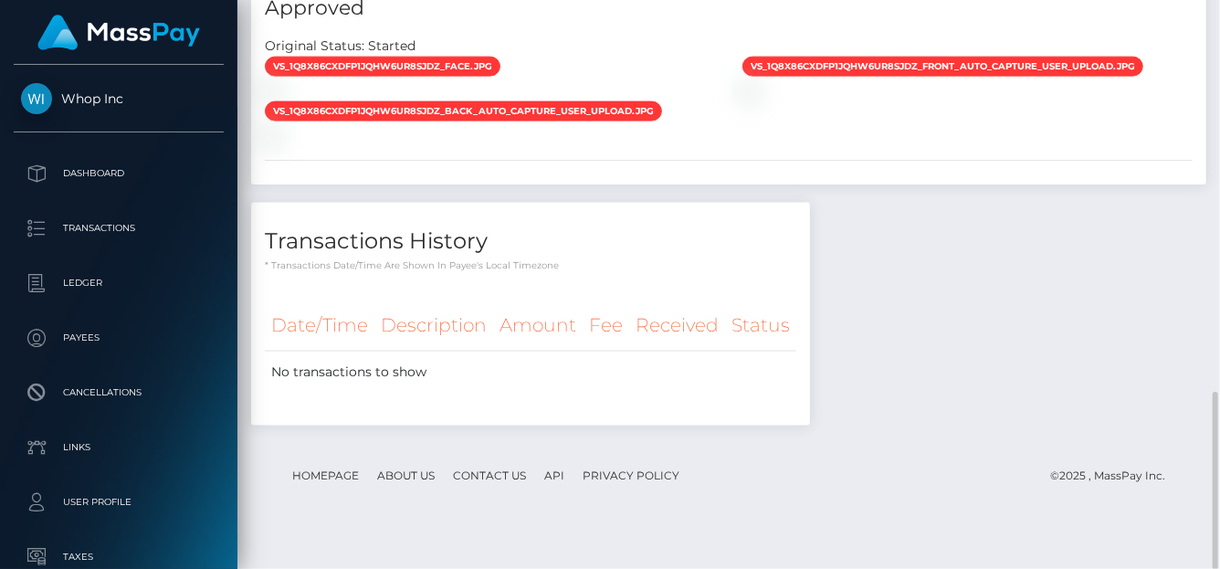
scroll to position [1069, 0]
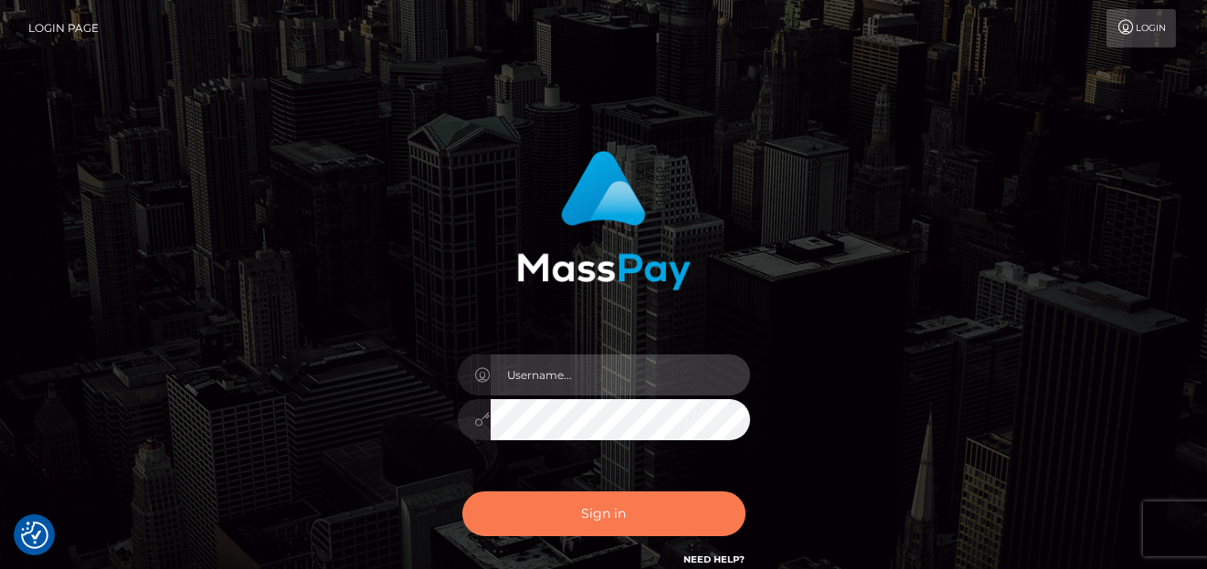
type input "denise"
click at [599, 513] on button "Sign in" at bounding box center [603, 513] width 283 height 45
type input "[PERSON_NAME]"
click at [604, 505] on button "Sign in" at bounding box center [603, 513] width 283 height 45
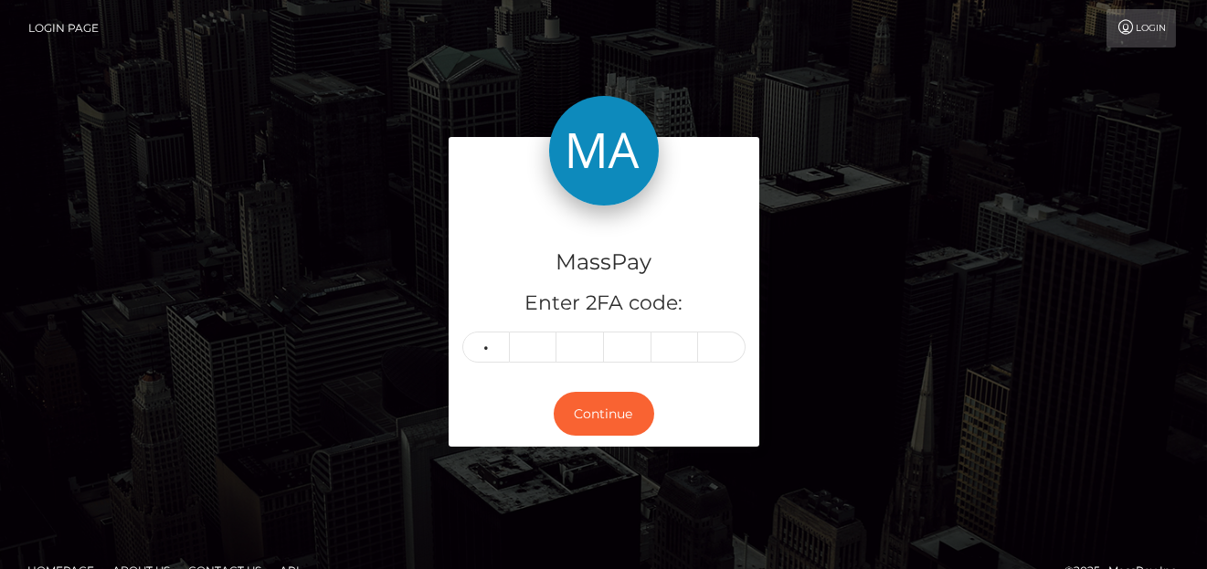
type input "7"
type input "4"
type input "6"
type input "4"
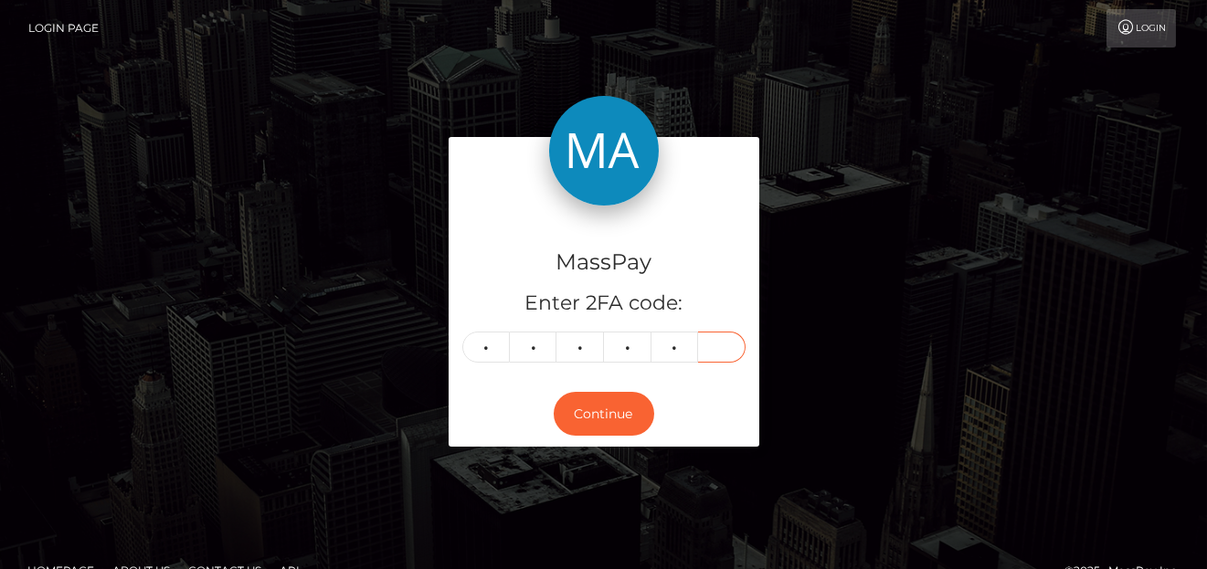
type input "4"
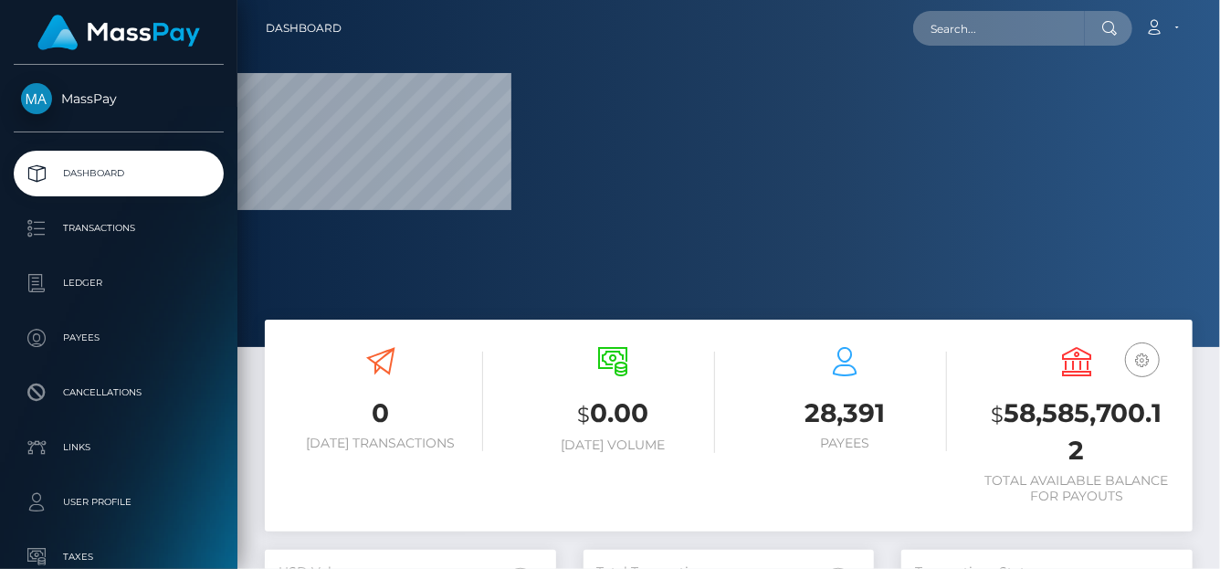
scroll to position [323, 291]
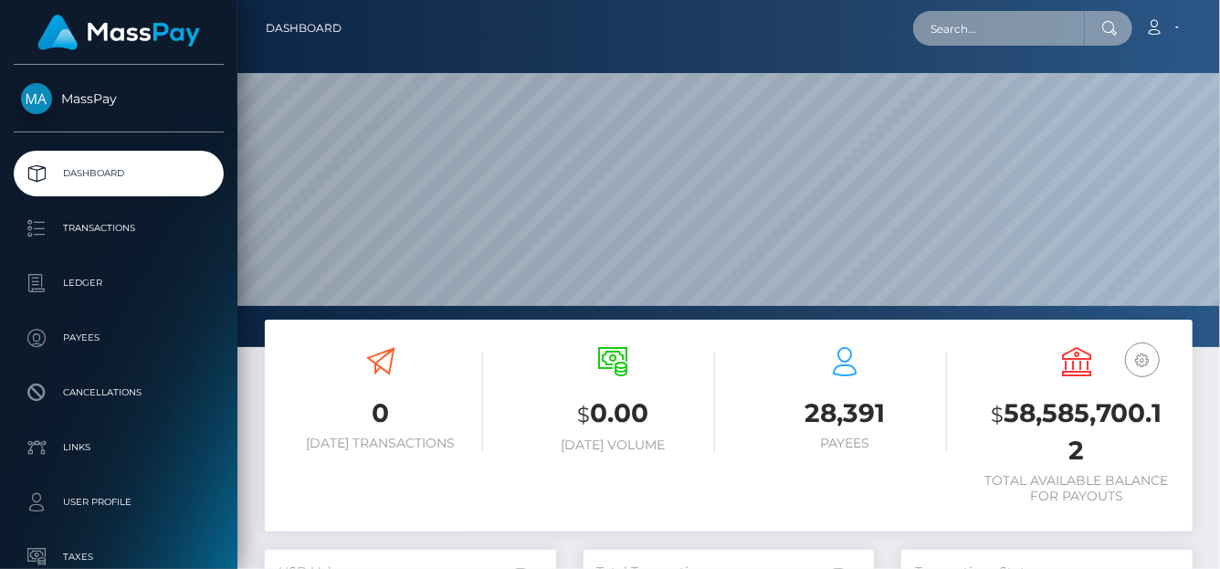
click at [978, 27] on input "text" at bounding box center [999, 28] width 172 height 35
paste input "Kenli Smith"
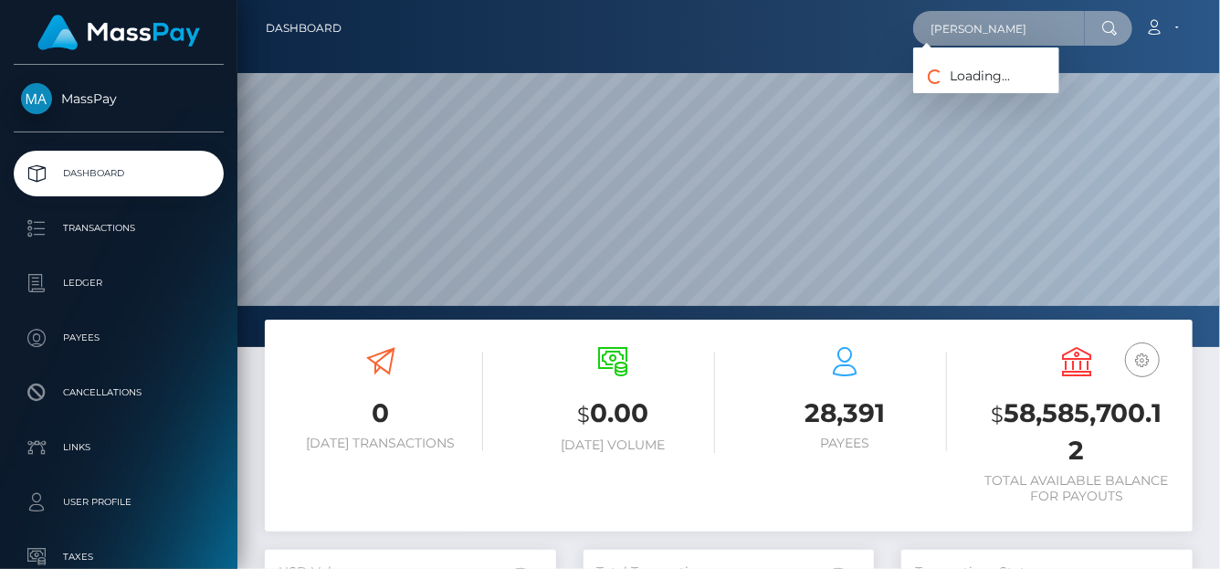
drag, startPoint x: 1022, startPoint y: 30, endPoint x: 750, endPoint y: 29, distance: 272.2
click at [750, 29] on div "Kenli Smith Loading... Loading... Account Edit Profile Logout" at bounding box center [774, 28] width 836 height 38
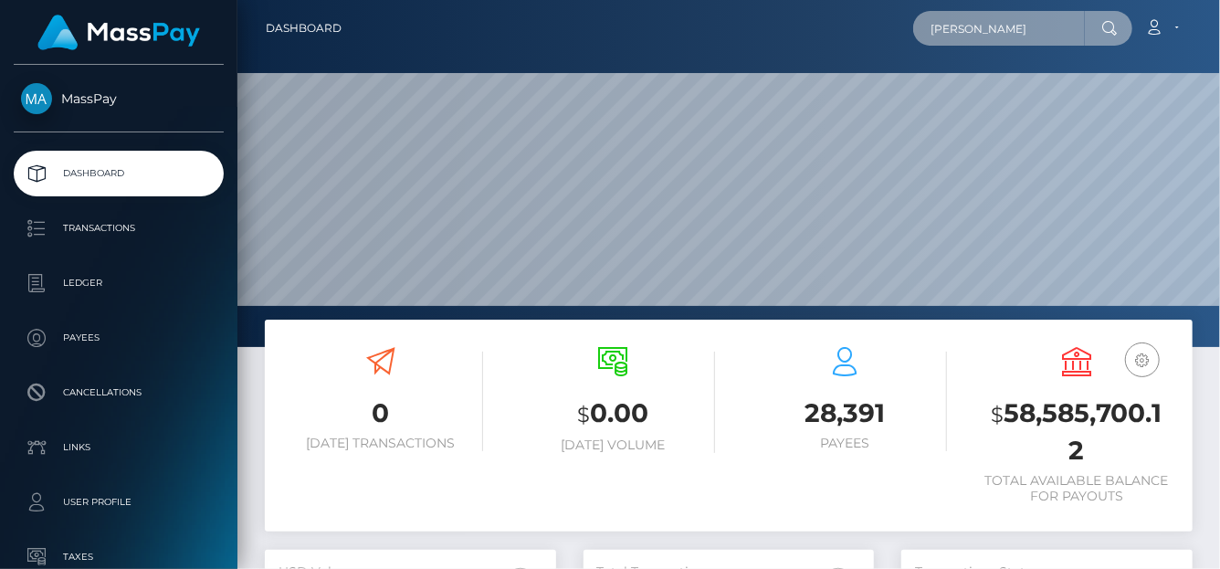
paste input "smithk2160@student.elms.edu"
type input "smithk2160@student.elms.edu"
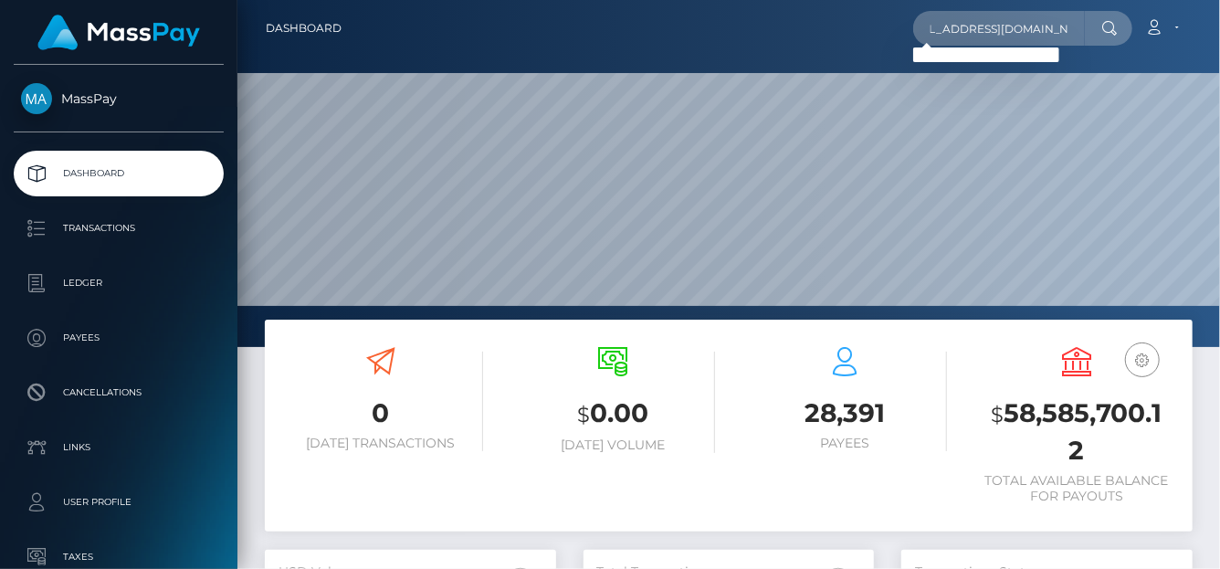
scroll to position [0, 0]
click at [961, 29] on input "smithk2160@student.elms.edu" at bounding box center [999, 28] width 172 height 35
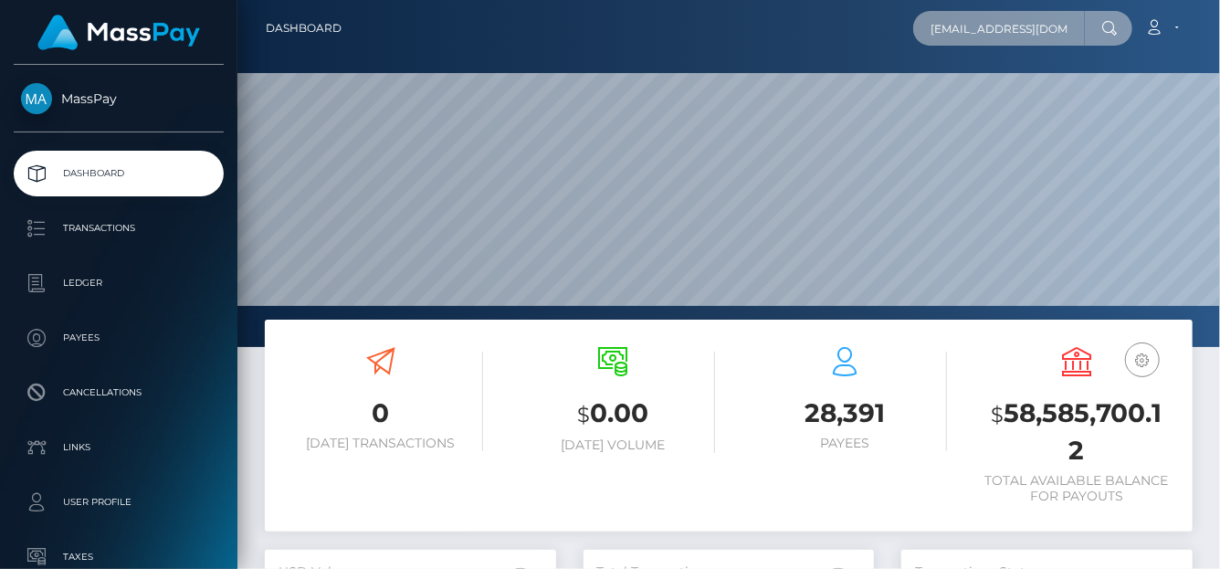
scroll to position [0, 35]
drag, startPoint x: 925, startPoint y: 26, endPoint x: 1219, endPoint y: 26, distance: 293.2
click at [1206, 26] on nav "Dashboard smithk2160@student.elms.edu Loading... Loading..." at bounding box center [729, 28] width 983 height 57
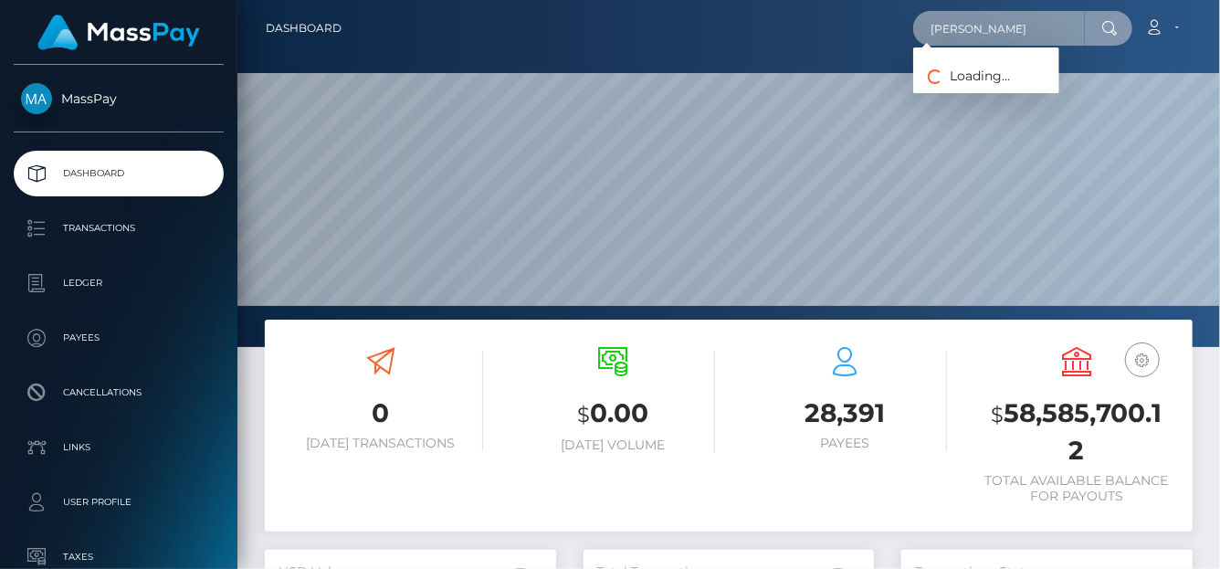
type input "Kenli Helena smith"
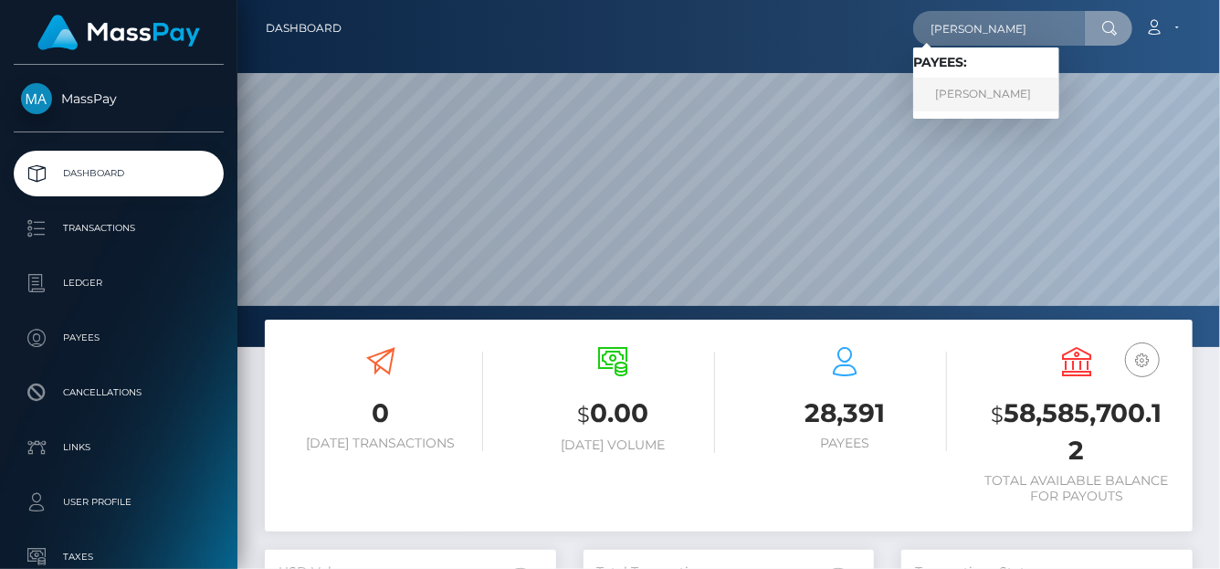
click at [988, 95] on link "Kenli Helena Smith" at bounding box center [986, 95] width 146 height 34
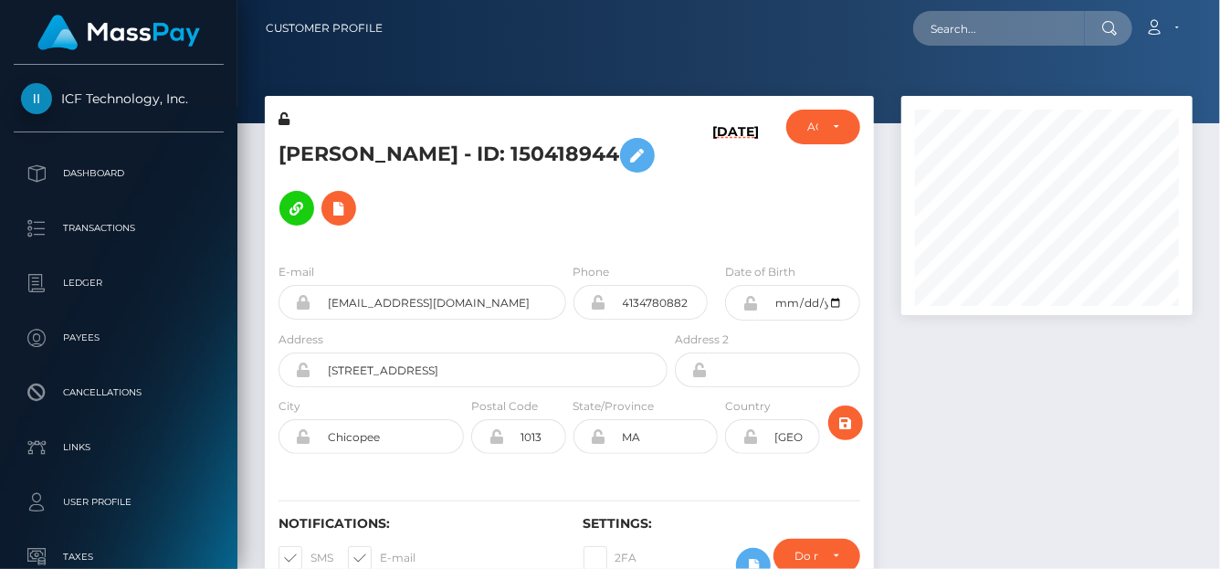
scroll to position [219, 291]
click at [272, 132] on div "[PERSON_NAME] - ID: 150418944" at bounding box center [468, 179] width 407 height 139
drag, startPoint x: 504, startPoint y: 291, endPoint x: 301, endPoint y: 260, distance: 205.2
click at [301, 285] on div "[EMAIL_ADDRESS][DOMAIN_NAME]" at bounding box center [423, 302] width 288 height 35
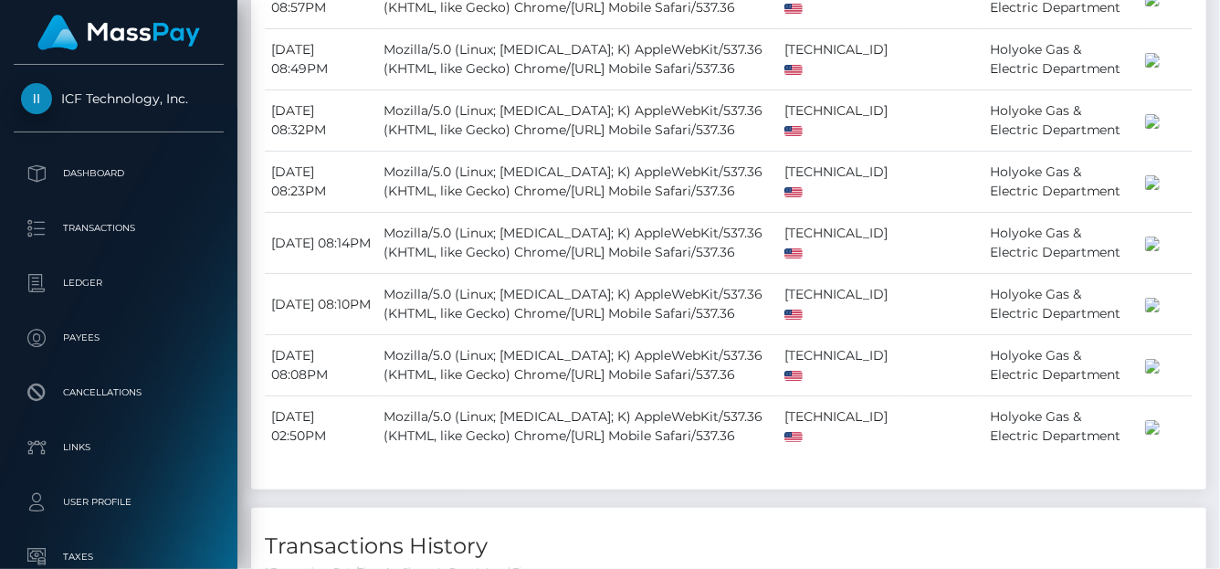
scroll to position [2736, 0]
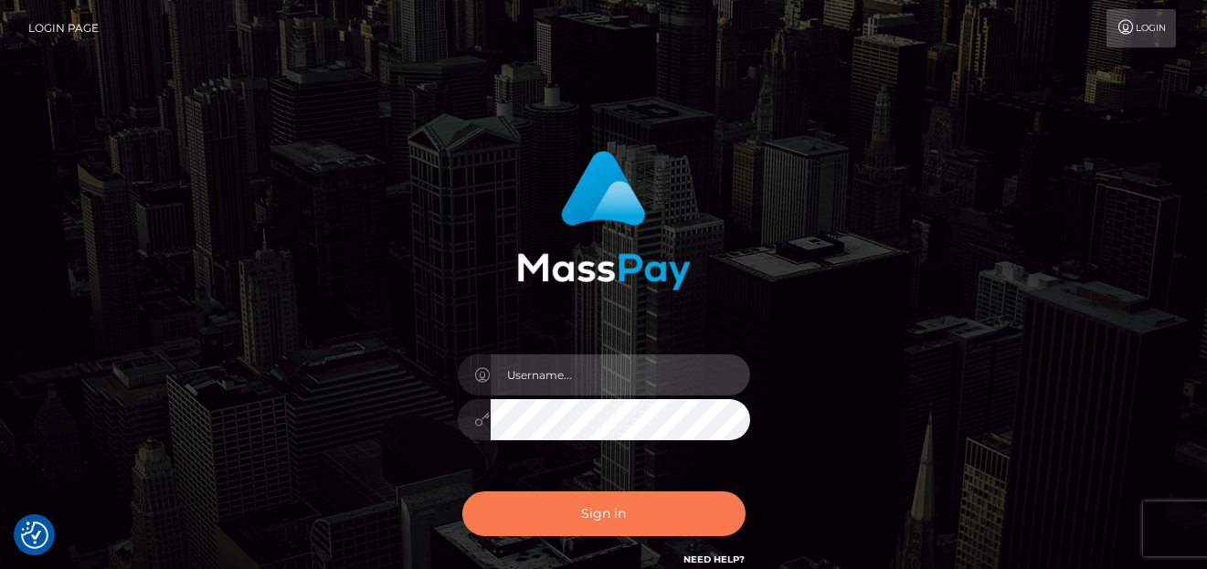
type input "denise"
click at [658, 521] on button "Sign in" at bounding box center [603, 513] width 283 height 45
type input "[PERSON_NAME]"
click at [552, 520] on button "Sign in" at bounding box center [603, 513] width 283 height 45
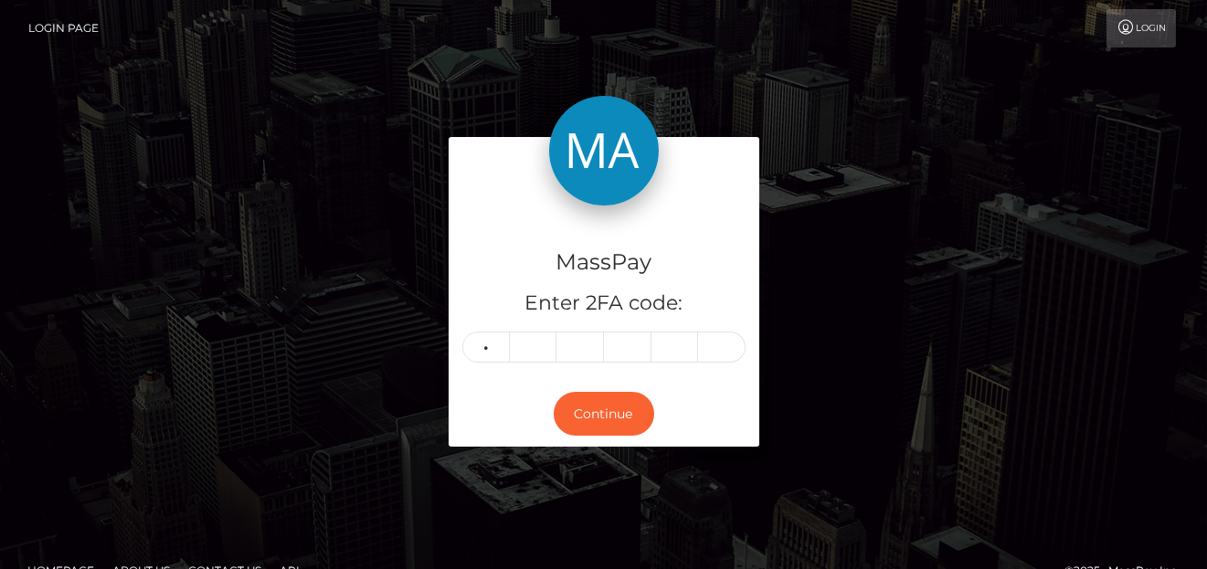
type input "0"
type input "3"
type input "0"
type input "4"
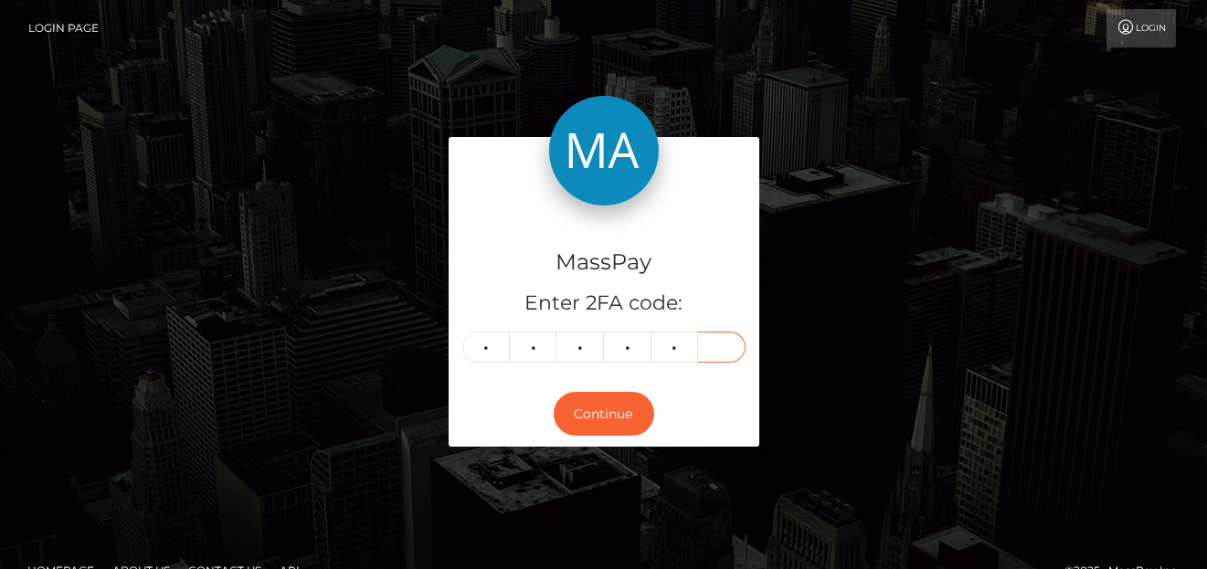
type input "4"
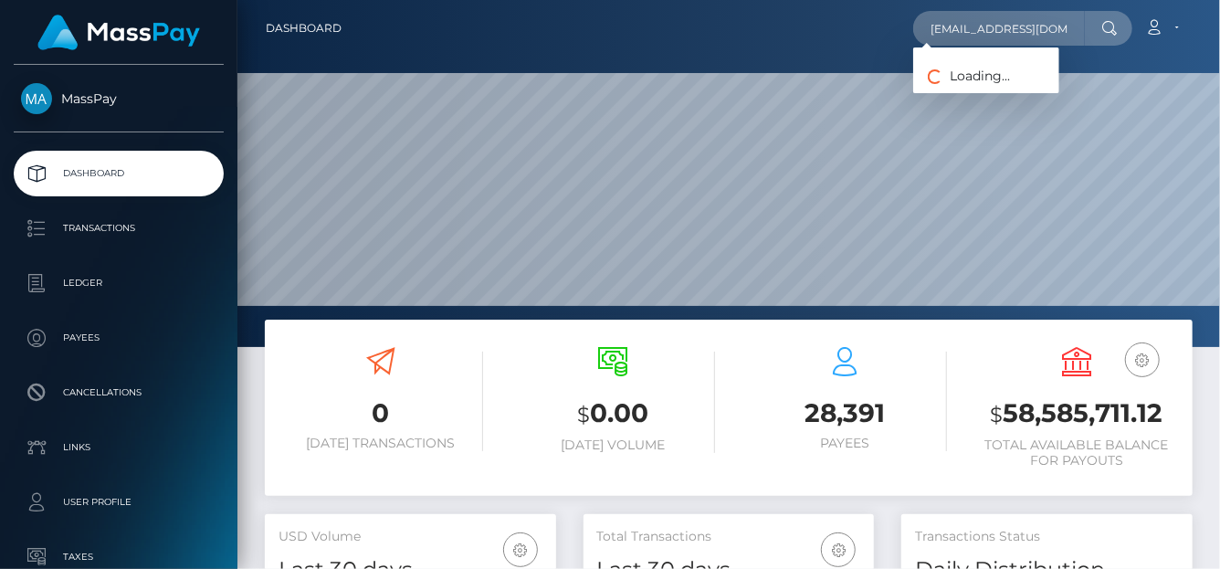
scroll to position [323, 291]
type input "kenli_s25@hotmail.com"
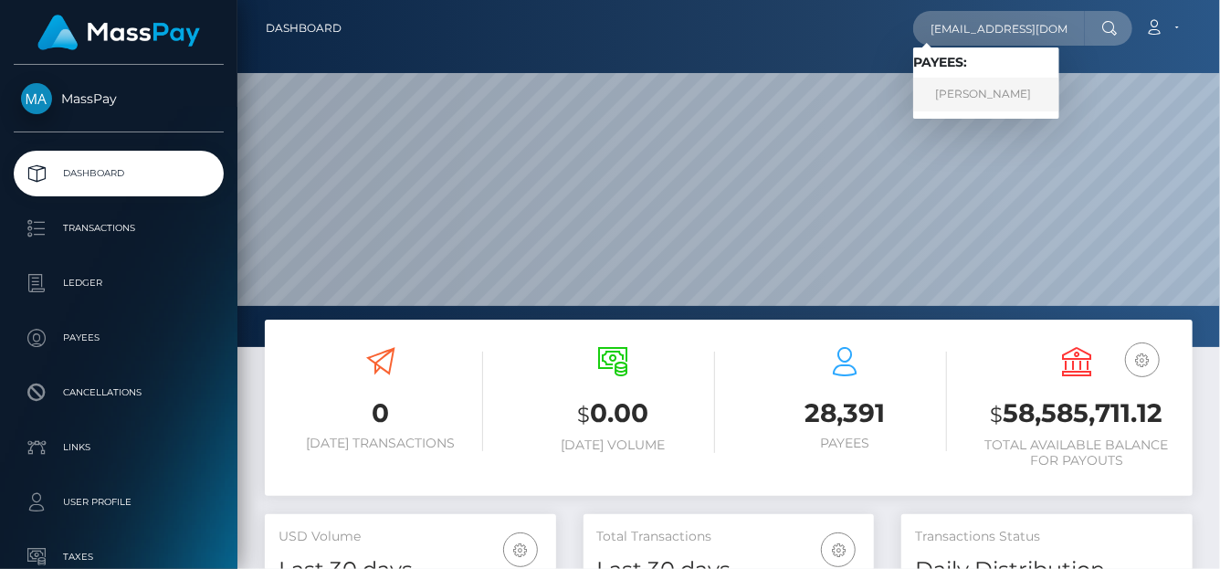
click at [949, 90] on link "Kenli Helena Smith" at bounding box center [986, 95] width 146 height 34
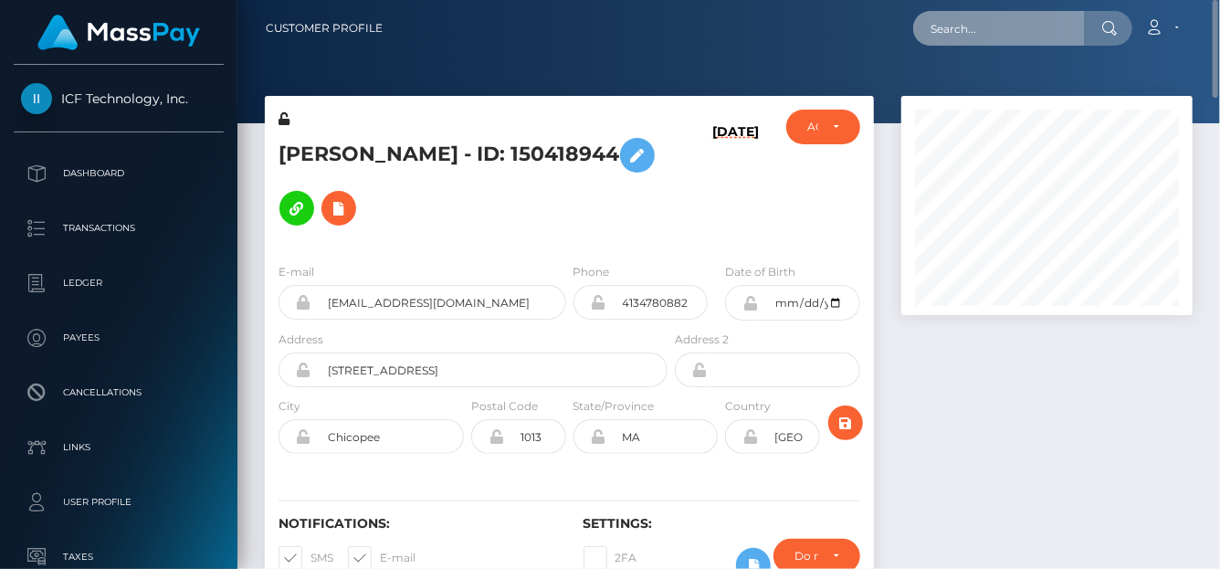
click at [936, 18] on input "text" at bounding box center [999, 28] width 172 height 35
paste input "imcherrymoon@outlook.com"
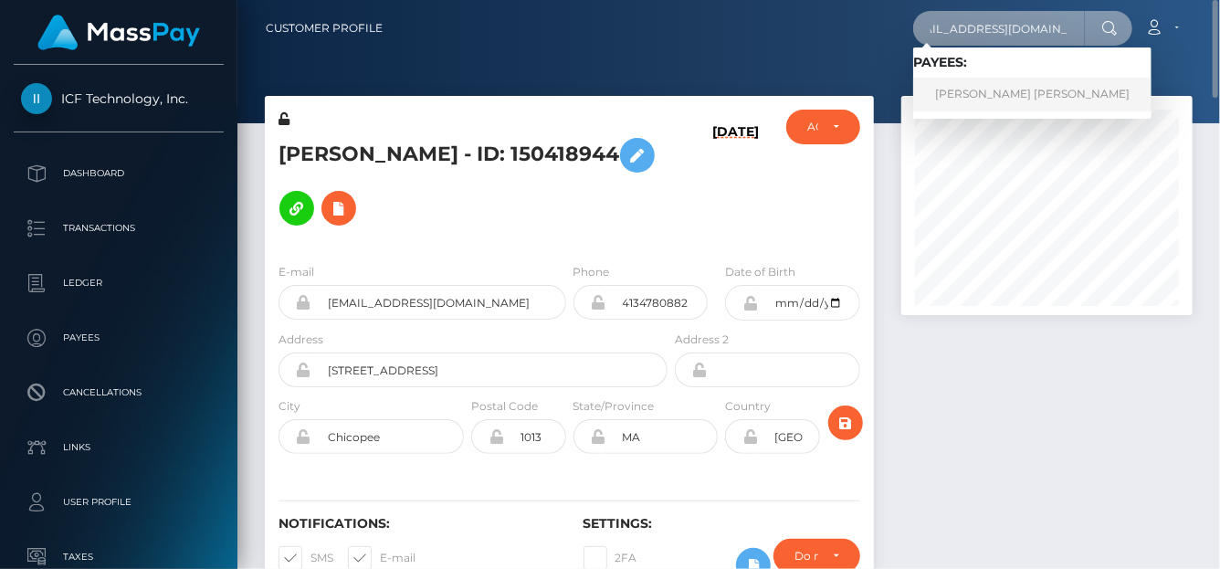
type input "imcherrymoon@outlook.com"
click at [982, 87] on link "TYLER ALEXANDER ALLEN" at bounding box center [1032, 95] width 238 height 34
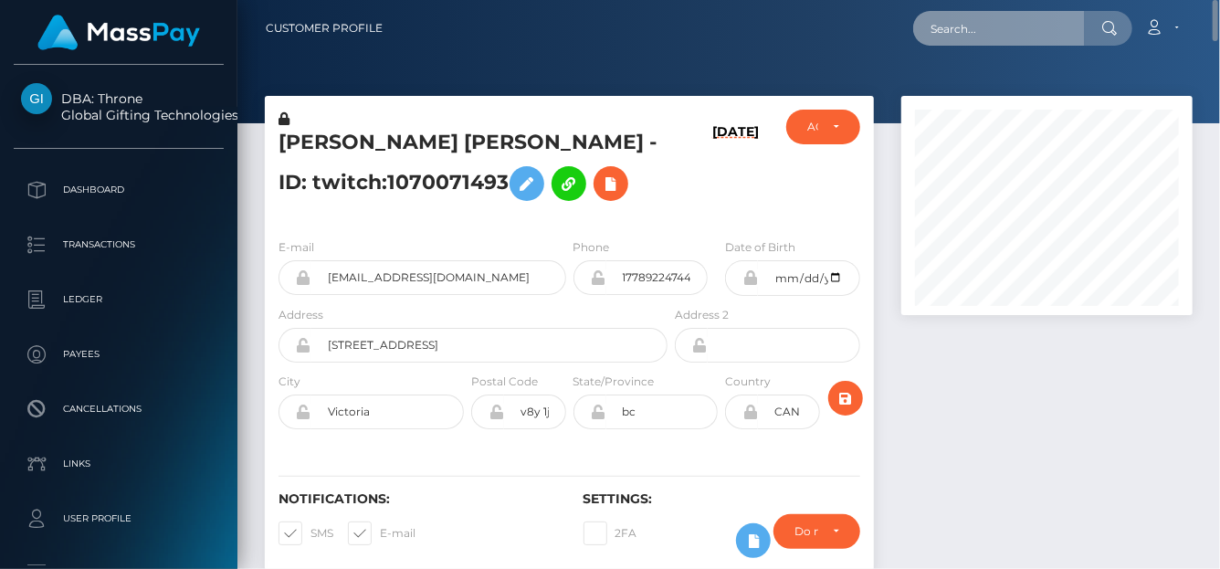
click at [998, 39] on input "text" at bounding box center [999, 28] width 172 height 35
click at [996, 39] on input "text" at bounding box center [999, 28] width 172 height 35
paste input "wjyjyw@gmail.com"
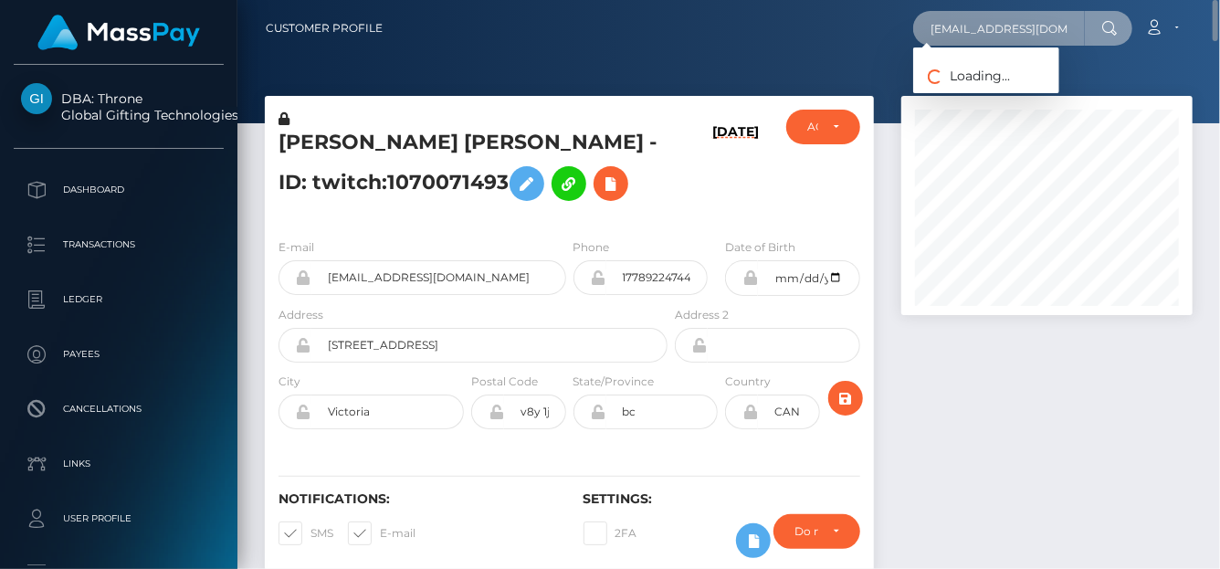
type input "wjyjyw@gmail.com"
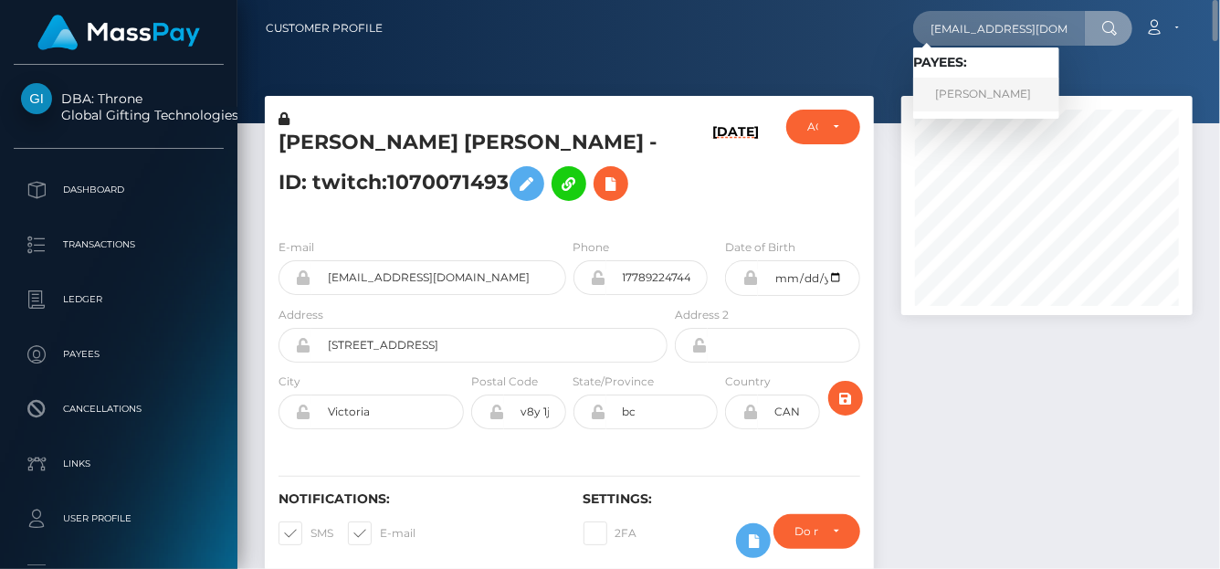
click at [1011, 87] on link "Jieying Wu" at bounding box center [986, 95] width 146 height 34
